Goal: Information Seeking & Learning: Learn about a topic

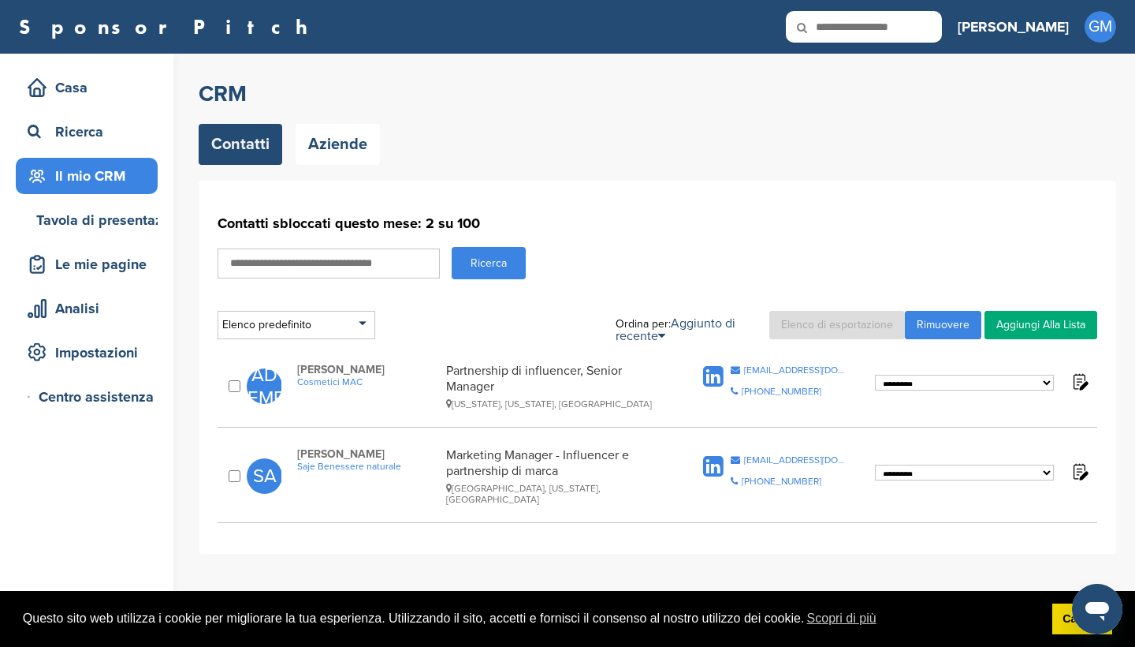
click at [1082, 468] on img at bounding box center [1080, 471] width 20 height 20
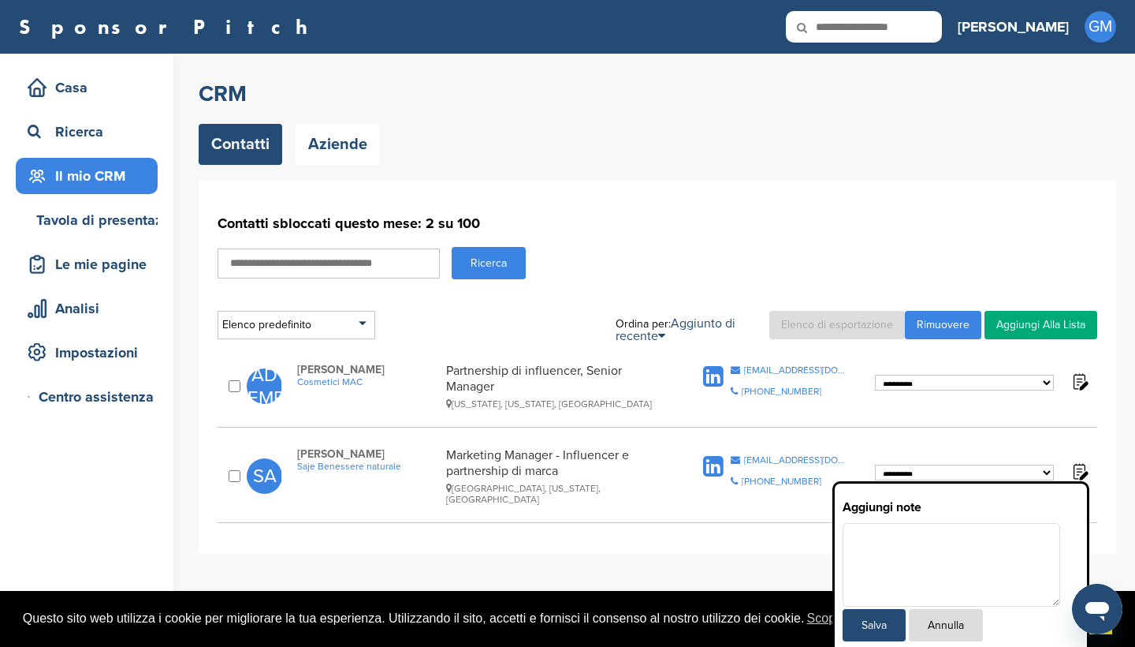
click at [954, 624] on button "Annulla" at bounding box center [946, 625] width 74 height 32
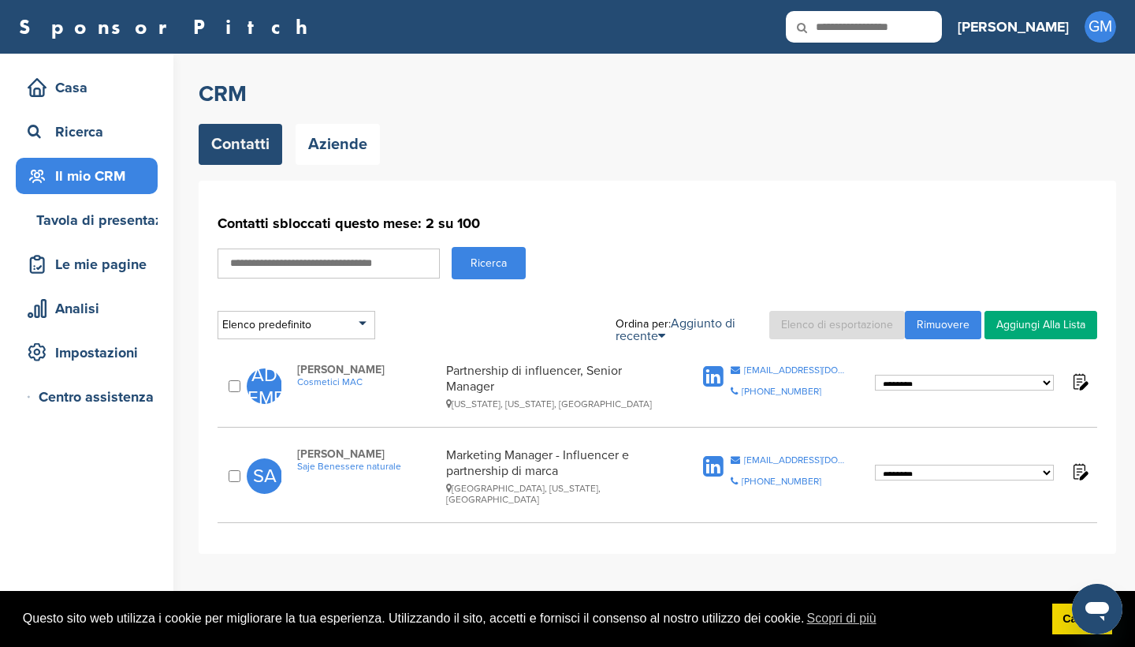
click at [343, 166] on div "**********" at bounding box center [658, 317] width 918 height 474
click at [345, 151] on link "Aziende" at bounding box center [338, 144] width 84 height 41
click at [311, 383] on span "Cosmetici MAC" at bounding box center [367, 381] width 140 height 11
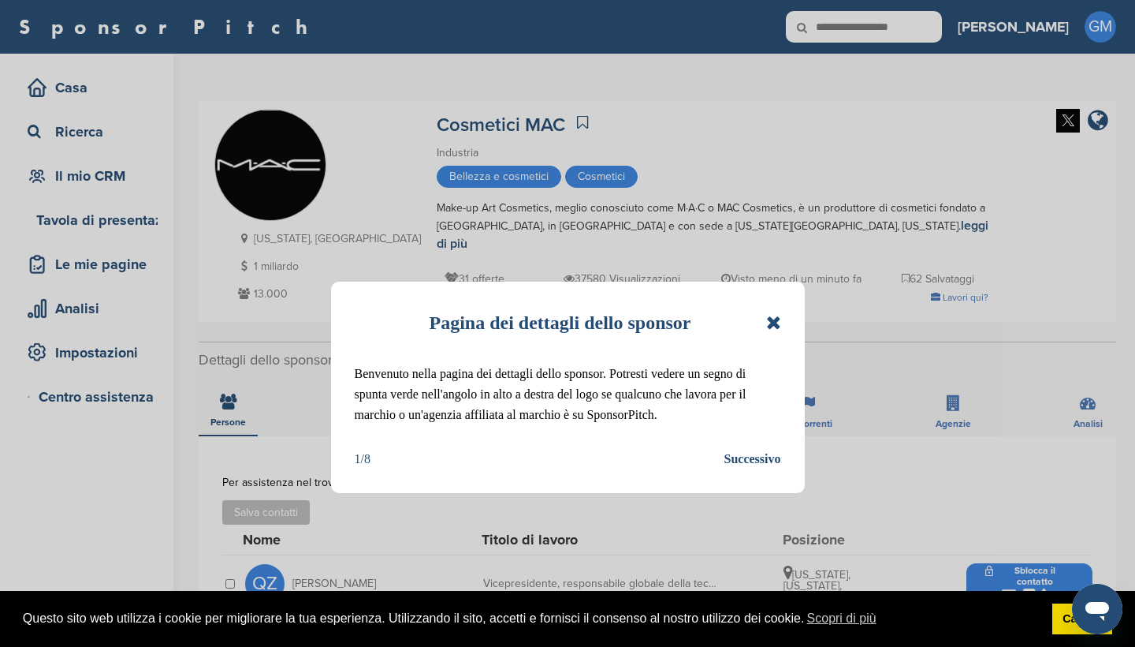
click at [777, 323] on icon at bounding box center [773, 322] width 15 height 19
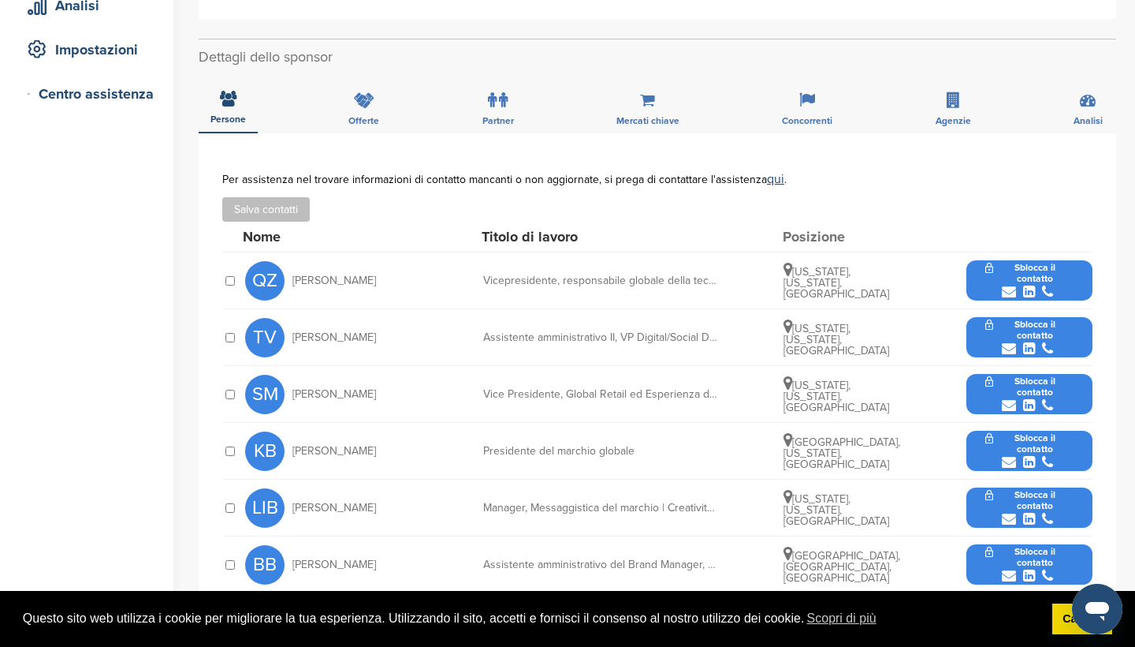
scroll to position [334, 0]
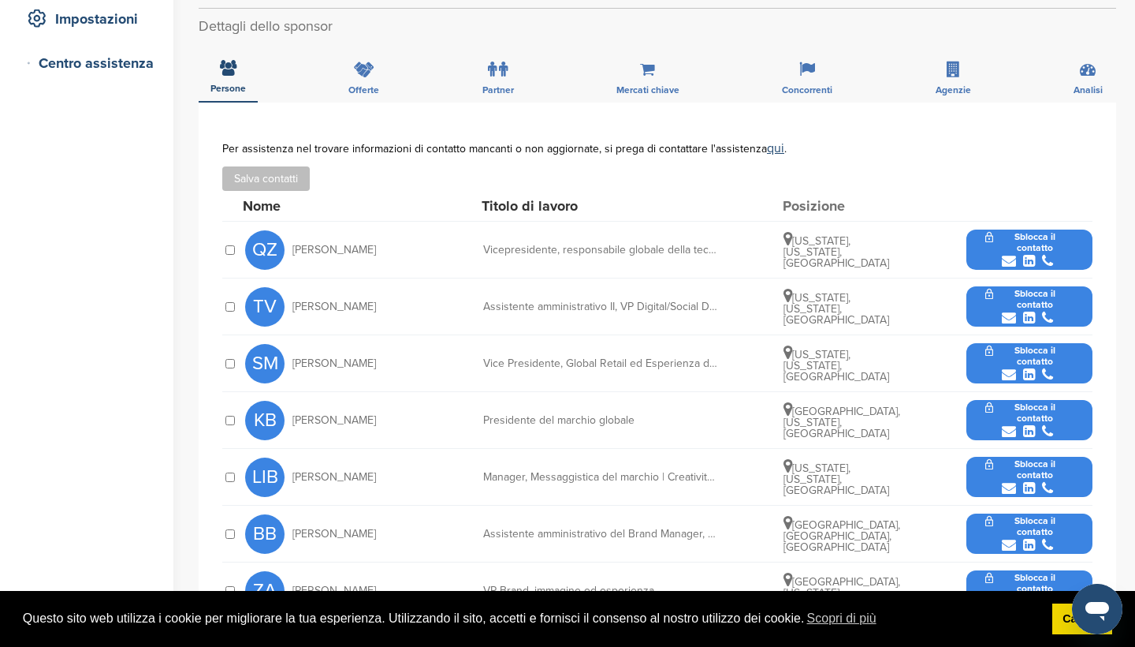
click at [670, 244] on div "Vicepresidente, responsabile globale della tecnologia di marca" at bounding box center [601, 249] width 237 height 11
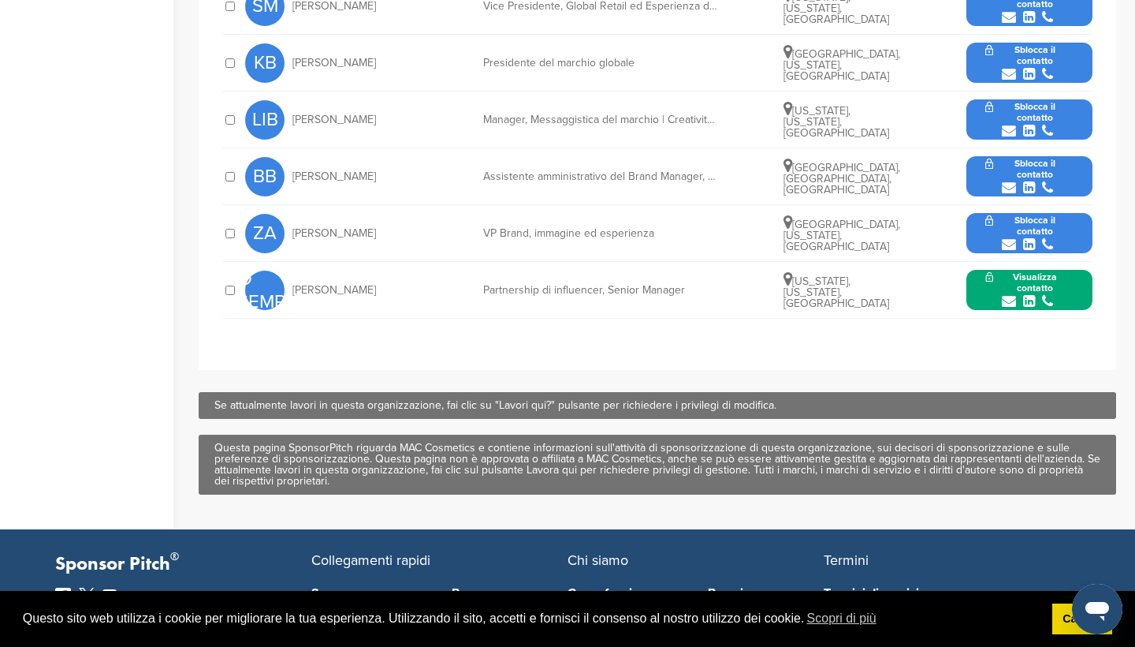
scroll to position [692, 0]
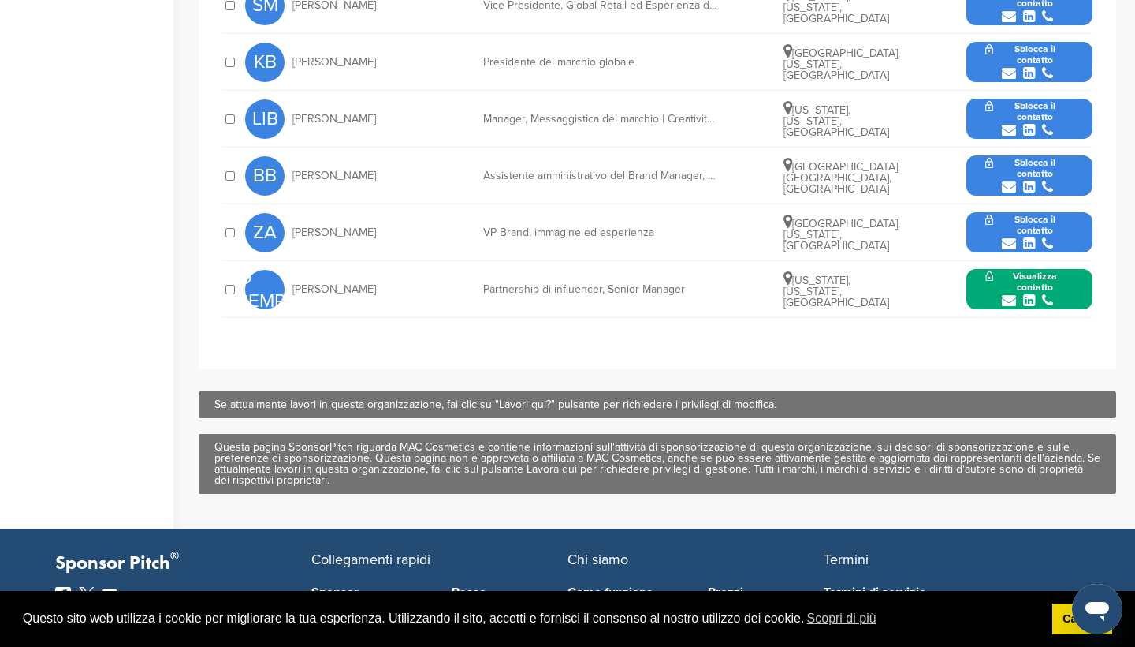
click at [1011, 281] on button "Visualizza contatto" at bounding box center [1030, 289] width 126 height 57
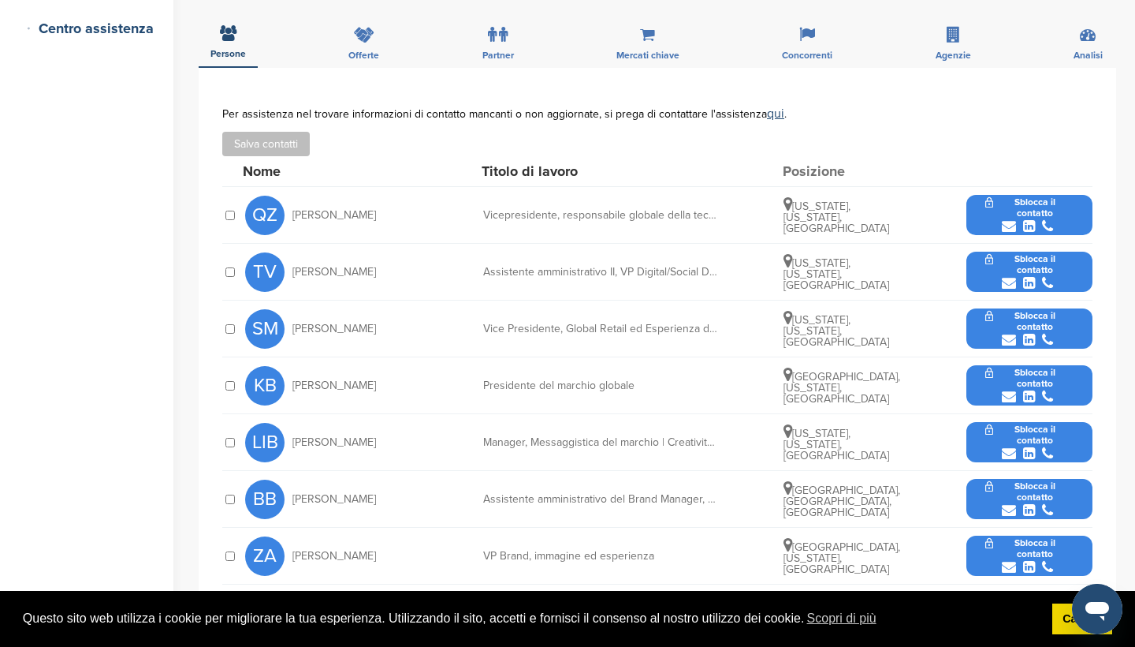
scroll to position [369, 0]
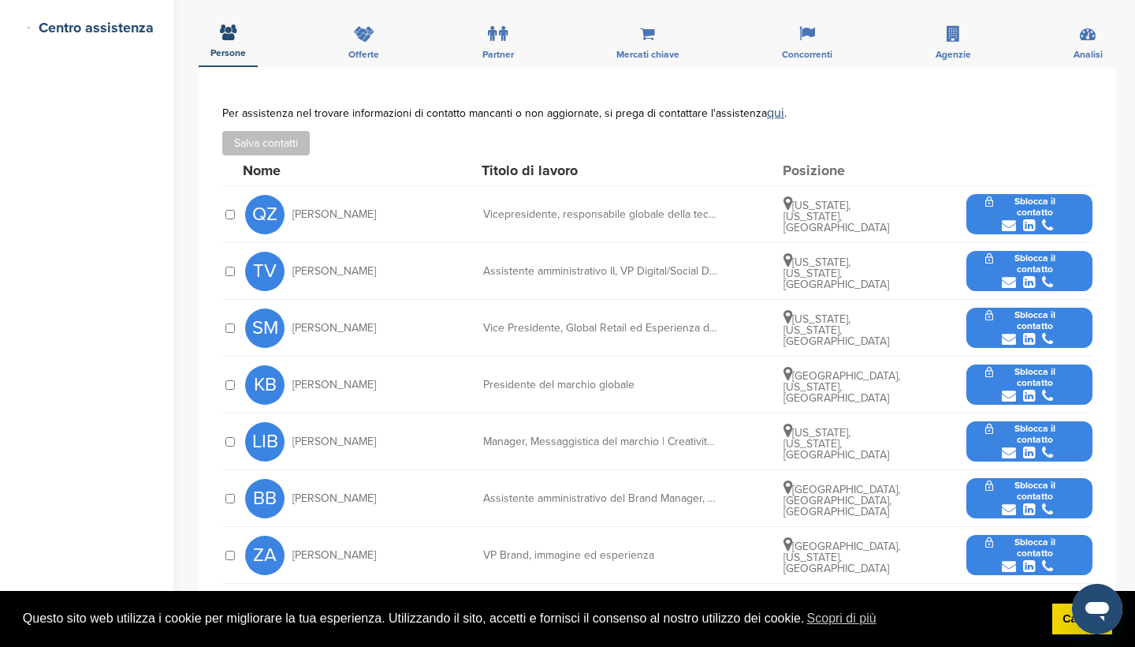
click at [1042, 207] on button "Sblocca il contatto" at bounding box center [1030, 214] width 126 height 57
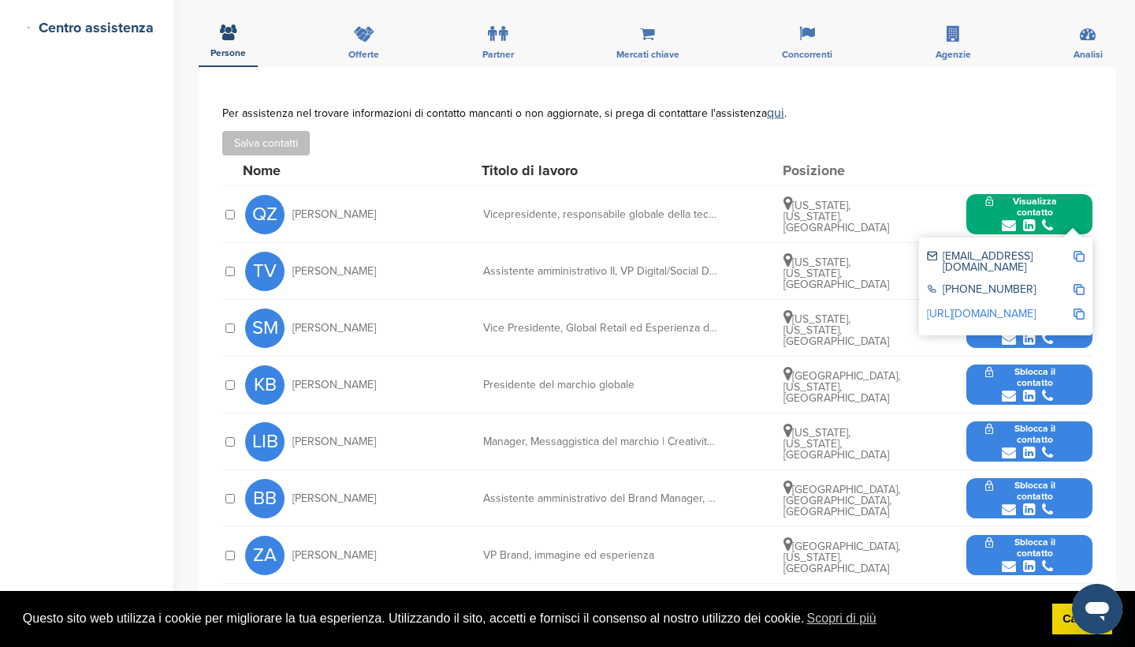
click at [1082, 251] on img at bounding box center [1079, 256] width 11 height 11
click at [812, 115] on div "Per assistenza nel trovare informazioni di contatto mancanti o non aggiornate, …" at bounding box center [657, 130] width 871 height 49
click at [995, 91] on div "**********" at bounding box center [658, 379] width 918 height 624
click at [1106, 133] on div "**********" at bounding box center [658, 379] width 918 height 624
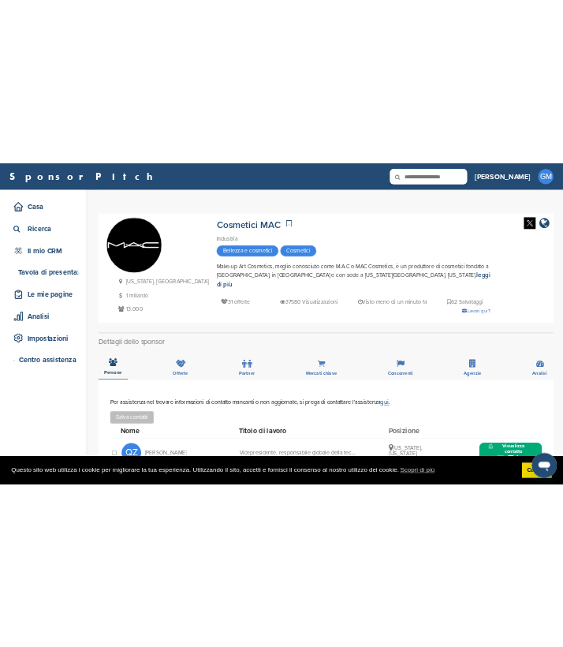
scroll to position [0, 0]
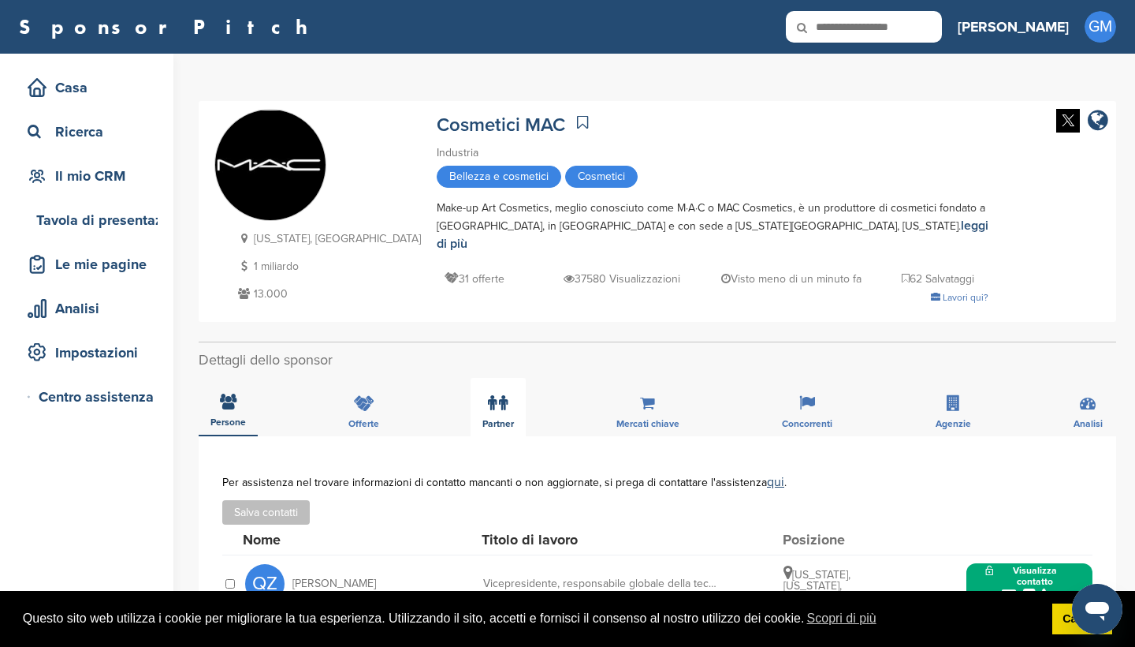
click at [501, 395] on icon at bounding box center [503, 403] width 9 height 16
click at [360, 401] on div "Offerte" at bounding box center [364, 407] width 54 height 58
click at [767, 475] on link "qui" at bounding box center [775, 482] width 17 height 16
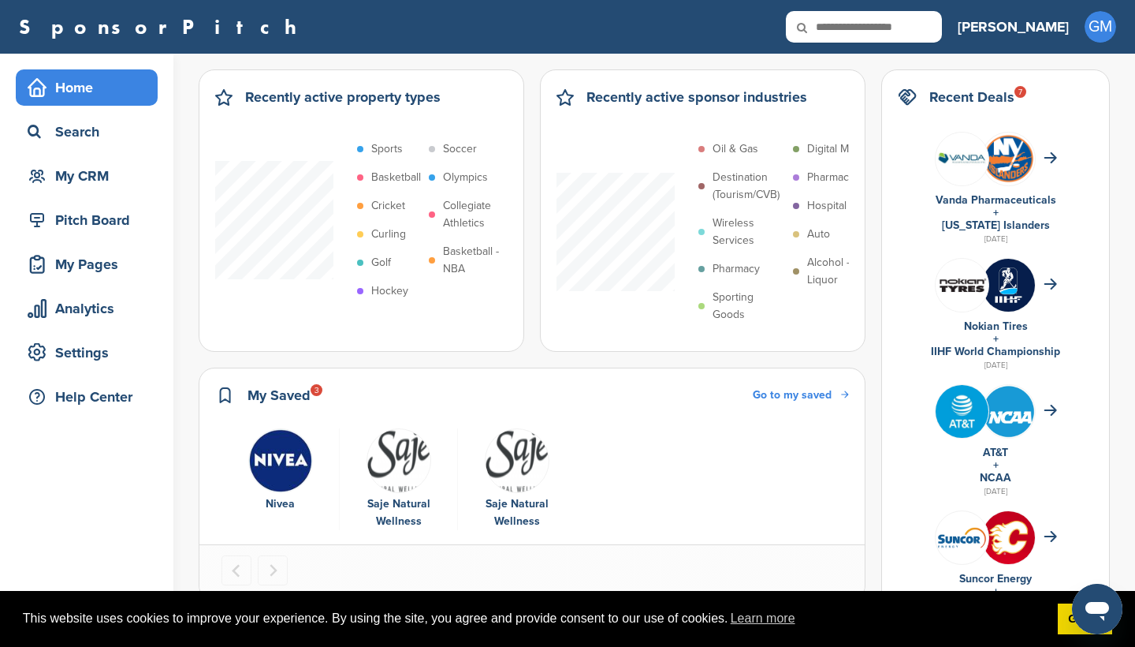
click at [562, 166] on img at bounding box center [962, 158] width 53 height 53
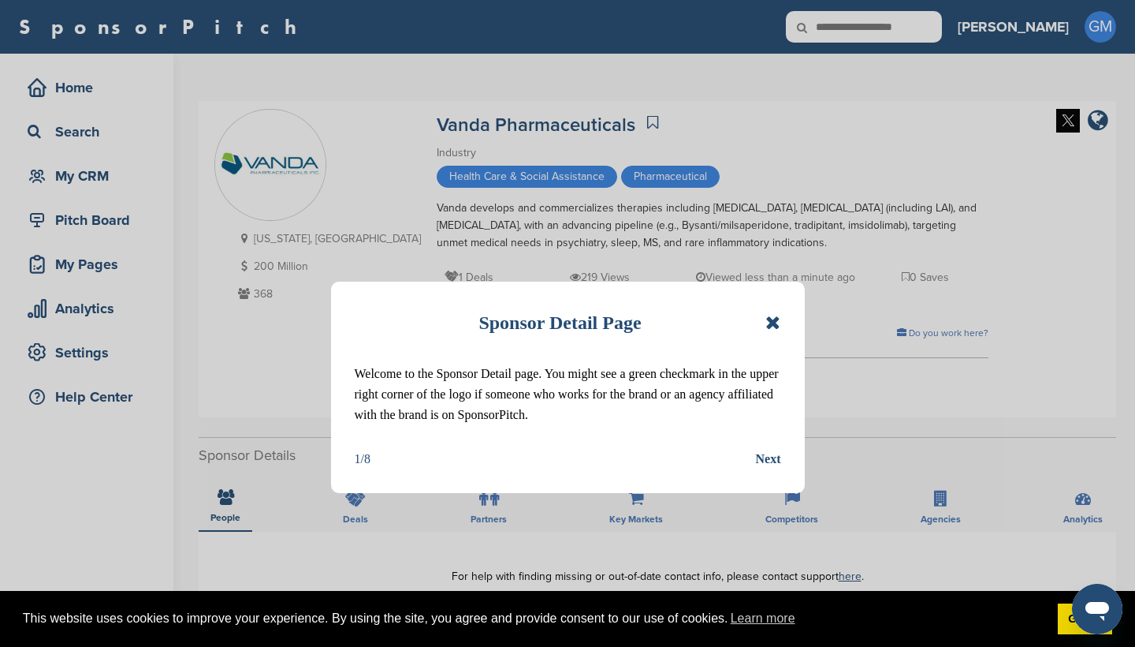
click at [775, 325] on icon at bounding box center [773, 322] width 15 height 19
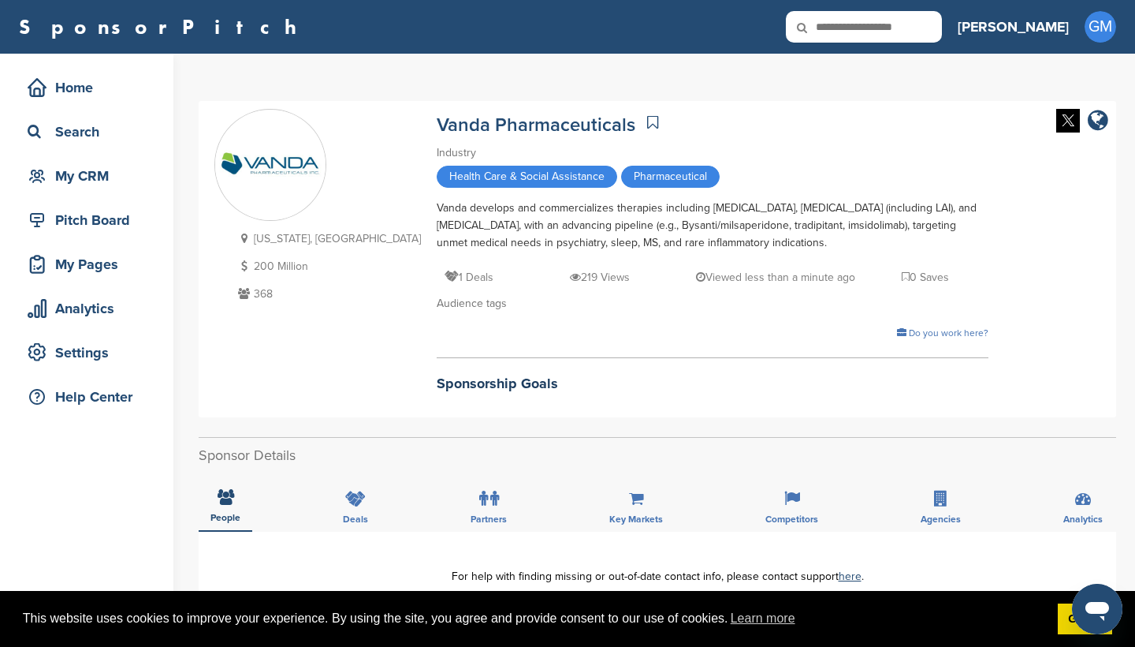
click at [570, 278] on icon at bounding box center [575, 276] width 11 height 11
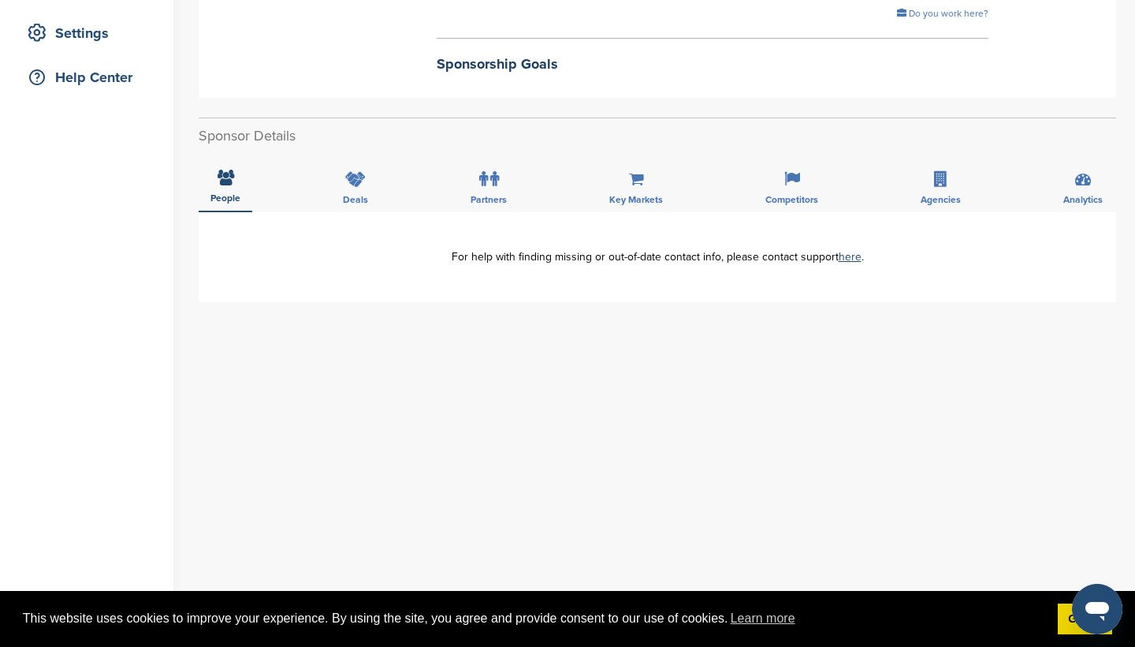
scroll to position [340, 0]
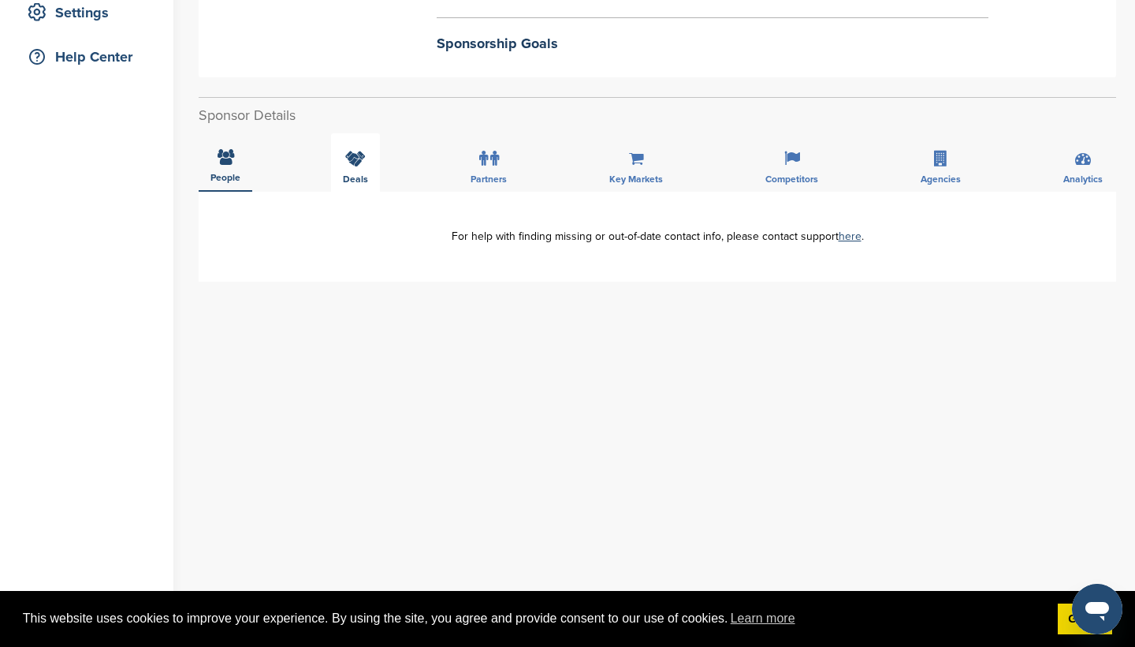
click at [343, 156] on div "Deals" at bounding box center [355, 162] width 49 height 58
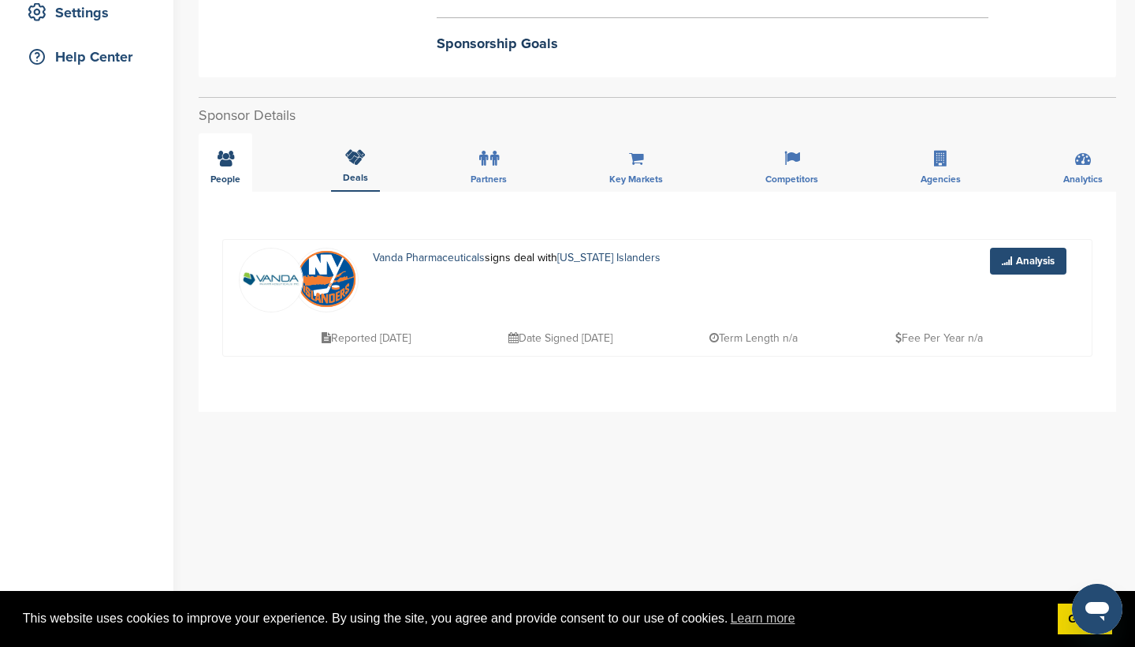
click at [223, 175] on span "People" at bounding box center [226, 178] width 30 height 9
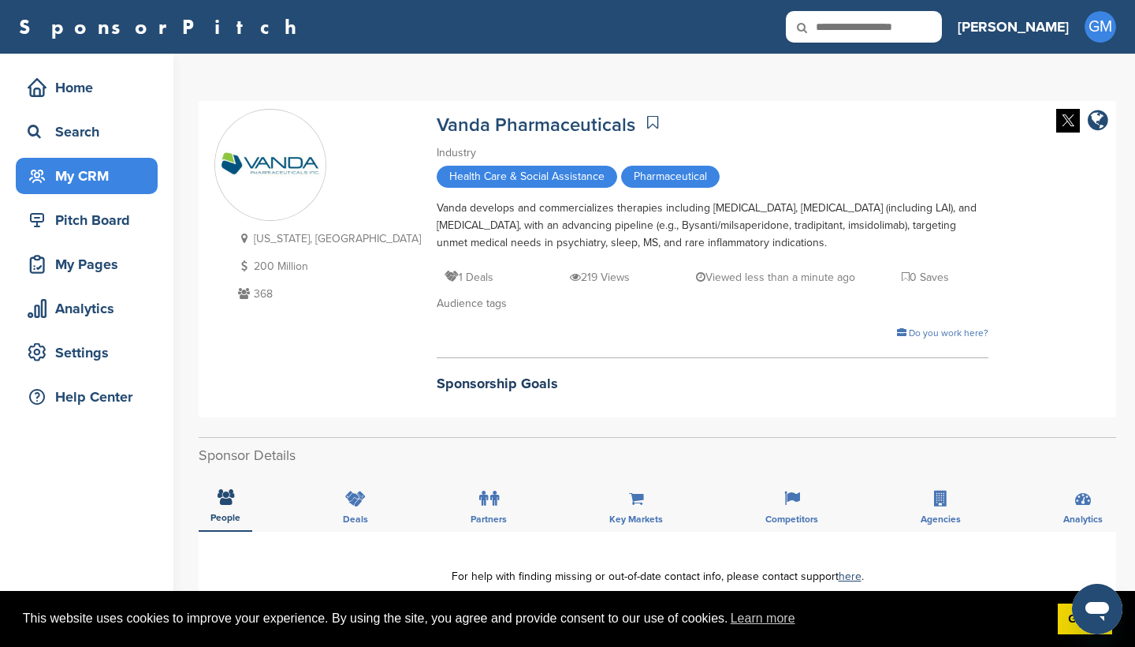
scroll to position [0, 0]
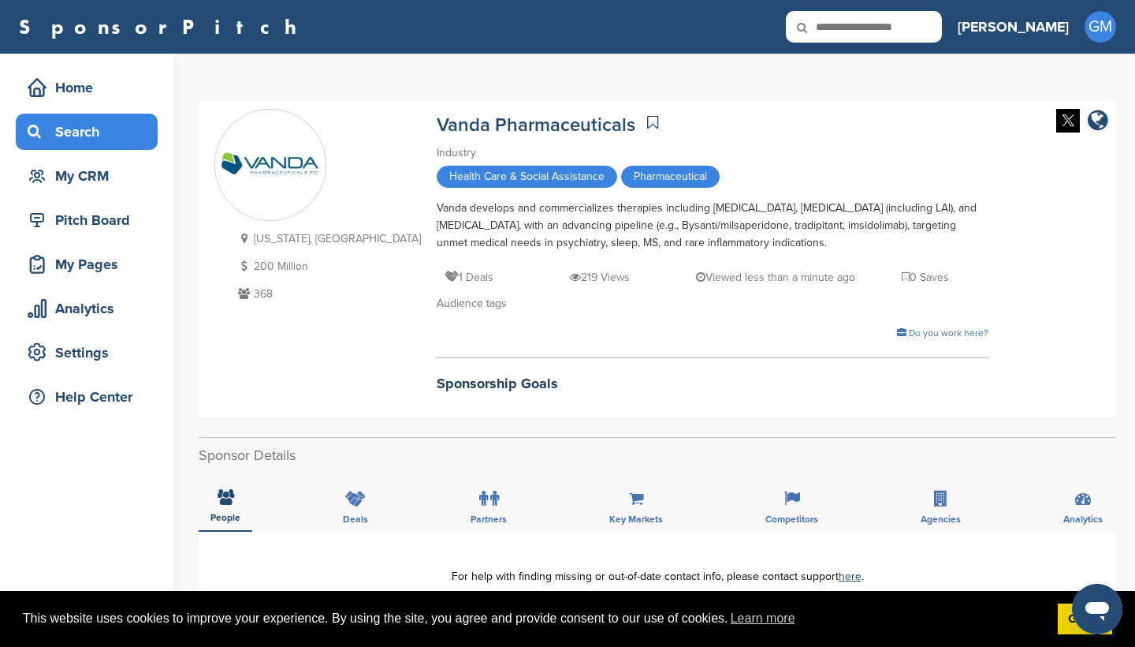
click at [82, 137] on div "Search" at bounding box center [91, 131] width 134 height 28
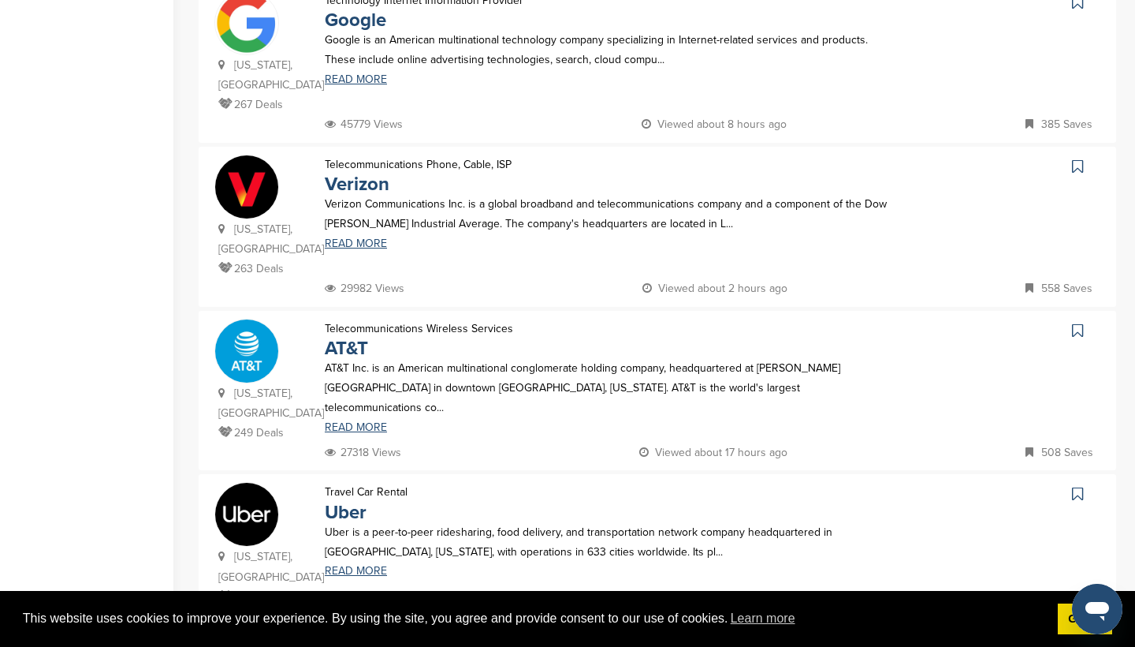
scroll to position [1519, 0]
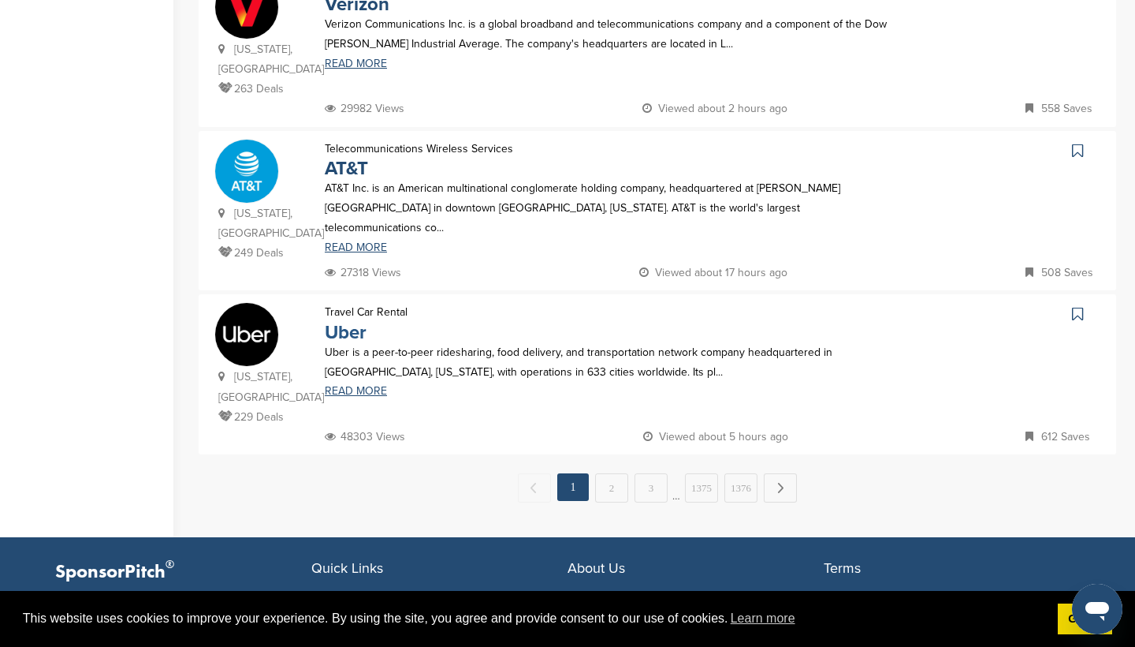
click at [352, 321] on link "Uber" at bounding box center [346, 332] width 42 height 23
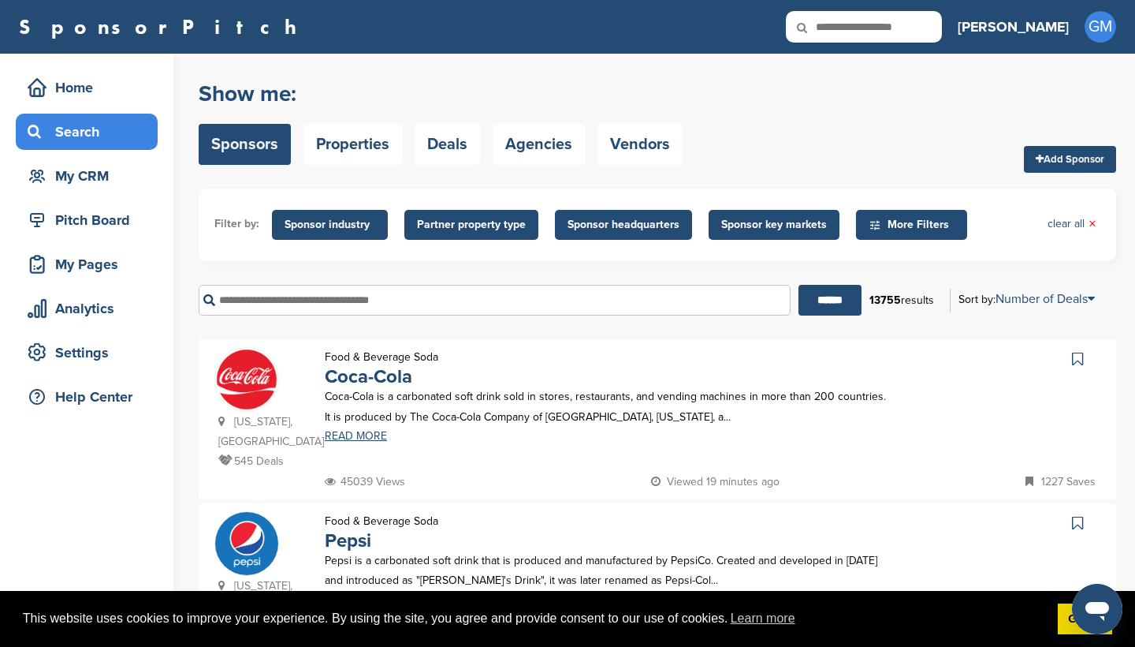
scroll to position [0, 0]
click at [498, 308] on input "text" at bounding box center [495, 300] width 592 height 31
click at [830, 310] on input "******" at bounding box center [830, 300] width 63 height 31
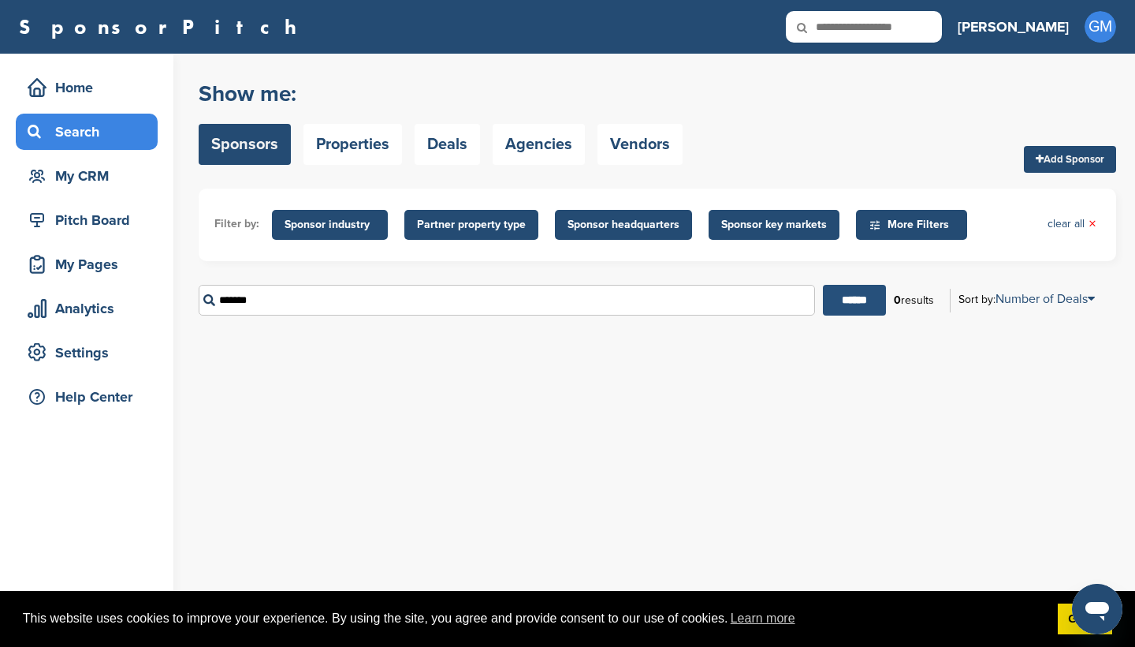
click at [830, 310] on input "******" at bounding box center [854, 300] width 63 height 31
click at [263, 304] on input "*******" at bounding box center [507, 300] width 617 height 31
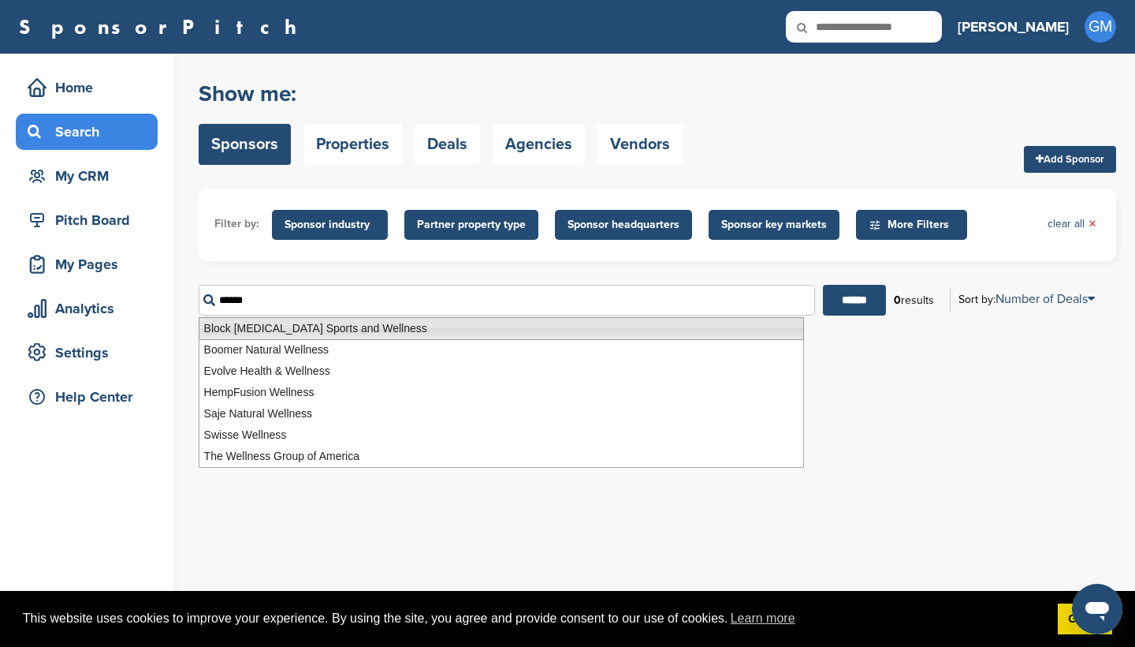
click at [301, 335] on li "Block Chiropractic Sports and Wellness" at bounding box center [502, 328] width 606 height 23
type input "**********"
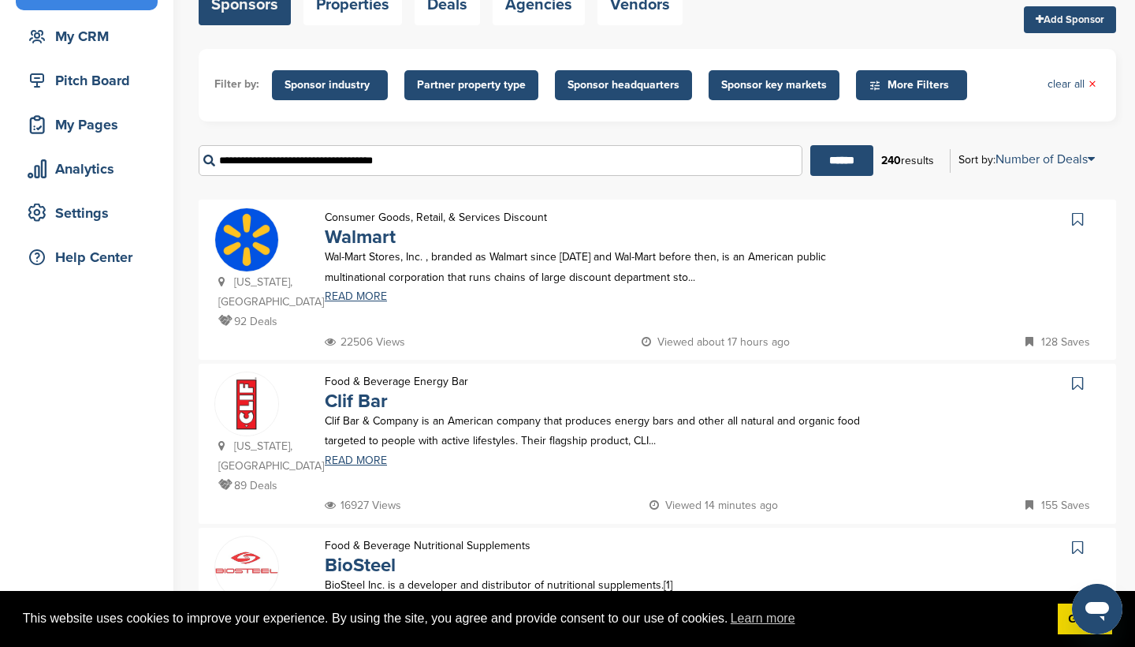
scroll to position [143, 0]
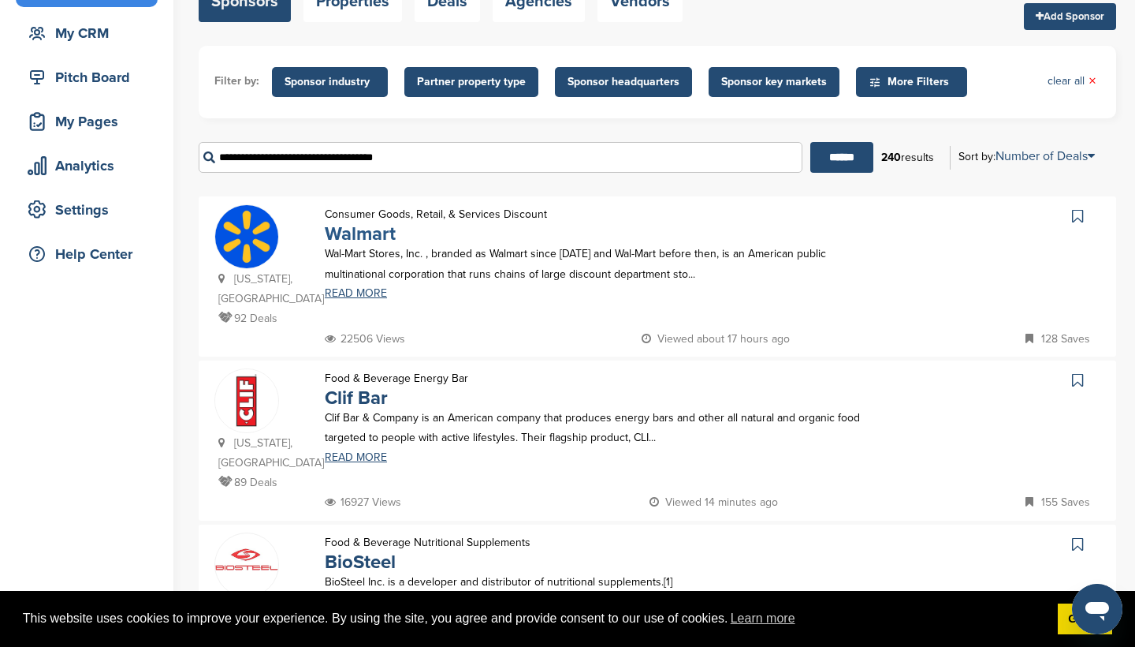
click at [354, 237] on link "Walmart" at bounding box center [360, 233] width 71 height 23
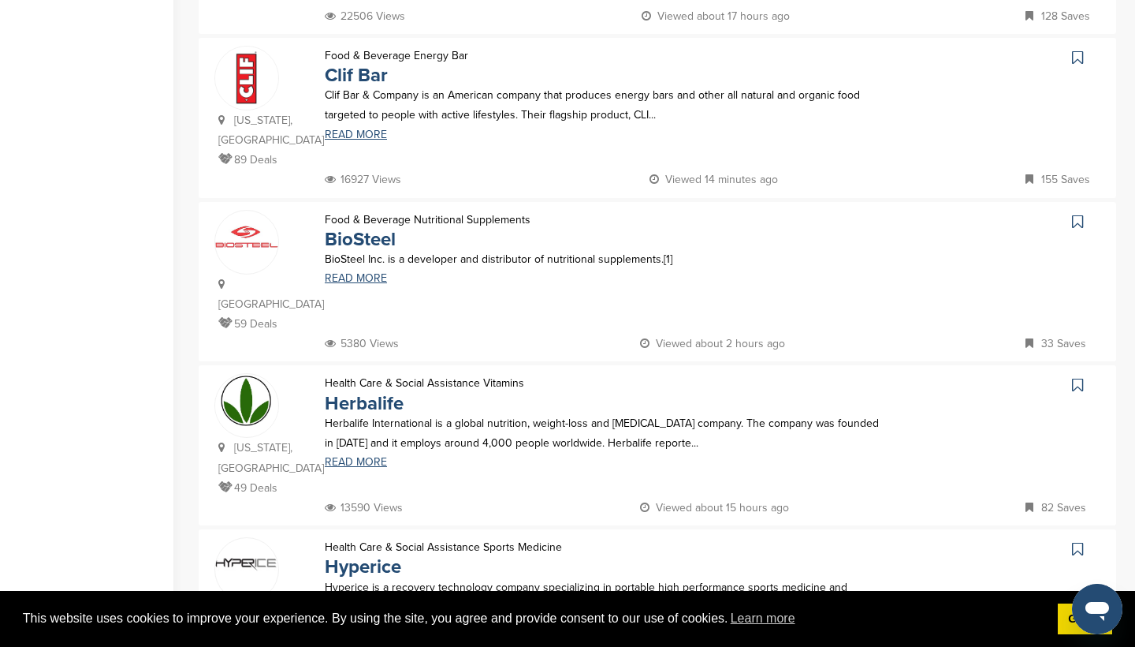
scroll to position [470, 0]
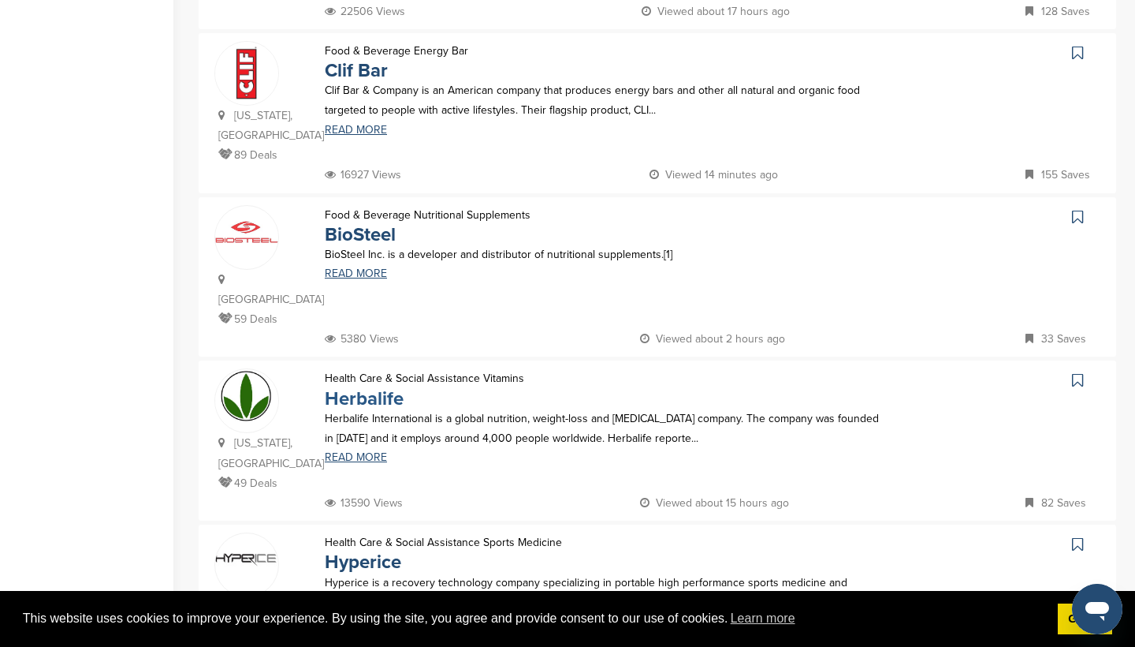
click at [372, 387] on link "Herbalife" at bounding box center [364, 398] width 79 height 23
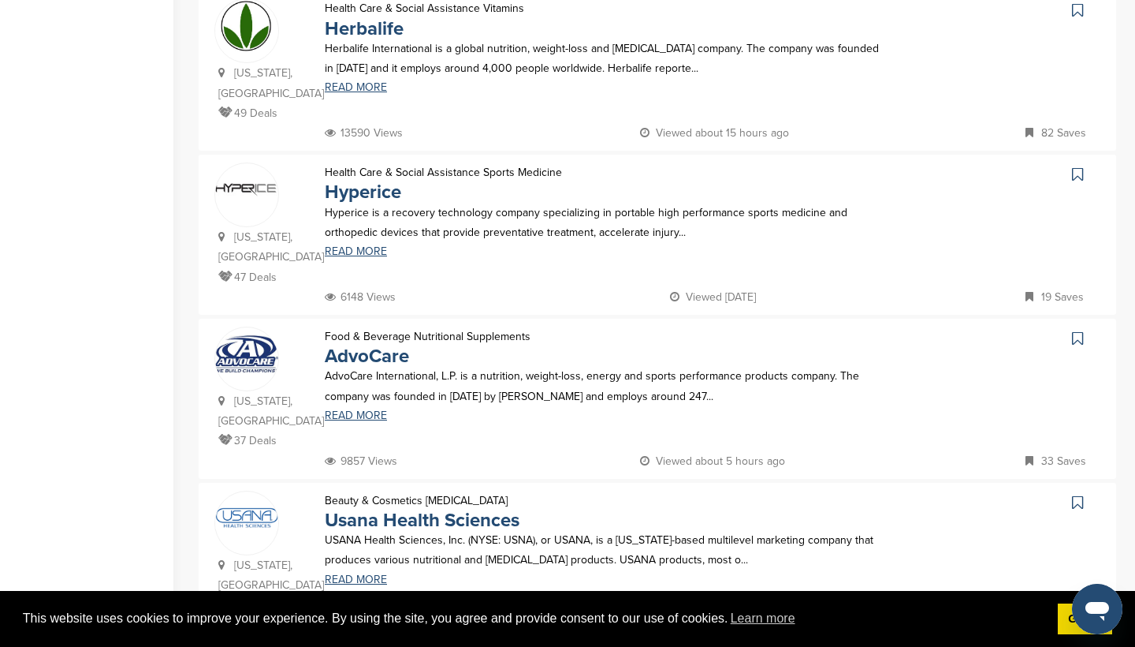
scroll to position [854, 0]
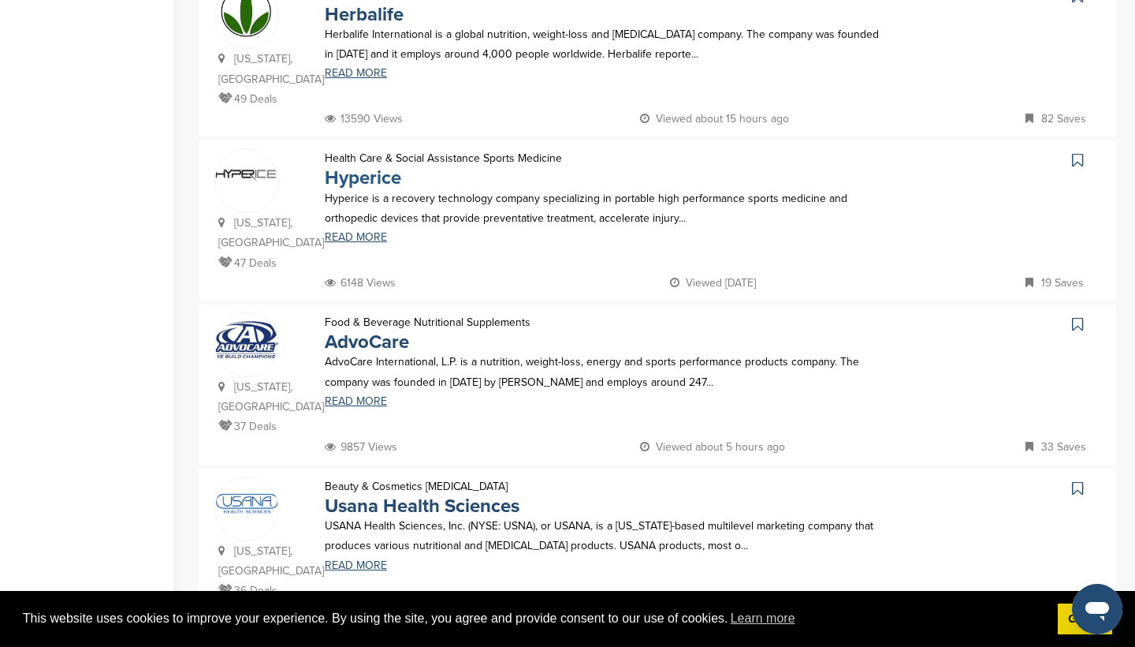
click at [360, 166] on link "Hyperice" at bounding box center [363, 177] width 76 height 23
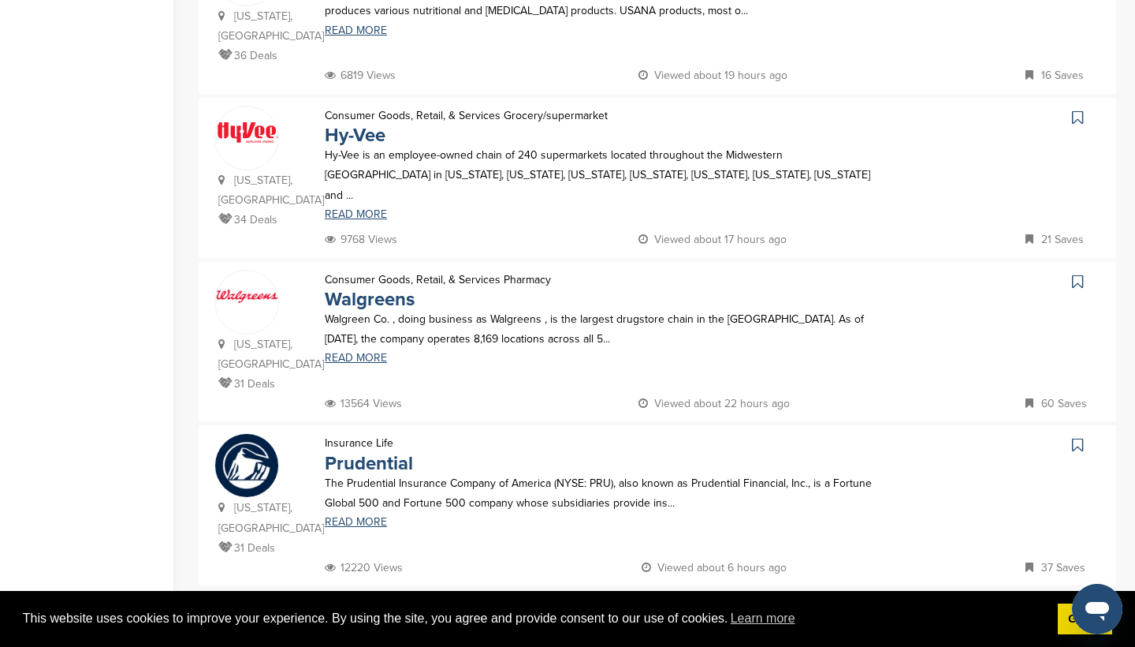
scroll to position [1463, 0]
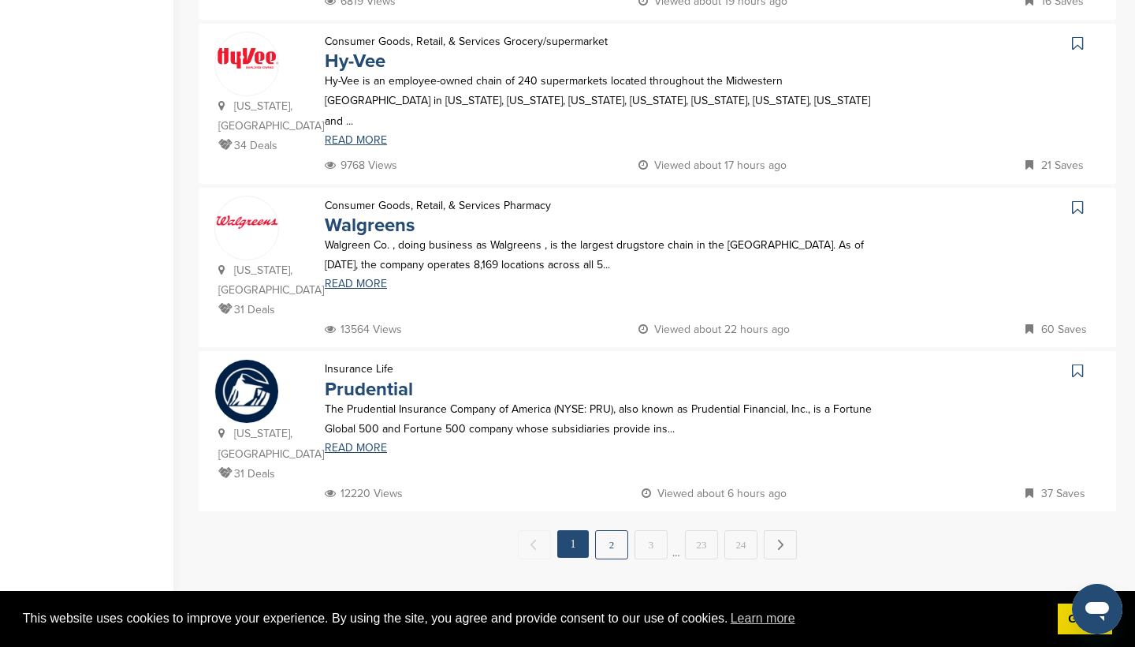
click at [609, 530] on link "2" at bounding box center [611, 544] width 33 height 29
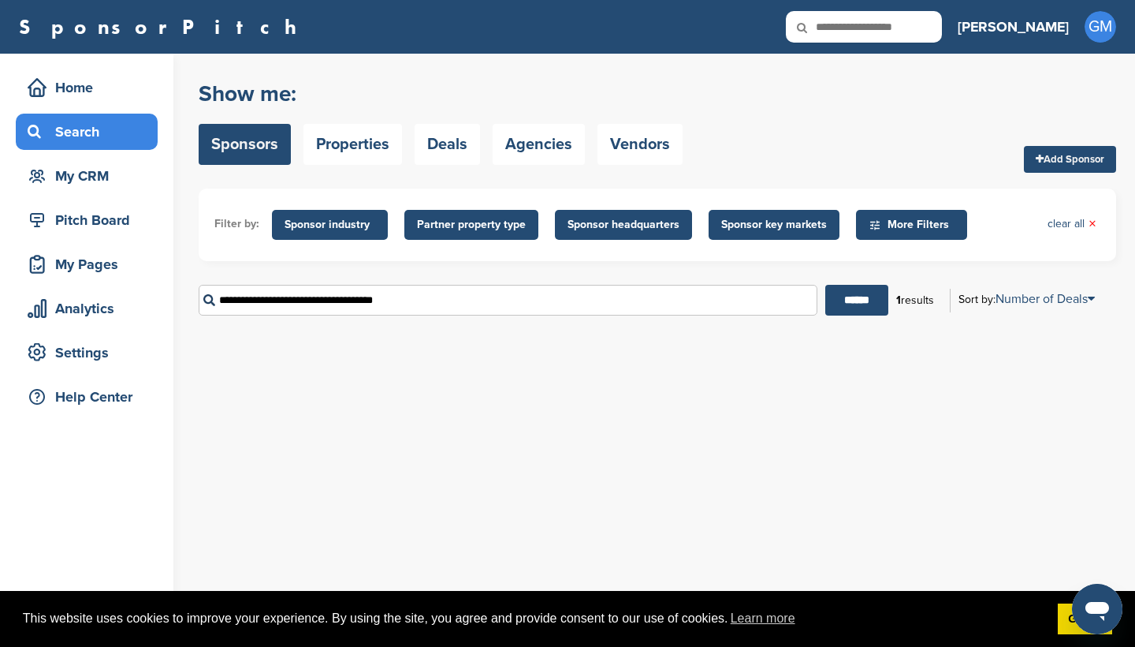
scroll to position [0, 0]
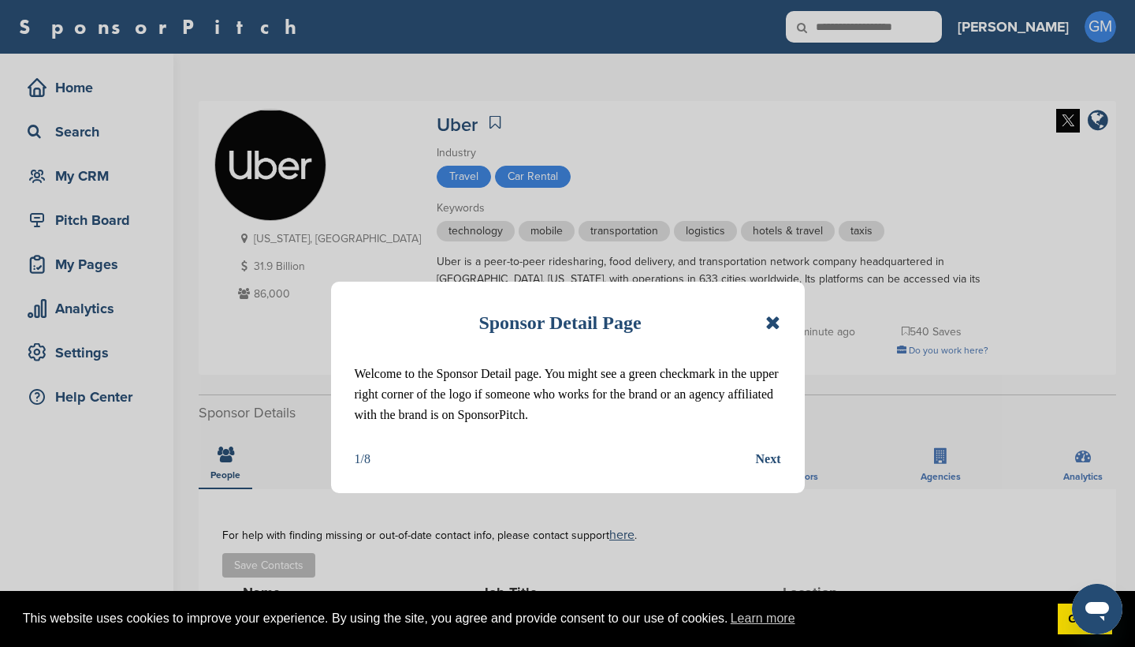
click at [778, 326] on icon at bounding box center [773, 322] width 15 height 19
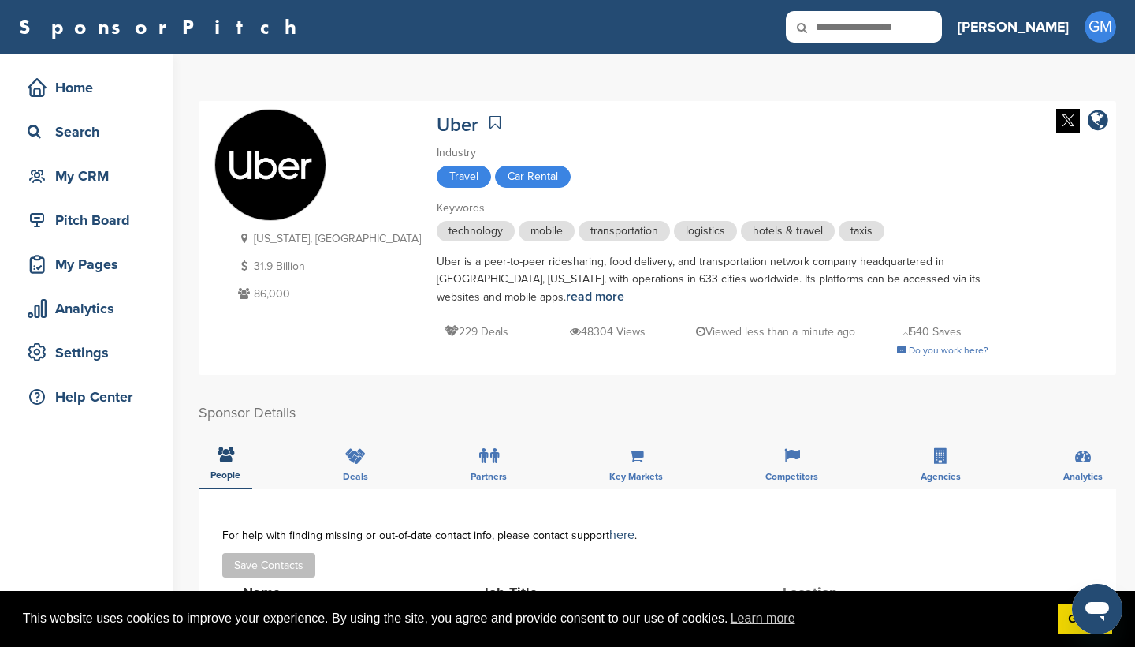
click at [840, 23] on icon at bounding box center [813, 27] width 54 height 33
click at [840, 28] on icon at bounding box center [813, 27] width 54 height 33
click at [840, 32] on icon at bounding box center [813, 27] width 54 height 33
click at [840, 11] on icon at bounding box center [813, 27] width 54 height 33
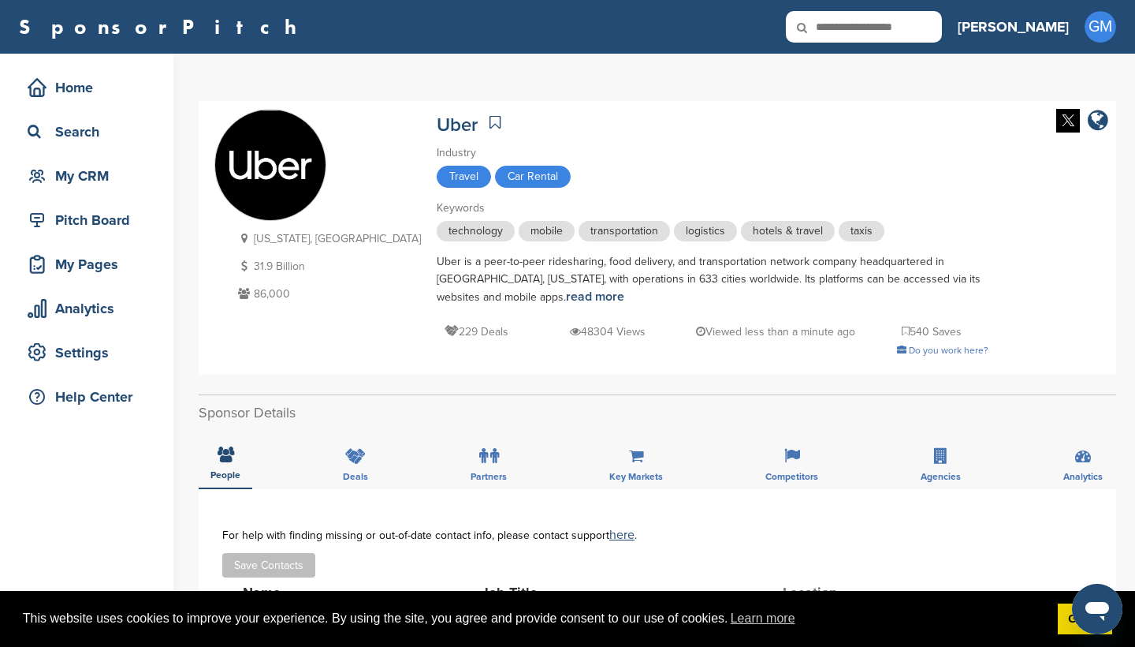
click at [840, 31] on icon at bounding box center [813, 27] width 54 height 33
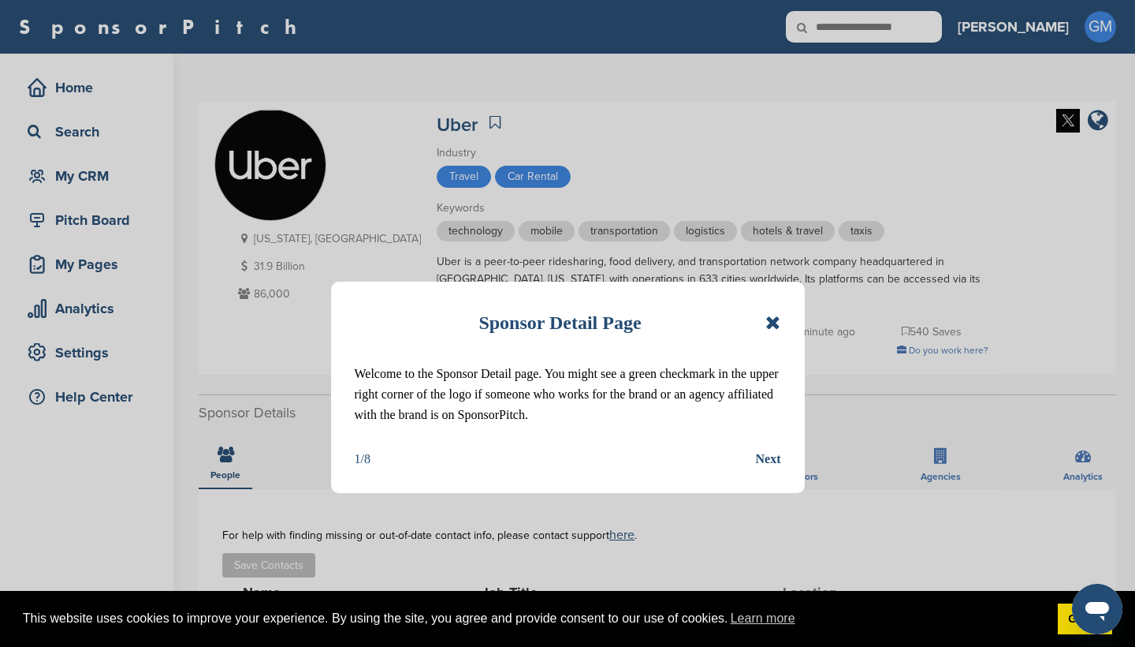
click at [781, 324] on div "Sponsor Detail Page Welcome to the Sponsor Detail page. You might see a green c…" at bounding box center [568, 386] width 474 height 211
click at [773, 322] on icon at bounding box center [773, 322] width 15 height 19
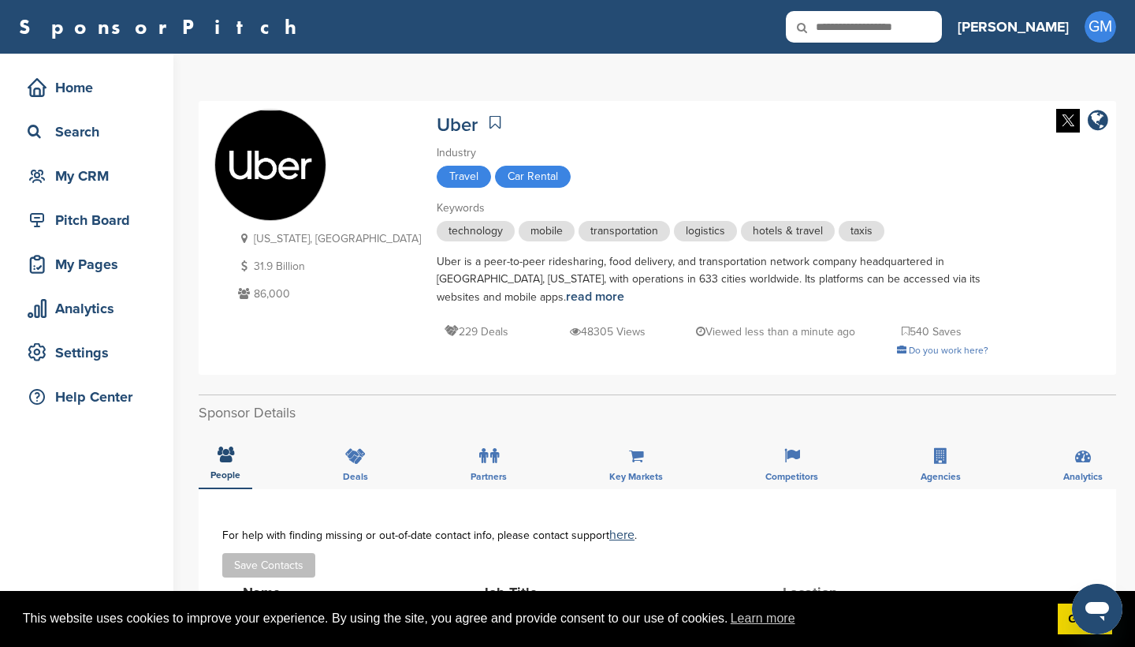
click at [840, 35] on icon at bounding box center [813, 27] width 54 height 33
click at [840, 19] on icon at bounding box center [813, 27] width 54 height 33
click at [840, 30] on icon at bounding box center [813, 27] width 54 height 33
click at [840, 26] on icon at bounding box center [813, 27] width 54 height 33
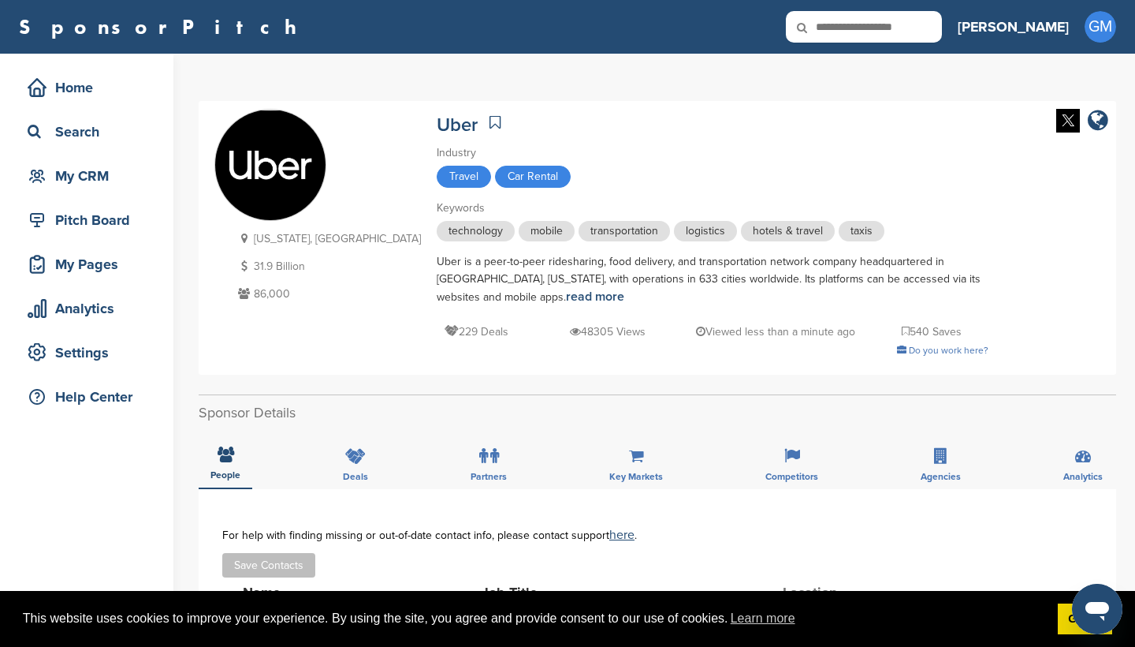
click at [902, 13] on input "text" at bounding box center [864, 27] width 156 height 32
type input "******"
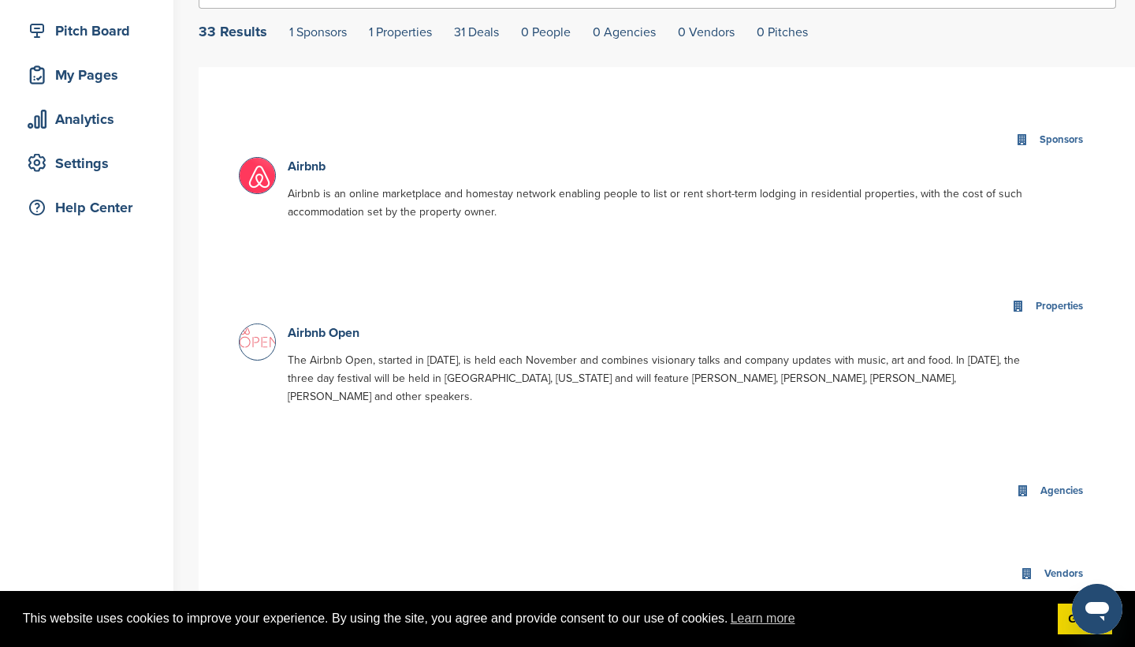
scroll to position [201, 0]
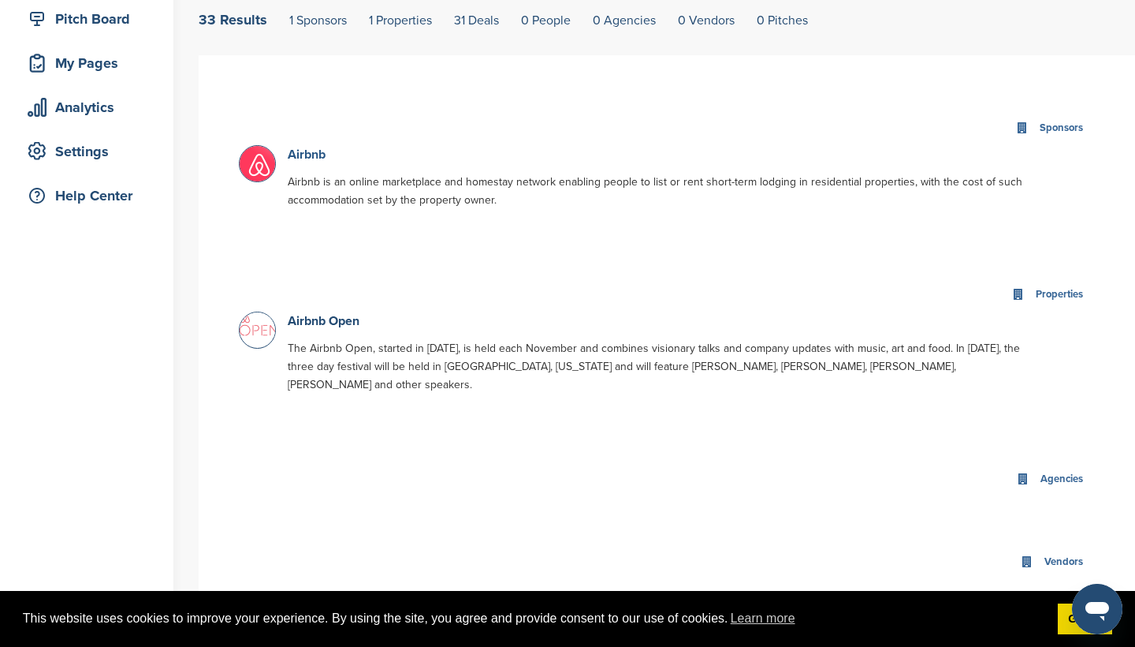
click at [310, 155] on link "Airbnb" at bounding box center [307, 155] width 38 height 16
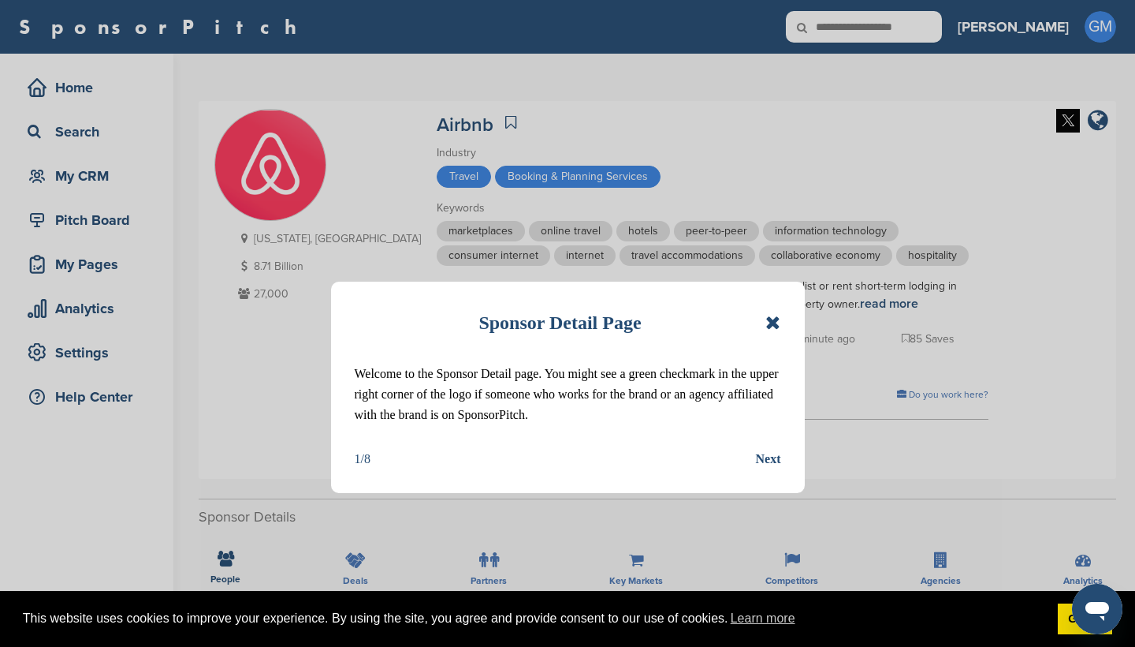
click at [772, 323] on icon at bounding box center [773, 322] width 15 height 19
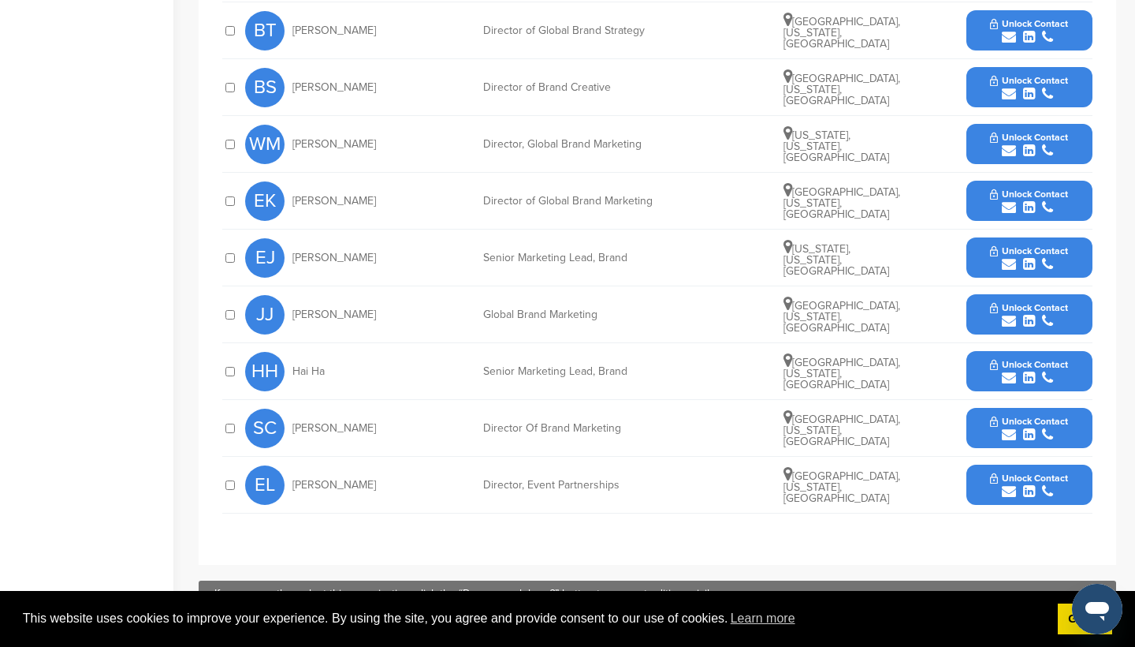
scroll to position [768, 0]
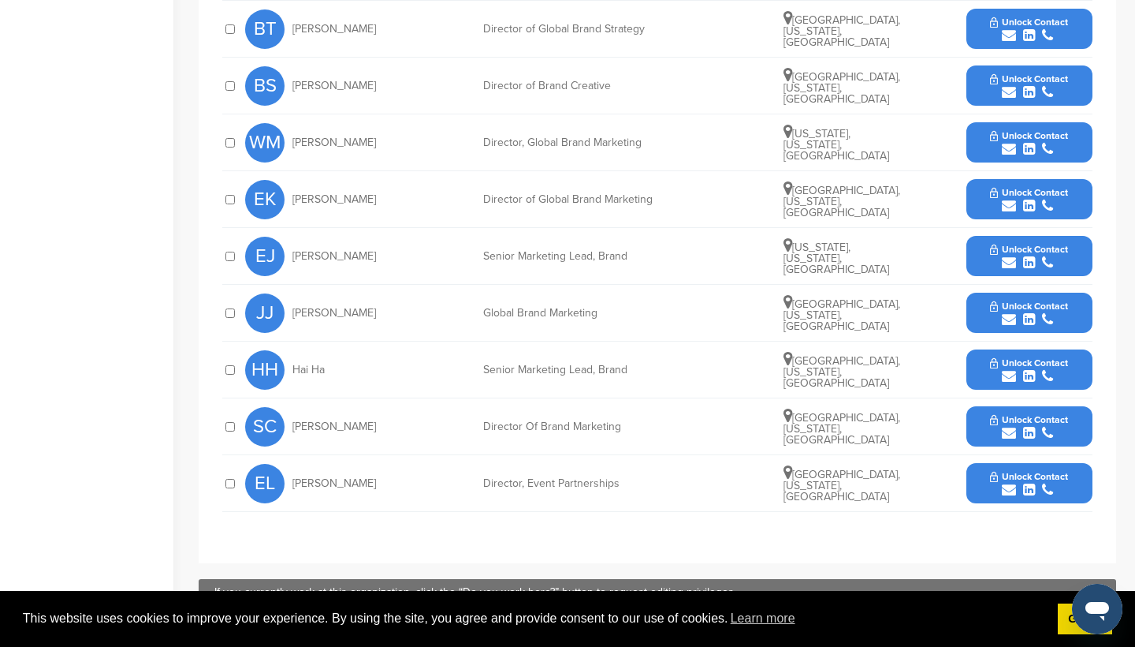
click at [1022, 473] on span "Unlock Contact" at bounding box center [1029, 476] width 78 height 11
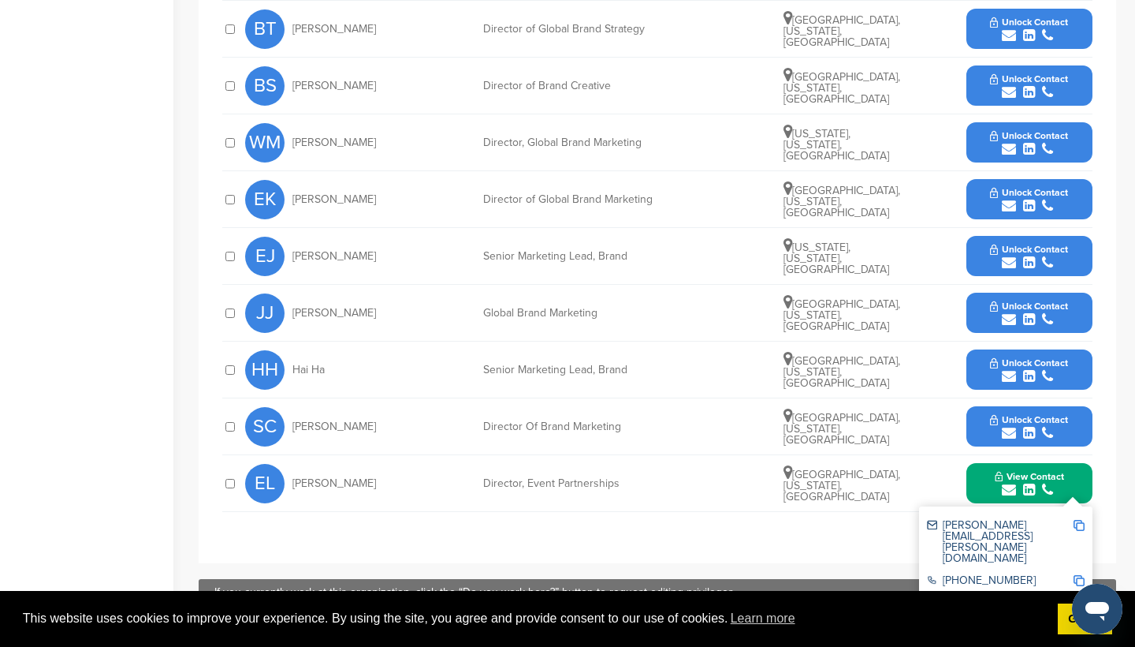
click at [1078, 527] on img at bounding box center [1079, 525] width 11 height 11
click at [1079, 524] on img at bounding box center [1079, 525] width 11 height 11
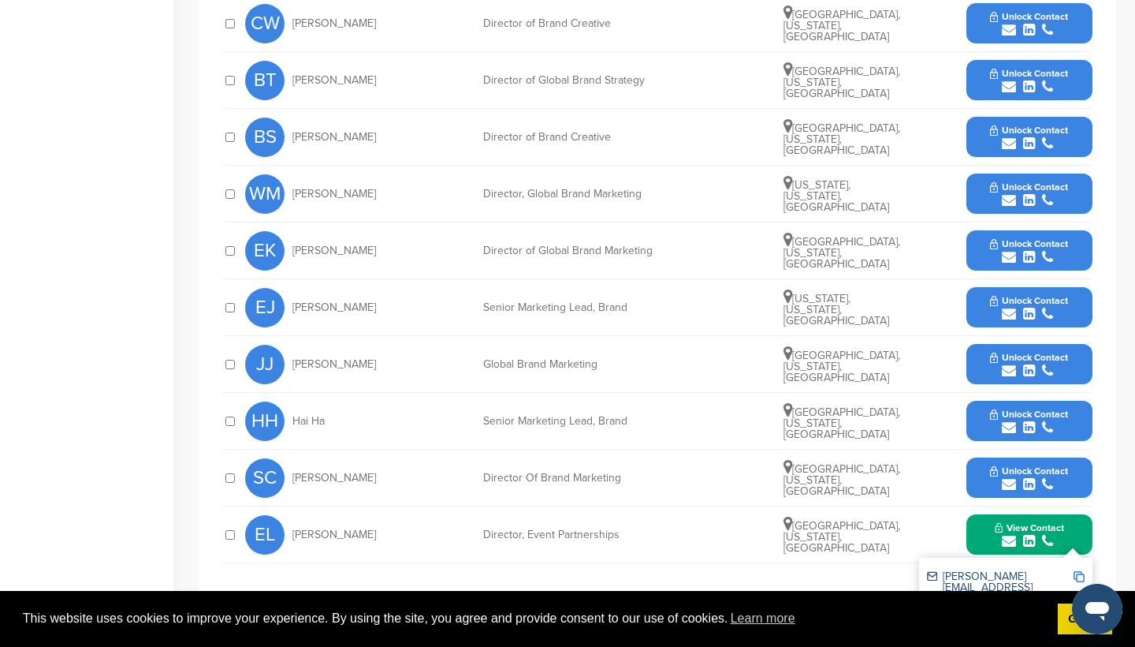
scroll to position [740, 0]
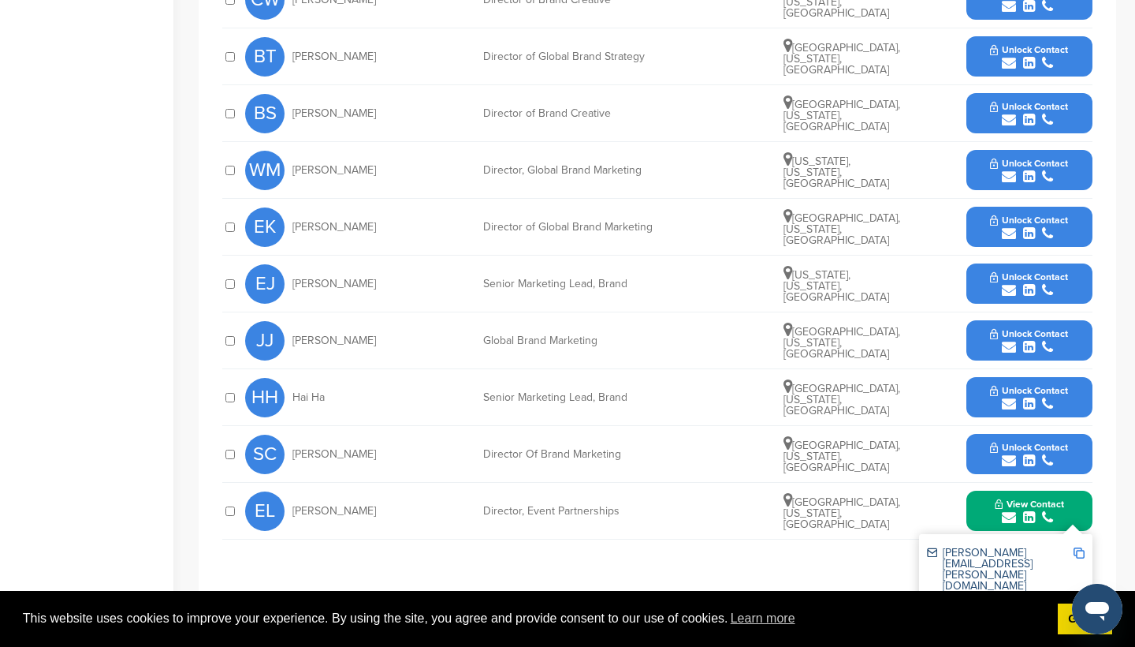
click at [1005, 225] on span "Unlock Contact" at bounding box center [1029, 219] width 78 height 11
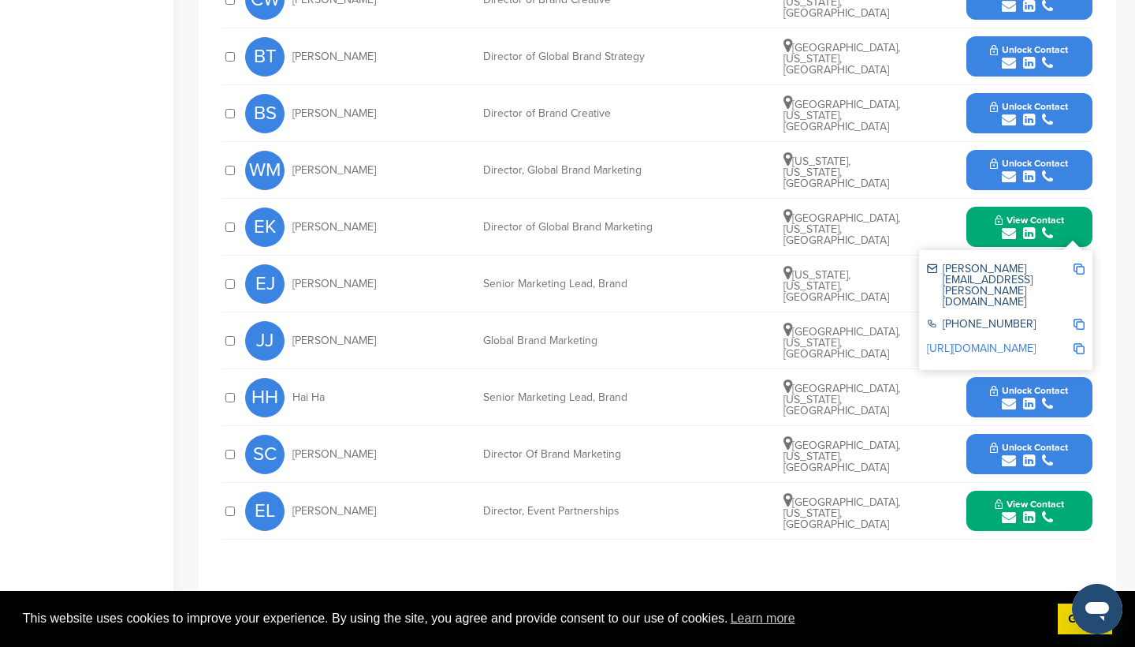
click at [1083, 271] on img at bounding box center [1079, 268] width 11 height 11
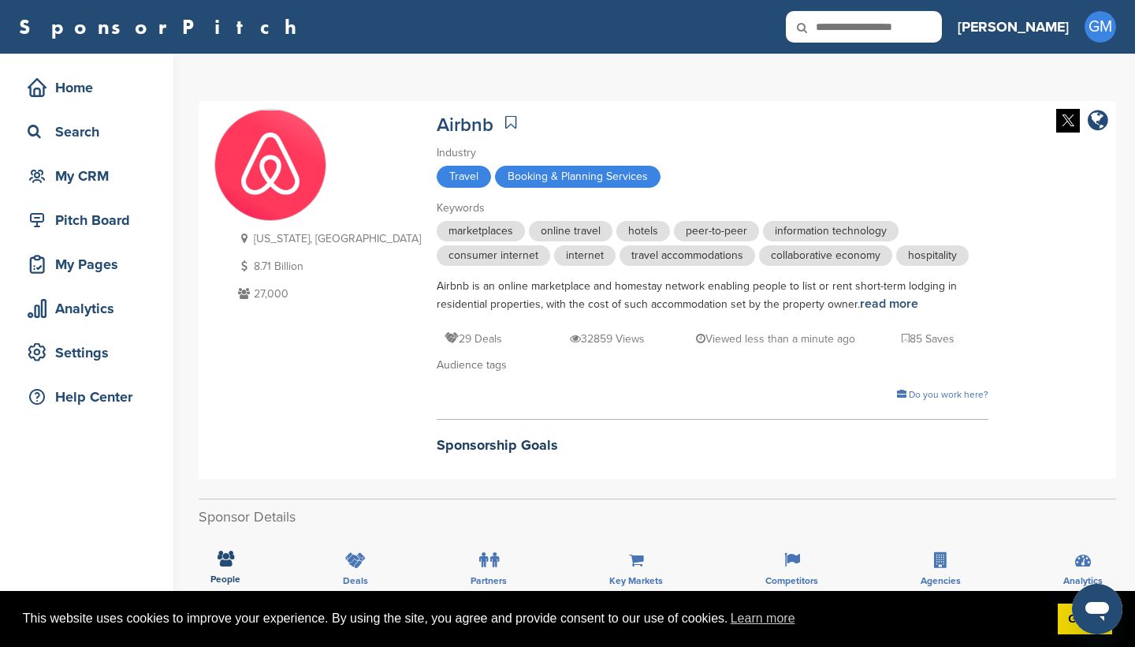
scroll to position [0, 0]
click at [910, 39] on input "text" at bounding box center [864, 27] width 156 height 32
type input "****"
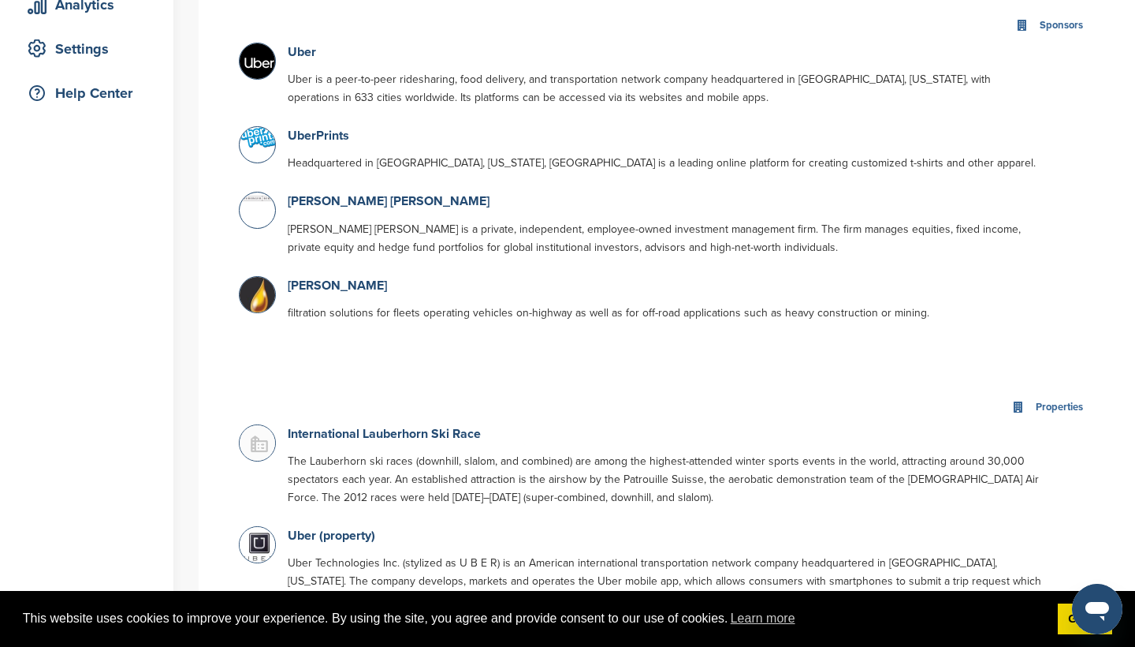
scroll to position [292, 0]
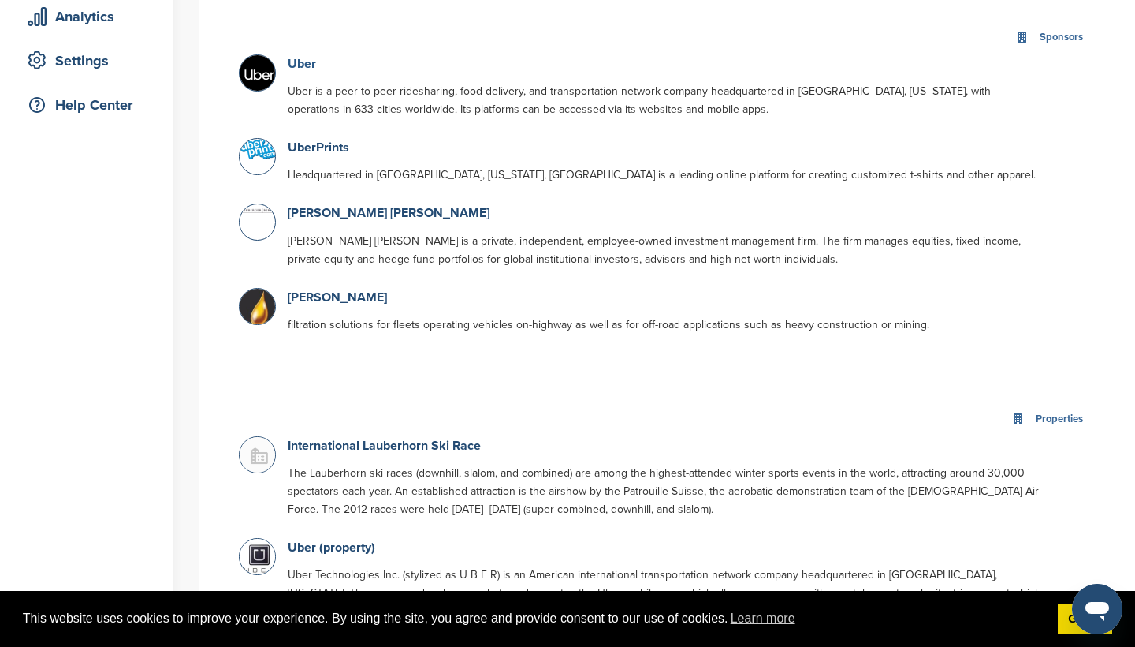
click at [307, 69] on link "Uber" at bounding box center [302, 64] width 28 height 16
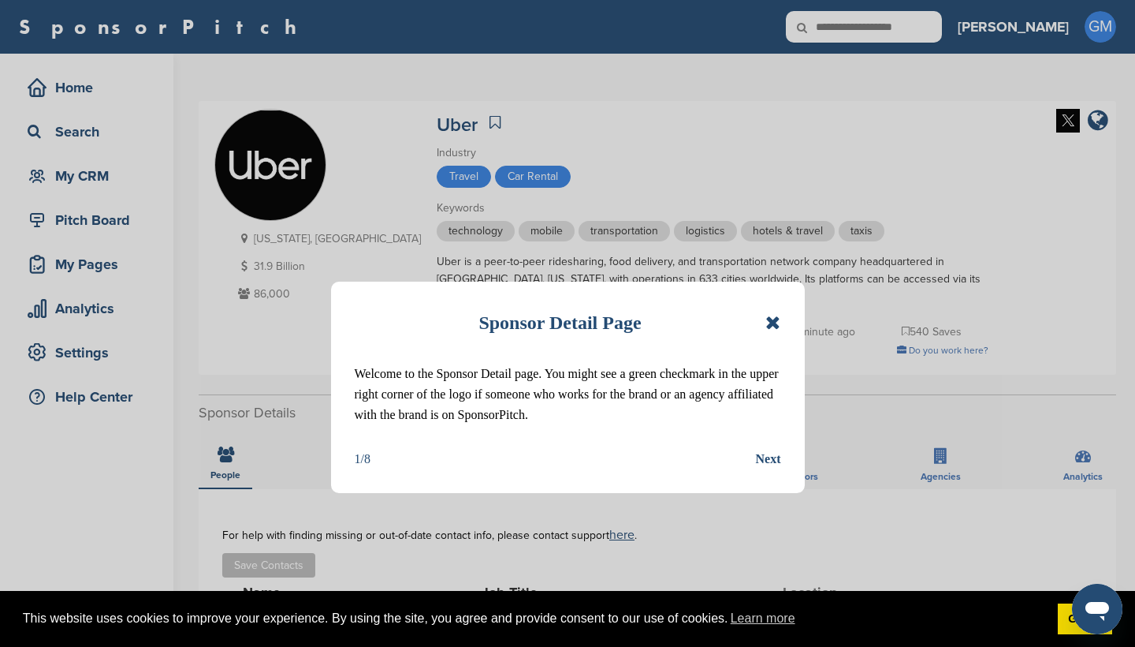
click at [773, 322] on icon at bounding box center [773, 322] width 15 height 19
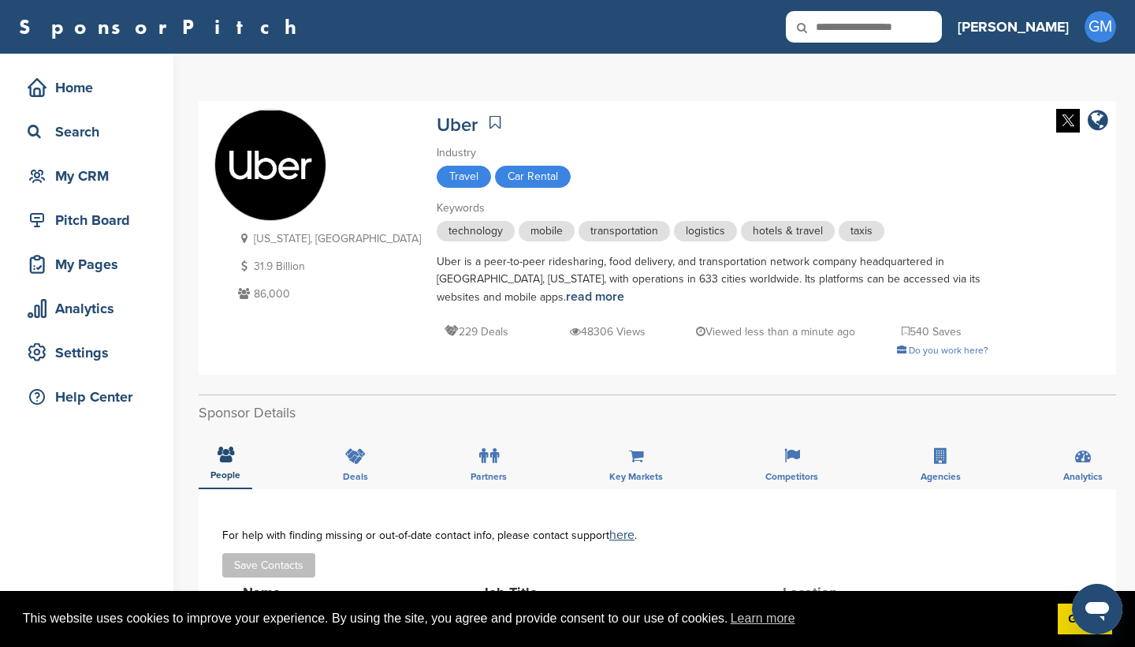
click at [931, 33] on input "text" at bounding box center [864, 27] width 156 height 32
type input "******"
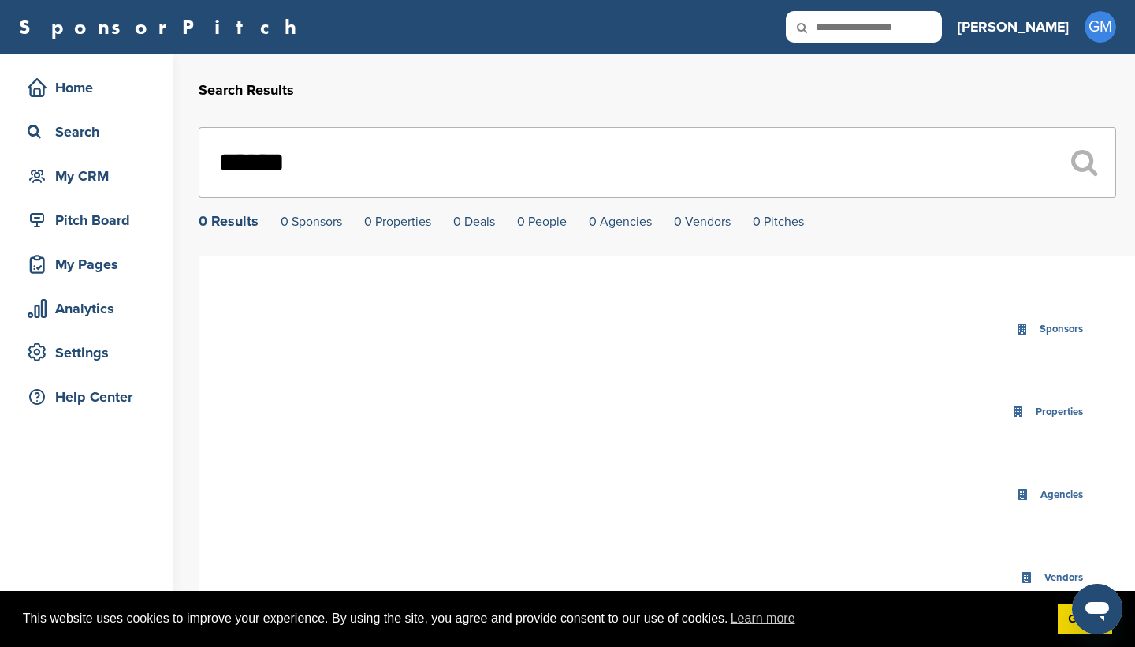
click at [416, 164] on input "******" at bounding box center [658, 162] width 918 height 71
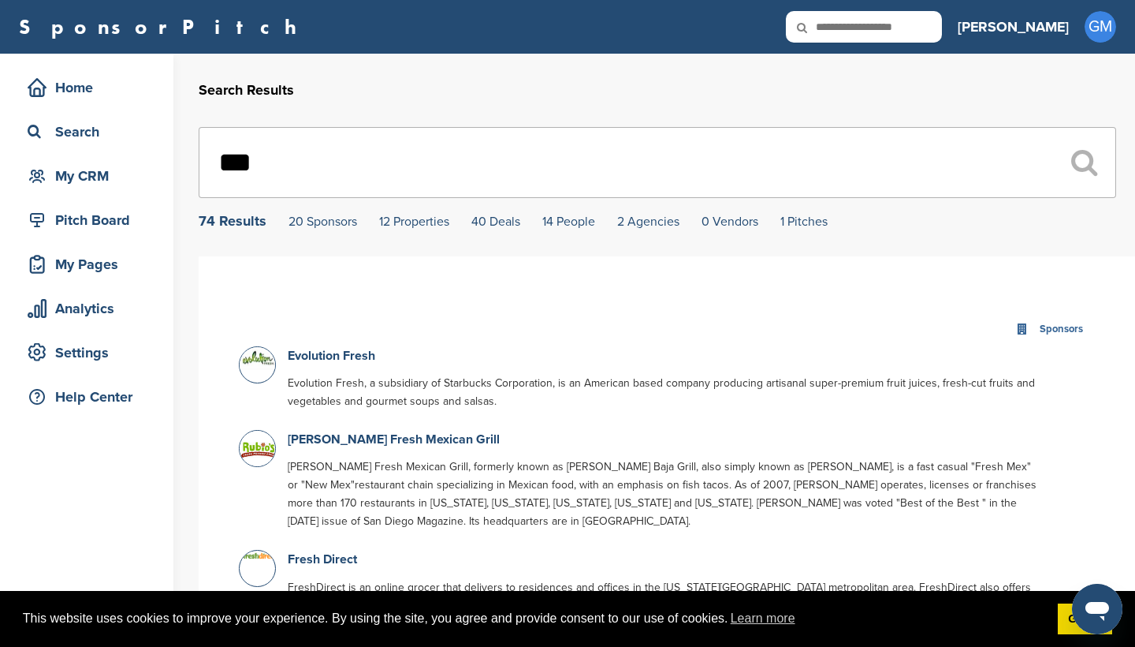
type input "**"
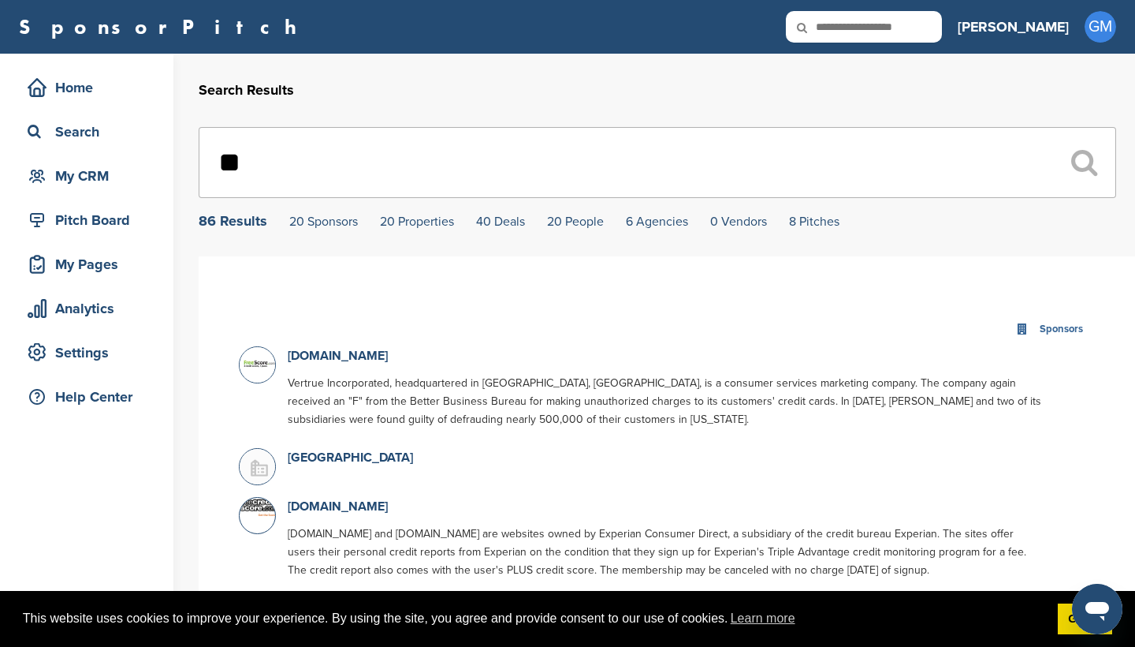
drag, startPoint x: 406, startPoint y: 163, endPoint x: 196, endPoint y: 162, distance: 209.7
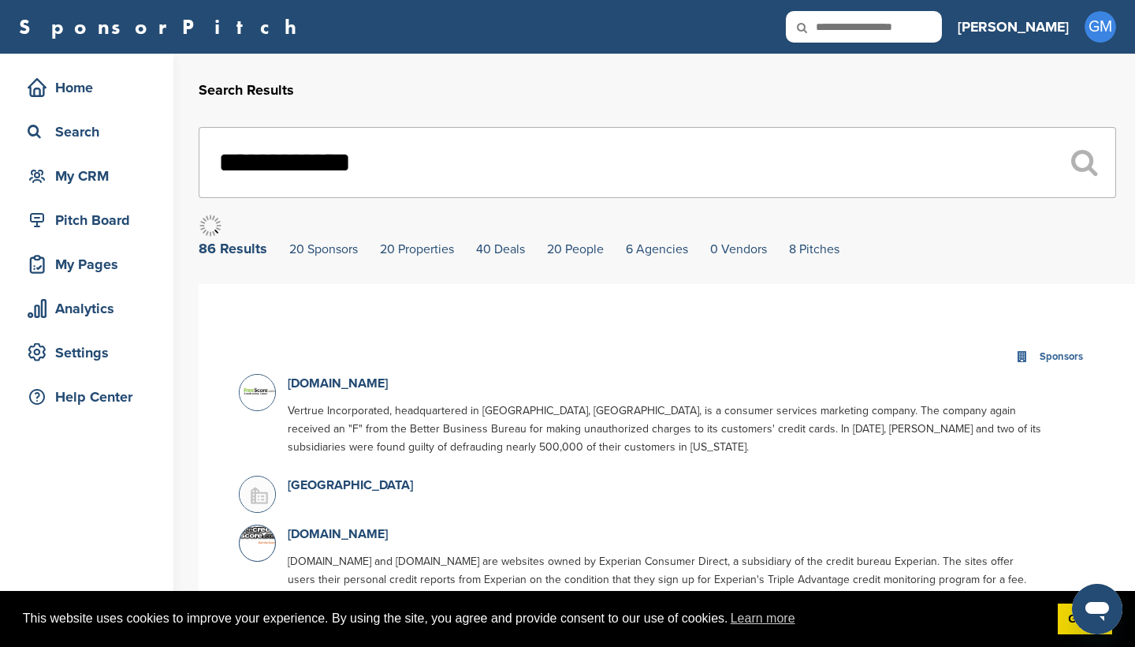
type input "**********"
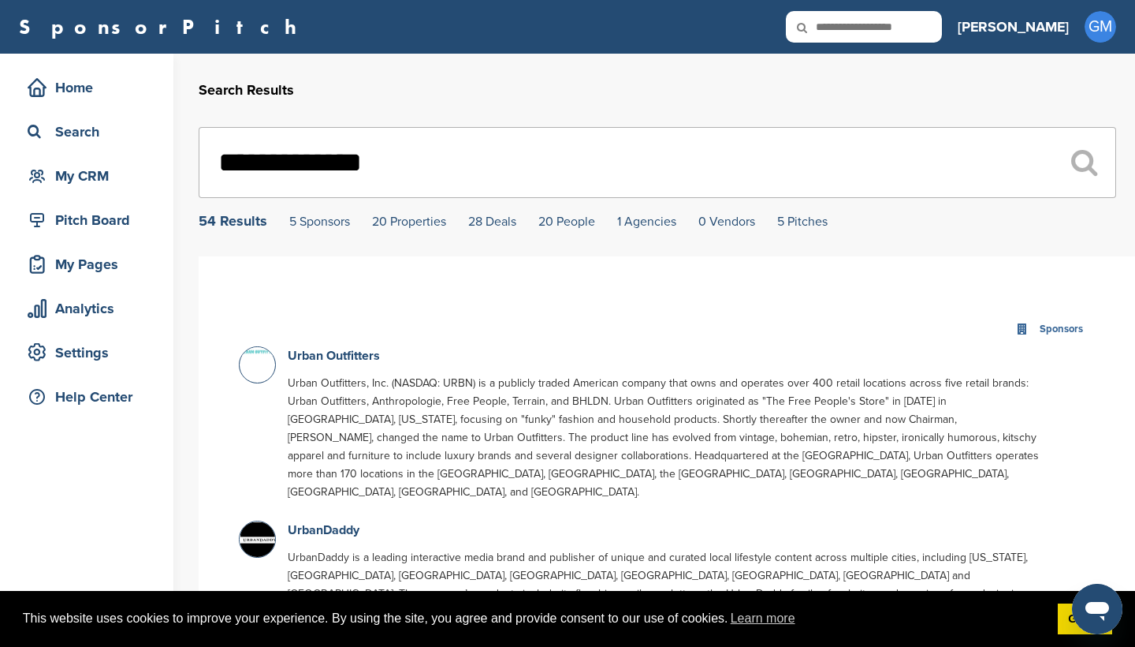
drag, startPoint x: 448, startPoint y: 170, endPoint x: 1, endPoint y: 170, distance: 447.1
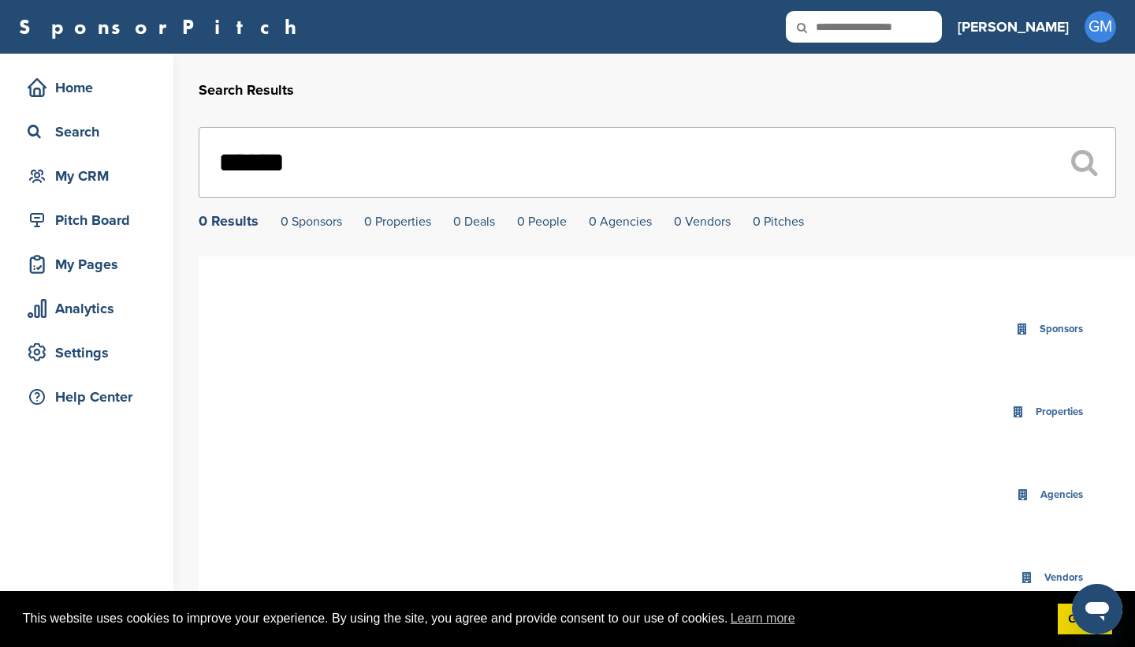
drag, startPoint x: 264, startPoint y: 200, endPoint x: 297, endPoint y: 206, distance: 33.6
click at [297, 206] on div "****** 0 Results 0 Sponsors 0 Properties 0 Deals 0 People 0 Agencies 0 Vendors …" at bounding box center [658, 177] width 918 height 101
drag, startPoint x: 349, startPoint y: 175, endPoint x: 168, endPoint y: 174, distance: 180.6
click at [168, 174] on div "Home Search My CRM Pitch Board My Pages Analytics Settings Help Center Search R…" at bounding box center [567, 495] width 1135 height 883
type input "*"
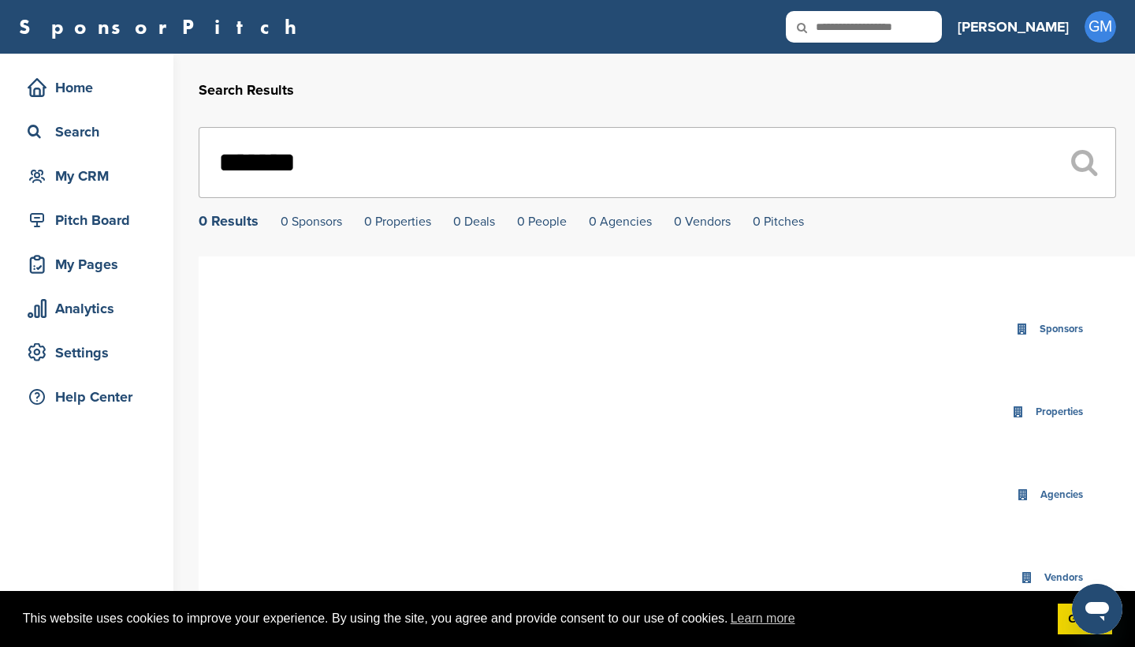
type input "**********"
drag, startPoint x: 170, startPoint y: 172, endPoint x: 351, endPoint y: 158, distance: 181.9
click at [351, 158] on input "**********" at bounding box center [658, 162] width 918 height 71
drag, startPoint x: 457, startPoint y: 163, endPoint x: 196, endPoint y: 162, distance: 260.2
click at [196, 162] on div "**********" at bounding box center [567, 495] width 1135 height 883
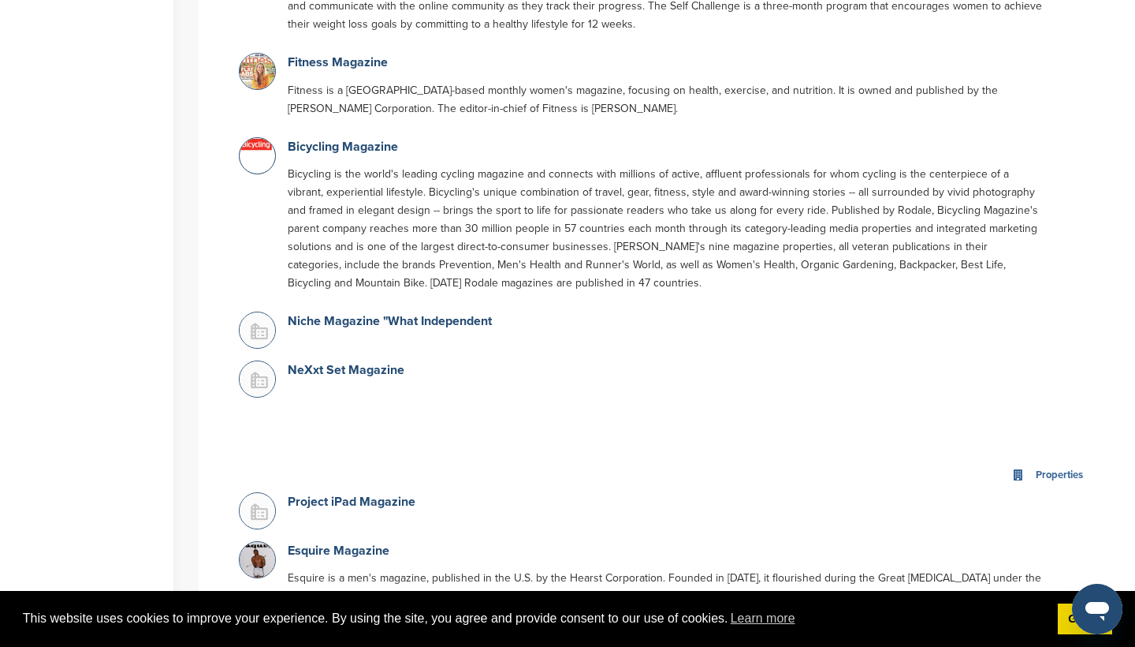
scroll to position [1463, 0]
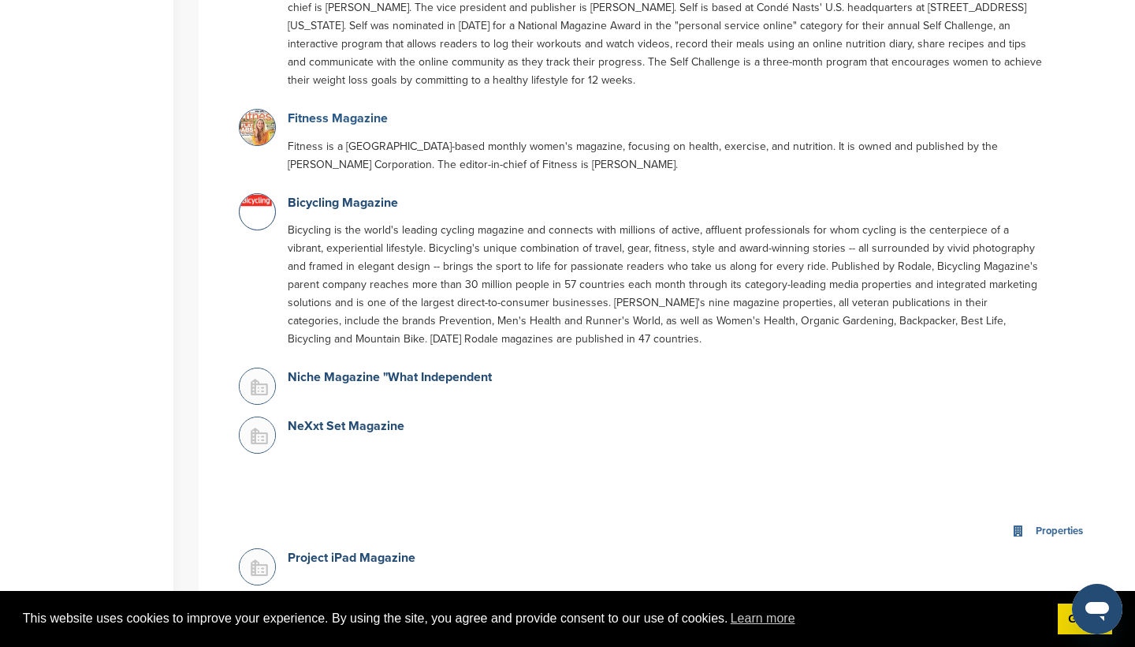
type input "********"
click at [363, 119] on link "Fitness Magazine" at bounding box center [338, 118] width 100 height 16
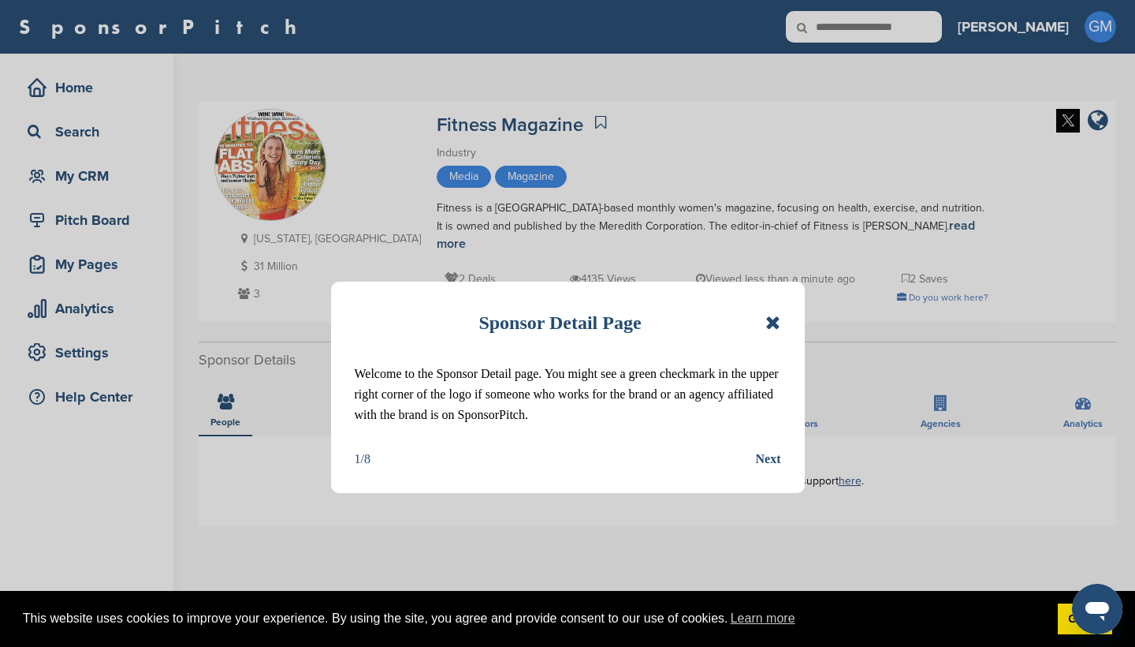
click at [773, 323] on icon at bounding box center [773, 322] width 15 height 19
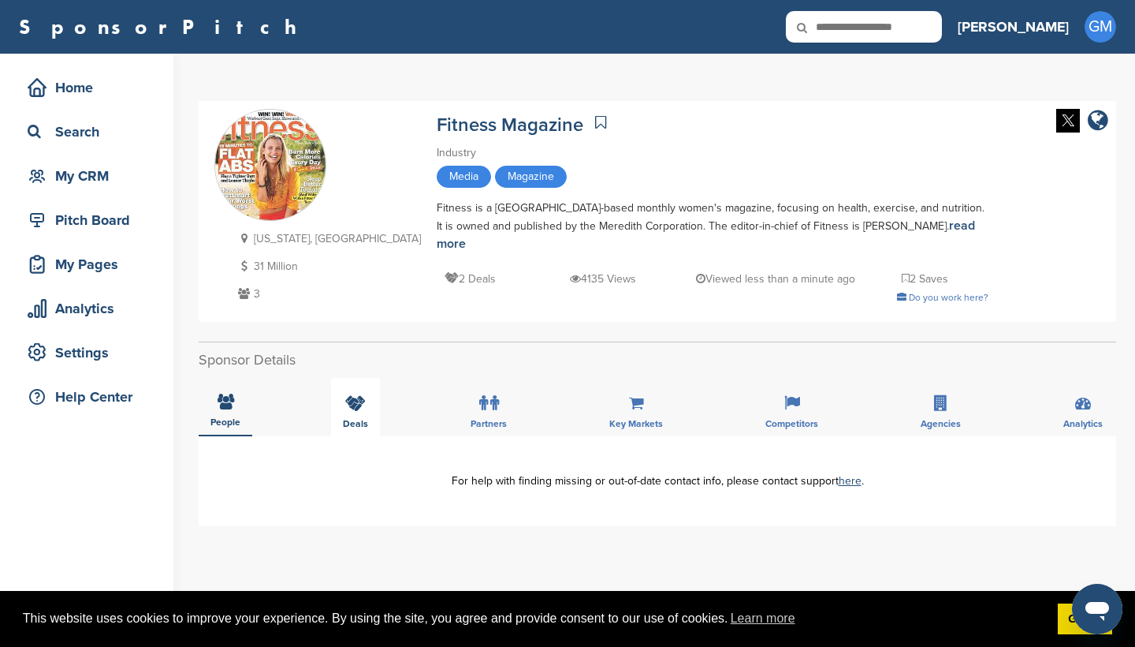
click at [349, 406] on div "Deals" at bounding box center [355, 407] width 49 height 58
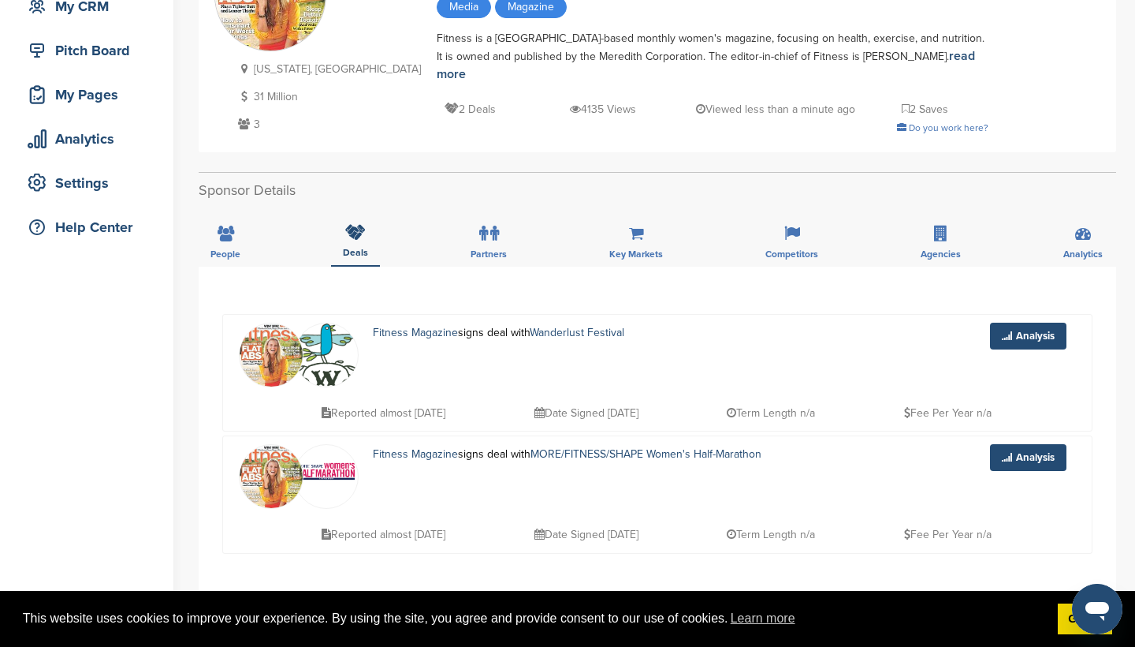
scroll to position [170, 0]
click at [233, 235] on div "People" at bounding box center [226, 236] width 54 height 58
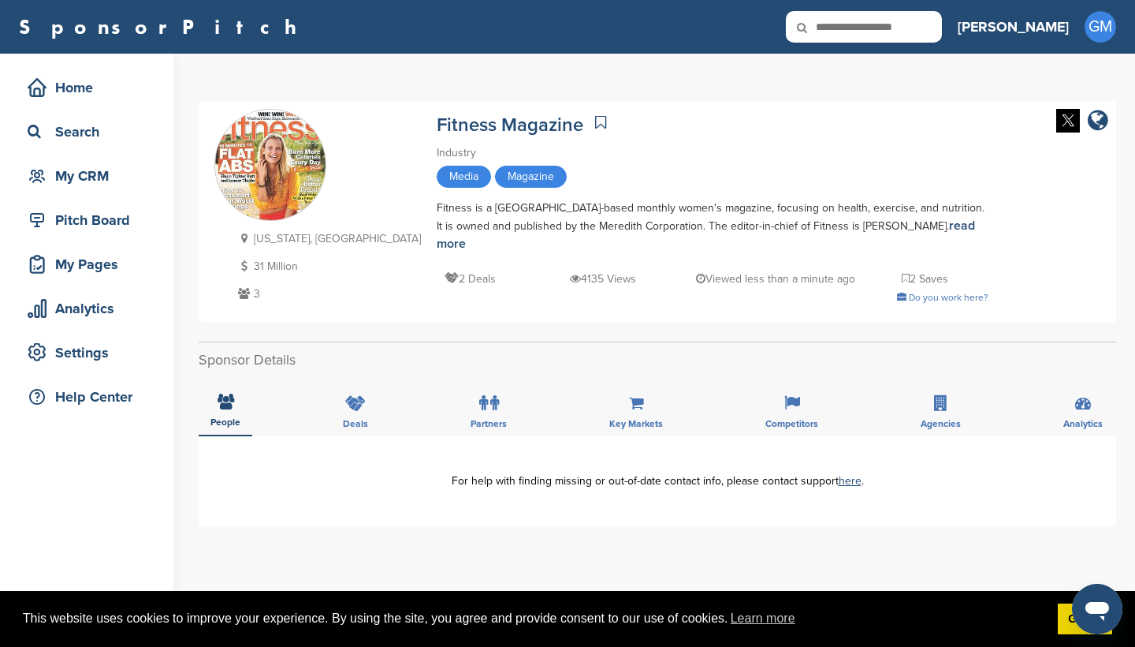
scroll to position [0, 0]
click at [848, 222] on link "read more" at bounding box center [706, 235] width 539 height 34
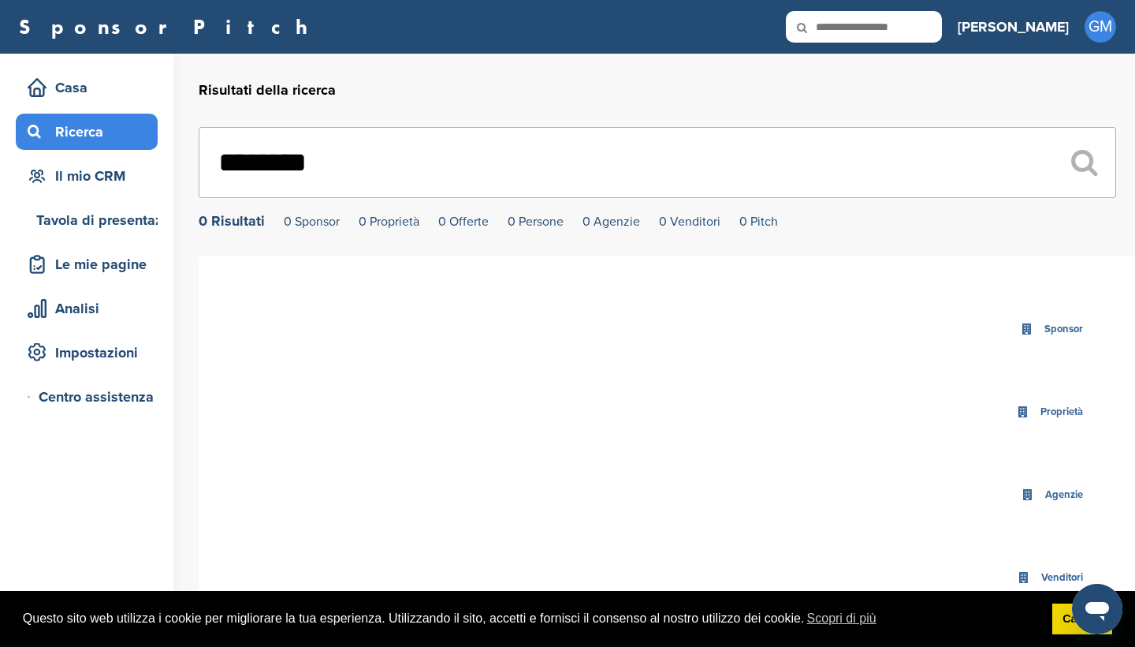
drag, startPoint x: 390, startPoint y: 166, endPoint x: 125, endPoint y: 148, distance: 264.7
click at [125, 150] on div "Casa Ricerca Il mio CRM Tavola di presentazione Le mie pagine Analisi Impostazi…" at bounding box center [567, 495] width 1135 height 883
type input "*"
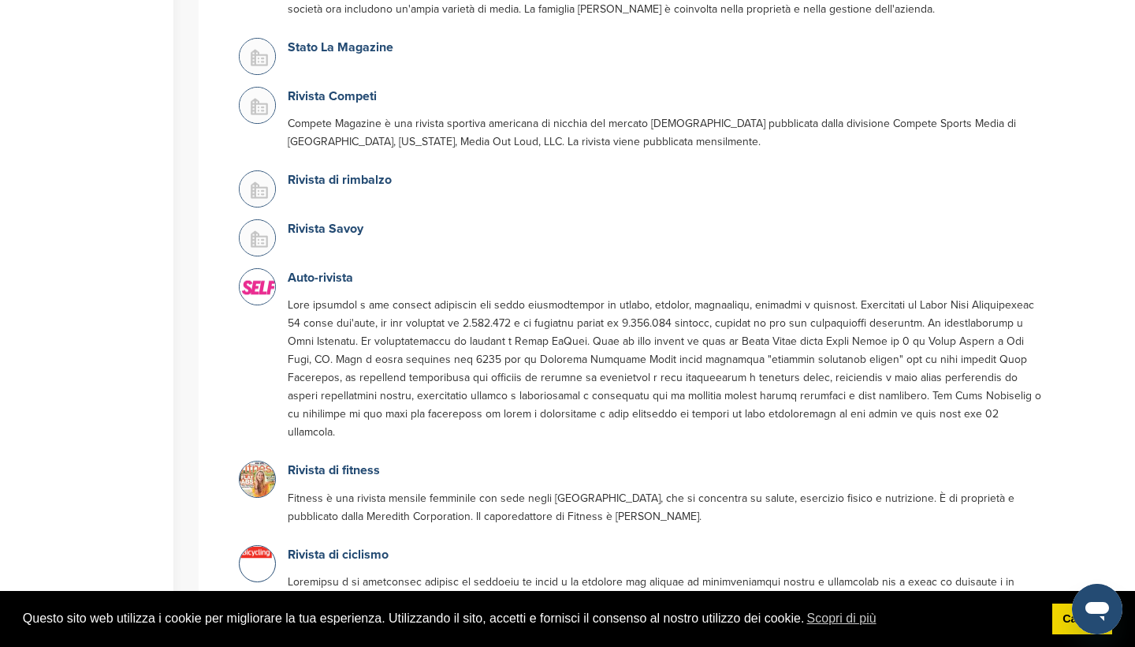
scroll to position [1167, 0]
type input "**********"
click at [330, 268] on link "Auto-rivista" at bounding box center [320, 276] width 65 height 16
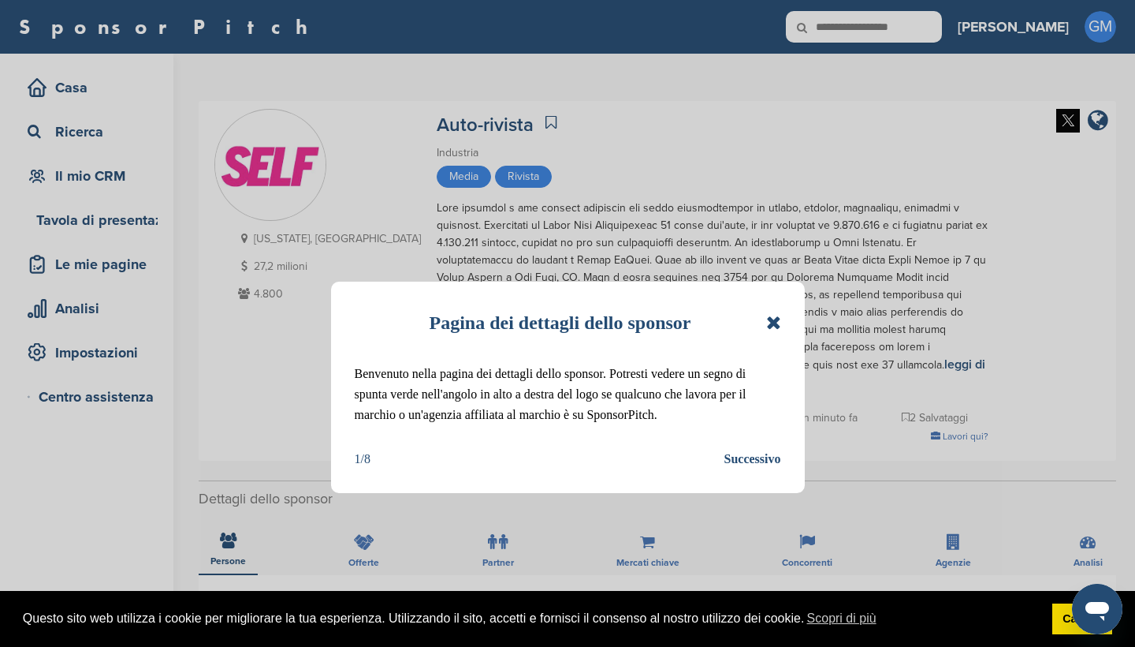
click at [775, 326] on icon at bounding box center [773, 322] width 15 height 19
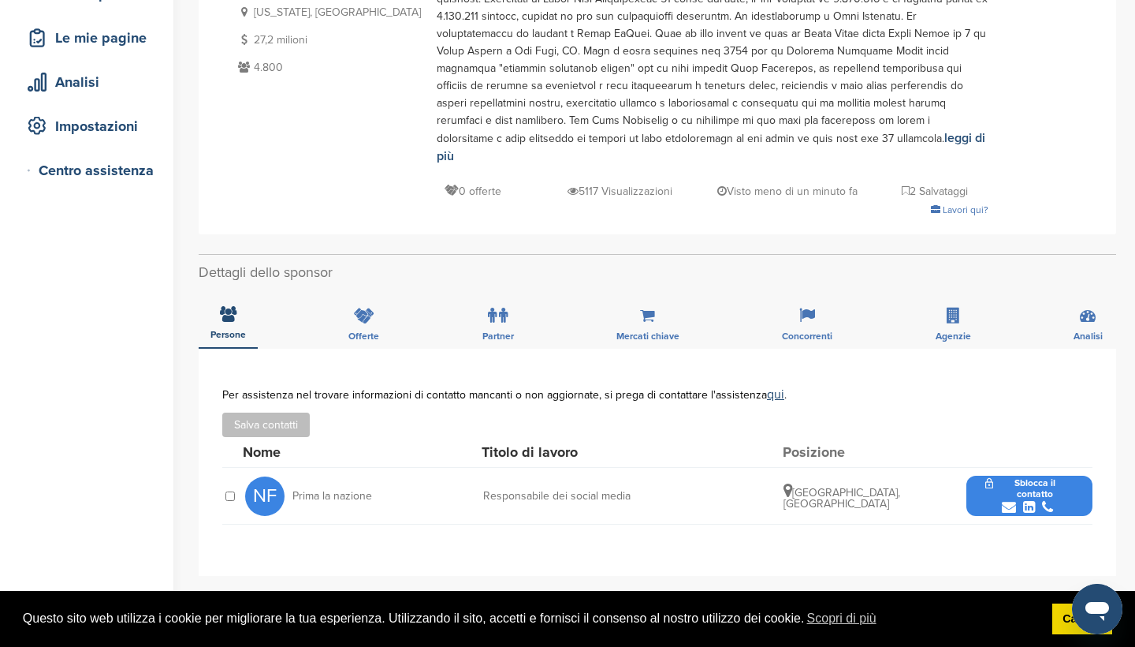
scroll to position [263, 0]
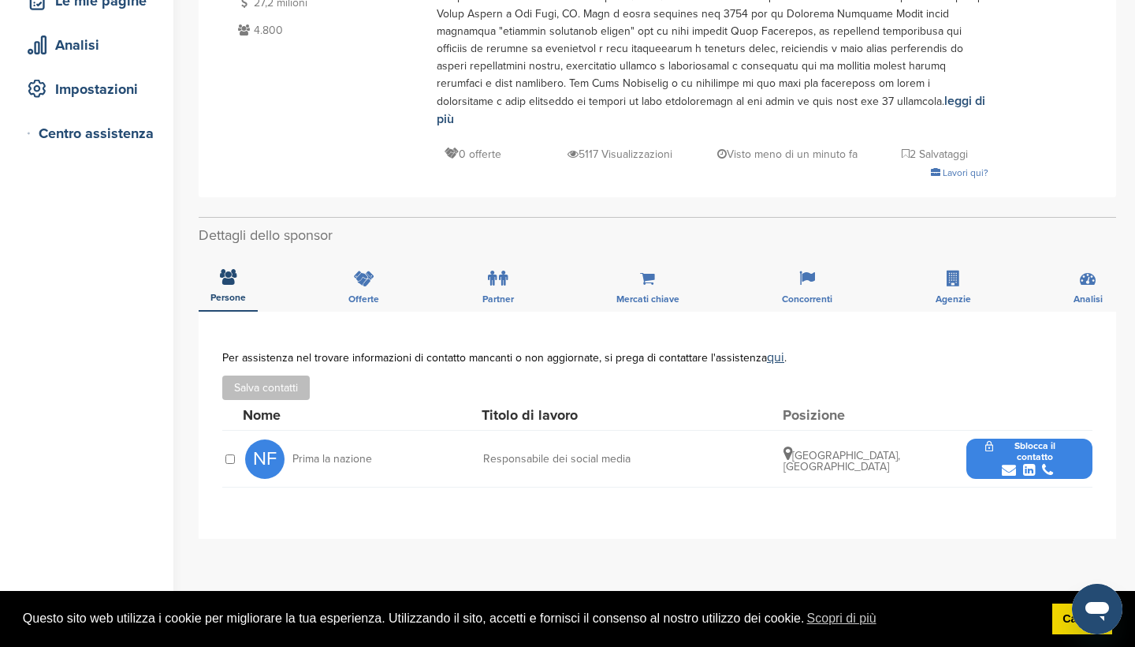
click at [1018, 463] on div "submit" at bounding box center [1030, 470] width 88 height 15
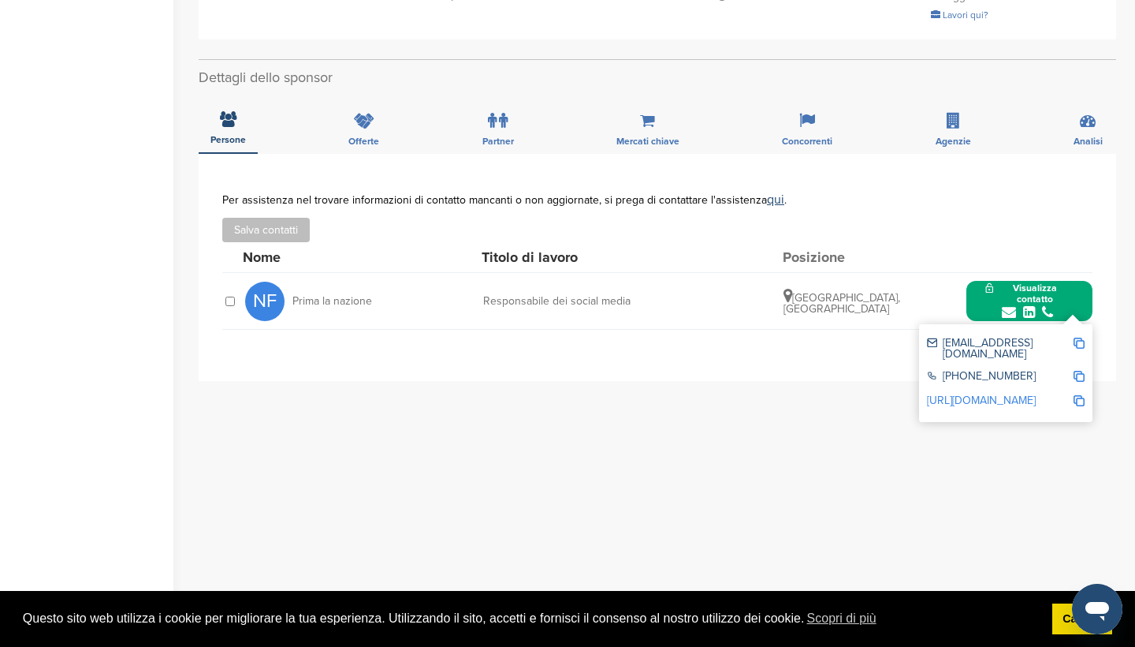
scroll to position [419, 0]
click at [1080, 339] on img at bounding box center [1079, 344] width 11 height 11
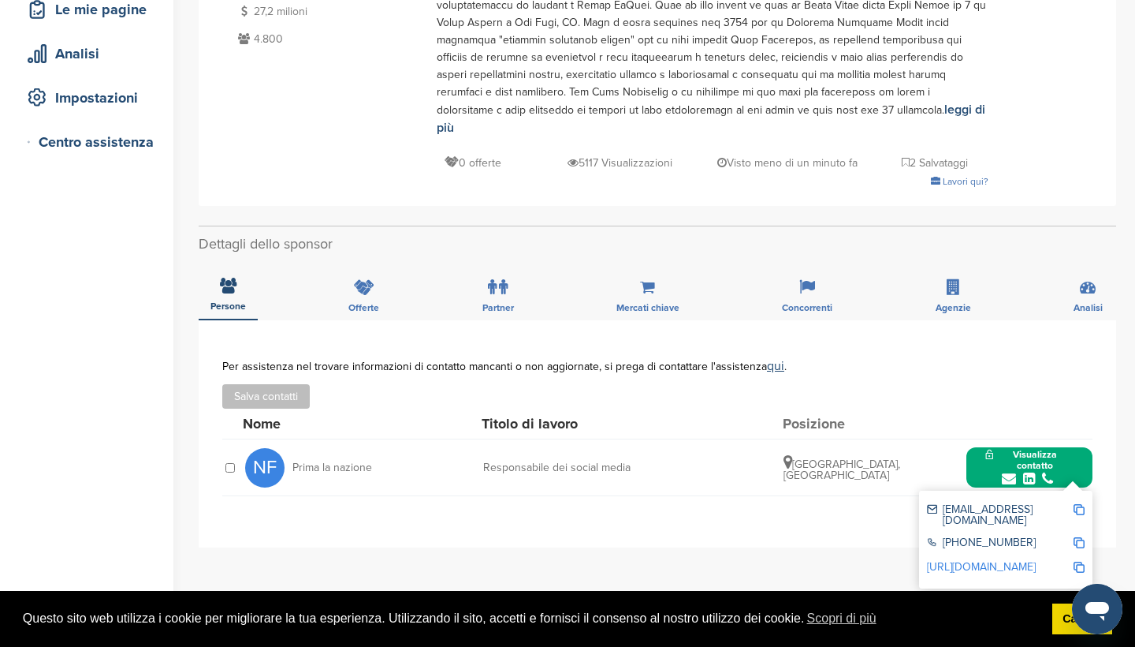
scroll to position [274, 0]
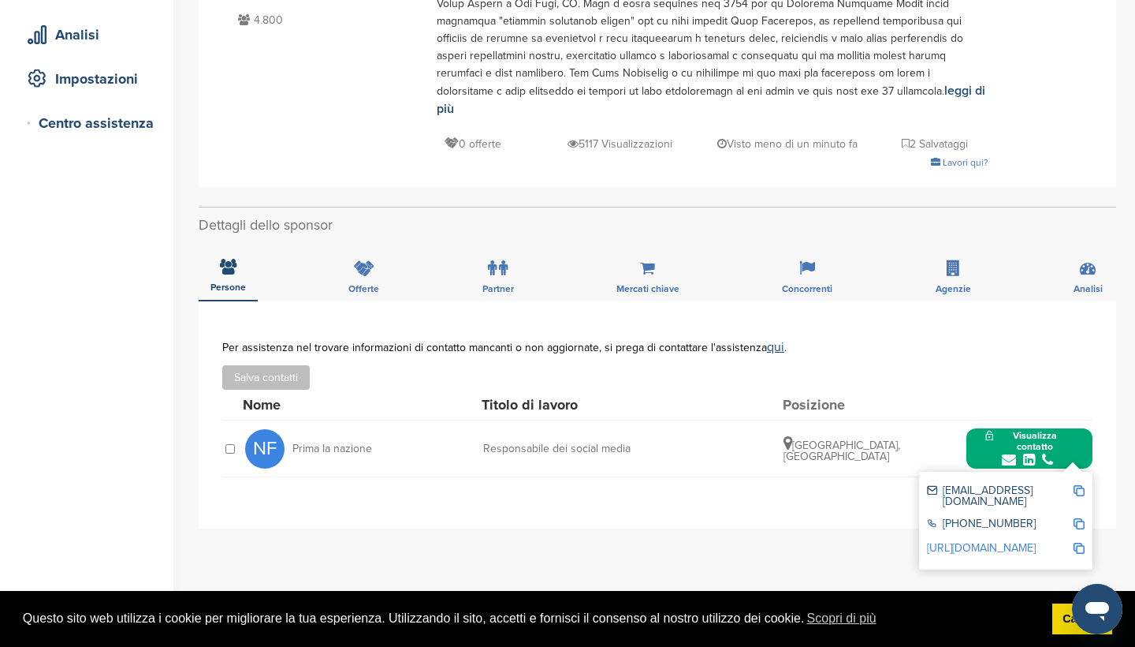
click at [1082, 485] on img at bounding box center [1079, 490] width 11 height 11
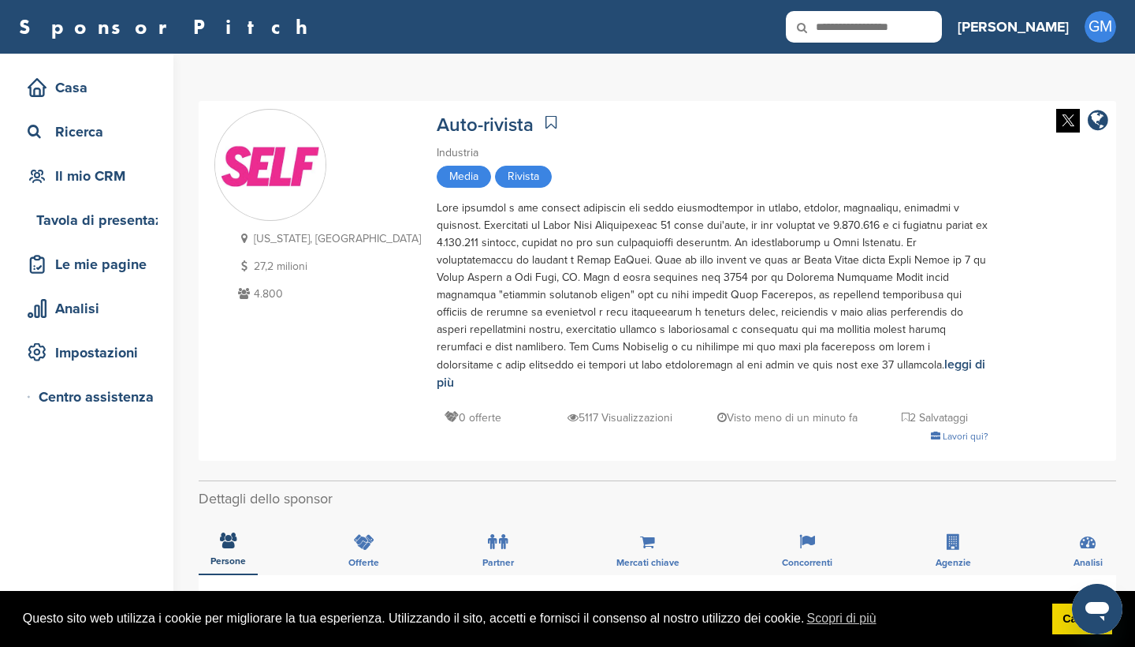
scroll to position [0, 0]
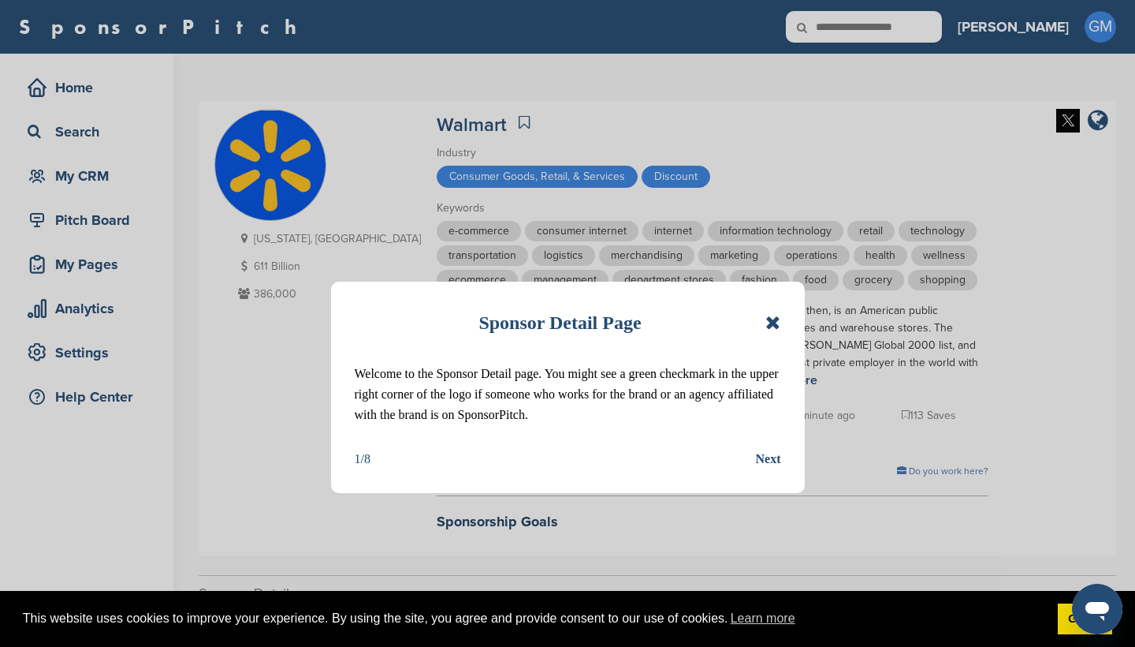
click at [774, 317] on icon at bounding box center [773, 322] width 15 height 19
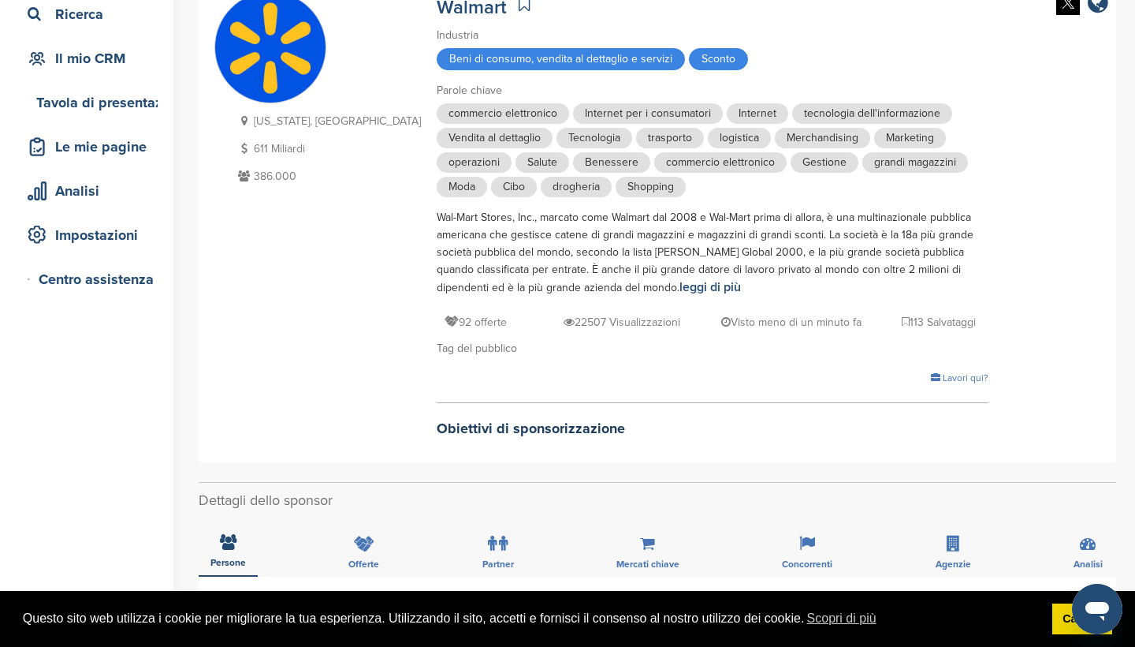
scroll to position [117, 0]
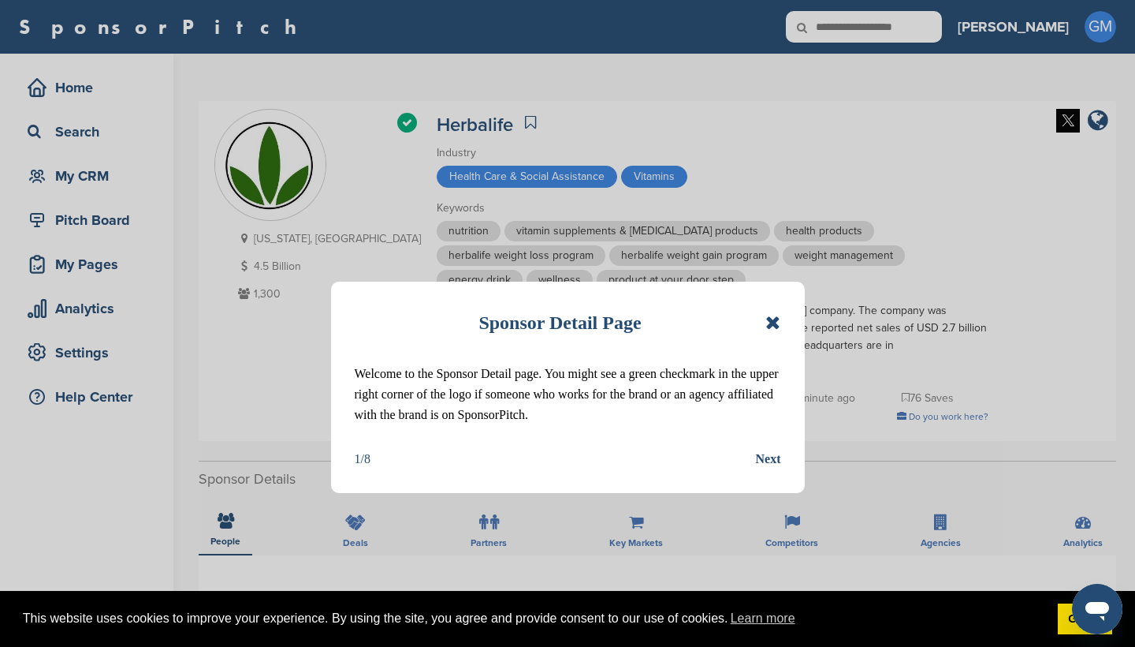
click at [774, 315] on icon at bounding box center [773, 322] width 15 height 19
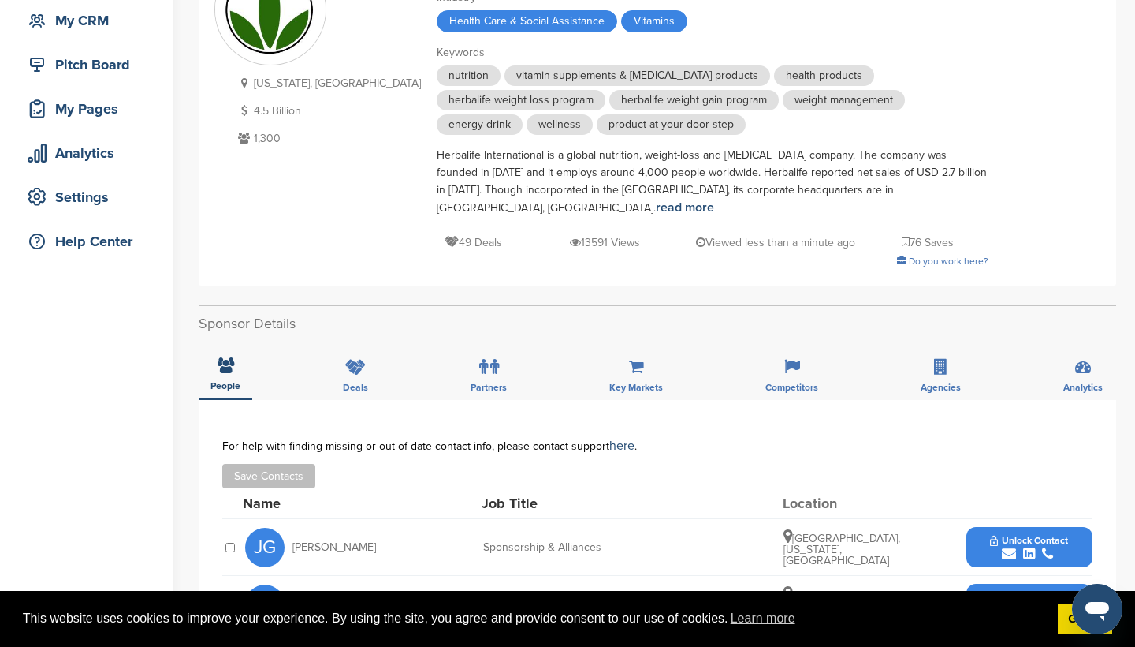
scroll to position [152, 0]
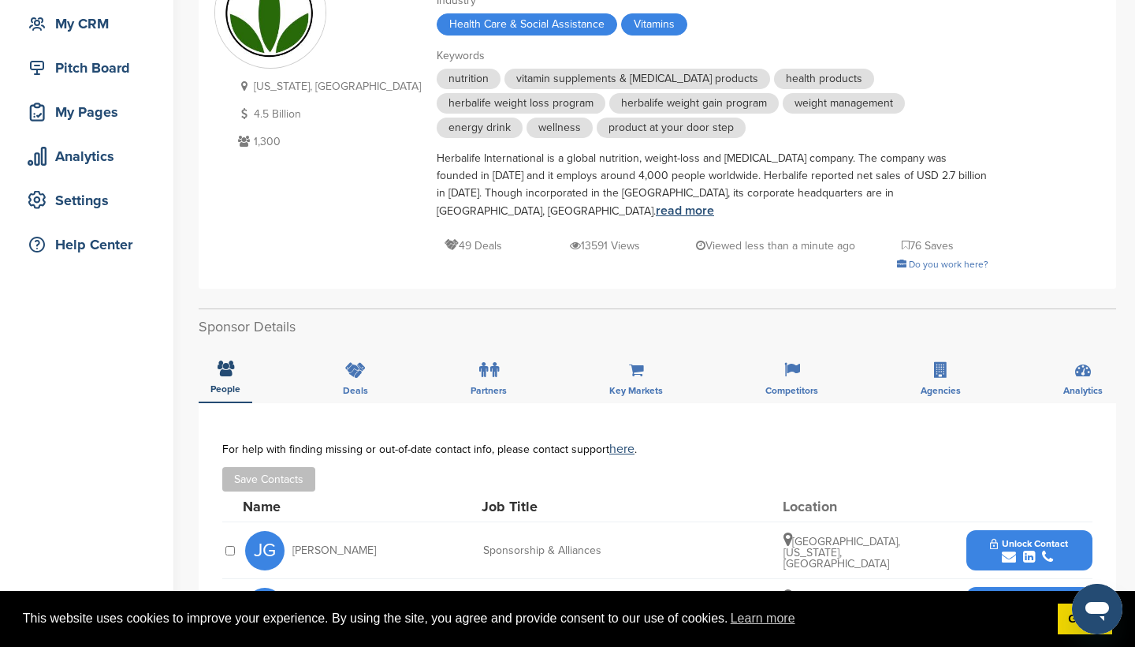
click at [714, 203] on link "read more" at bounding box center [685, 211] width 58 height 16
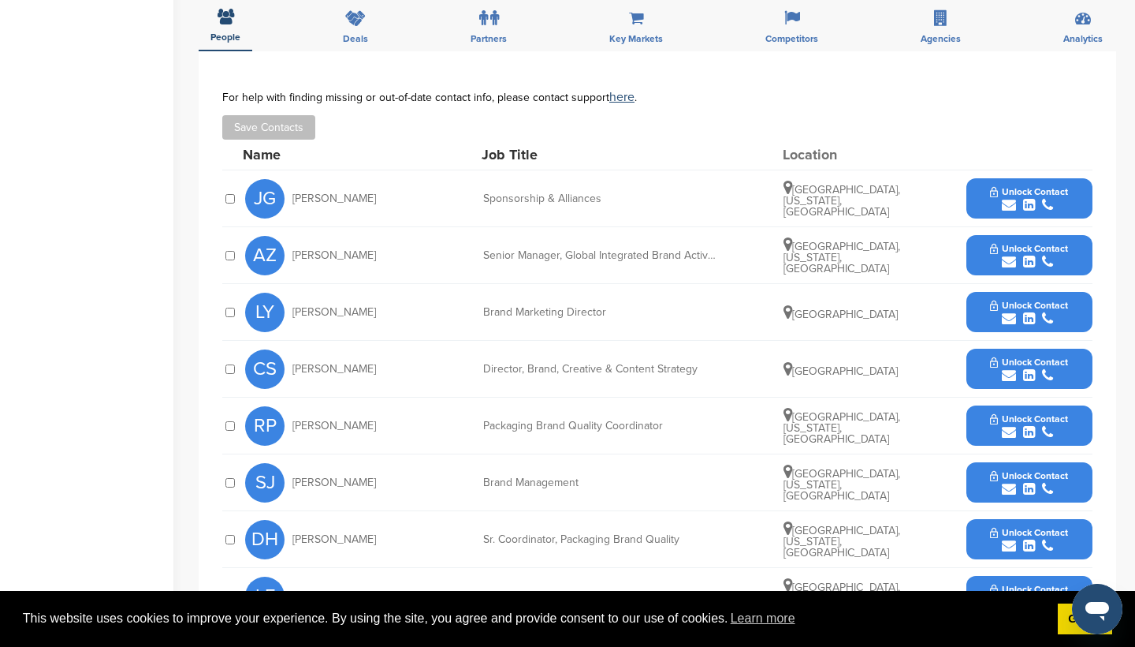
scroll to position [446, 0]
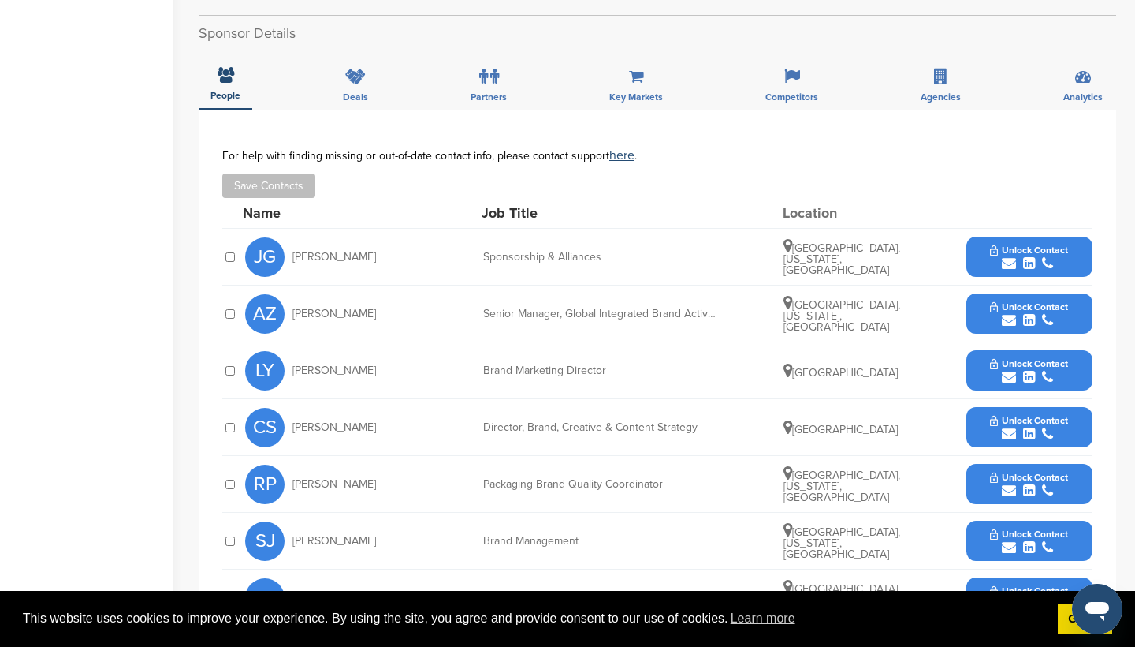
click at [1007, 256] on icon "submit" at bounding box center [1009, 263] width 14 height 14
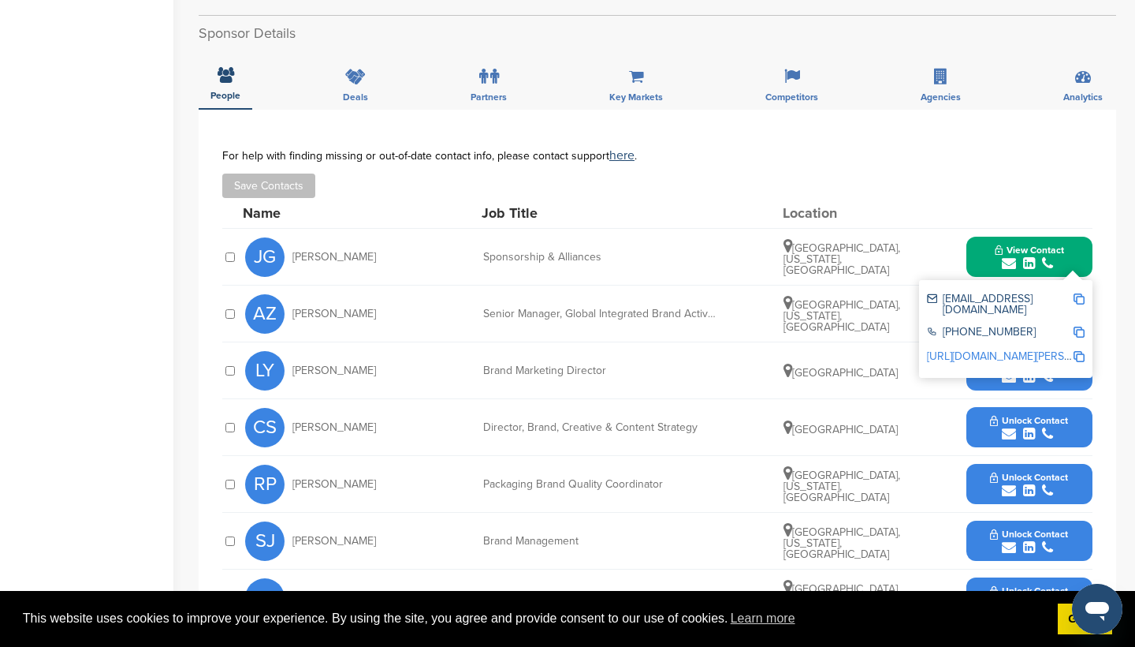
click at [1076, 293] on img at bounding box center [1079, 298] width 11 height 11
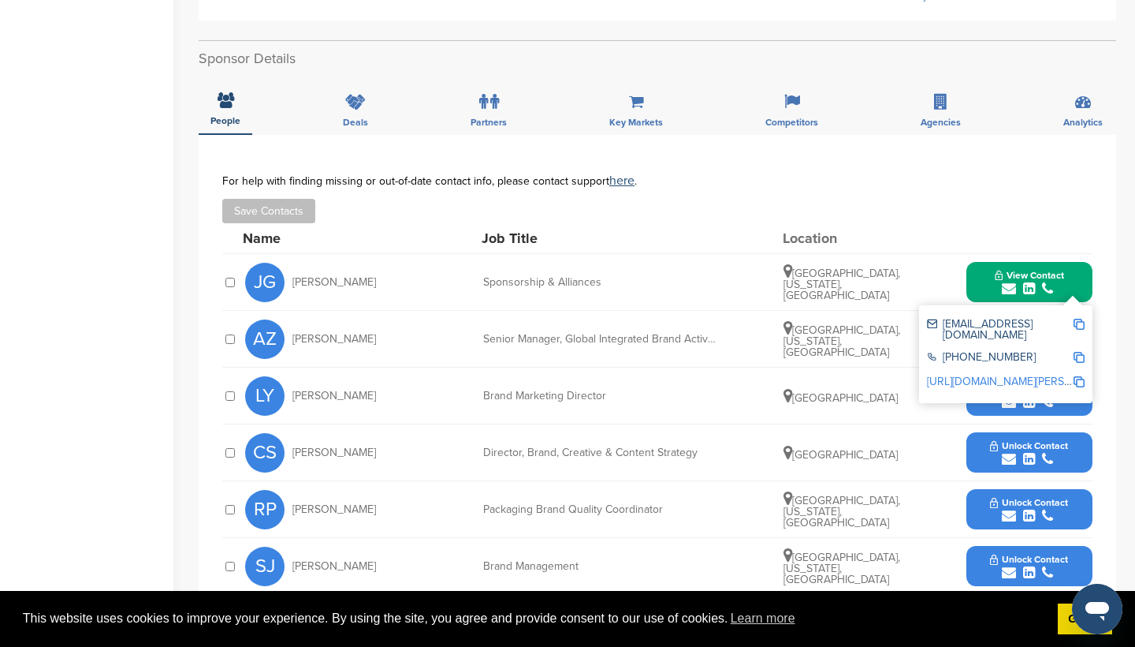
scroll to position [427, 0]
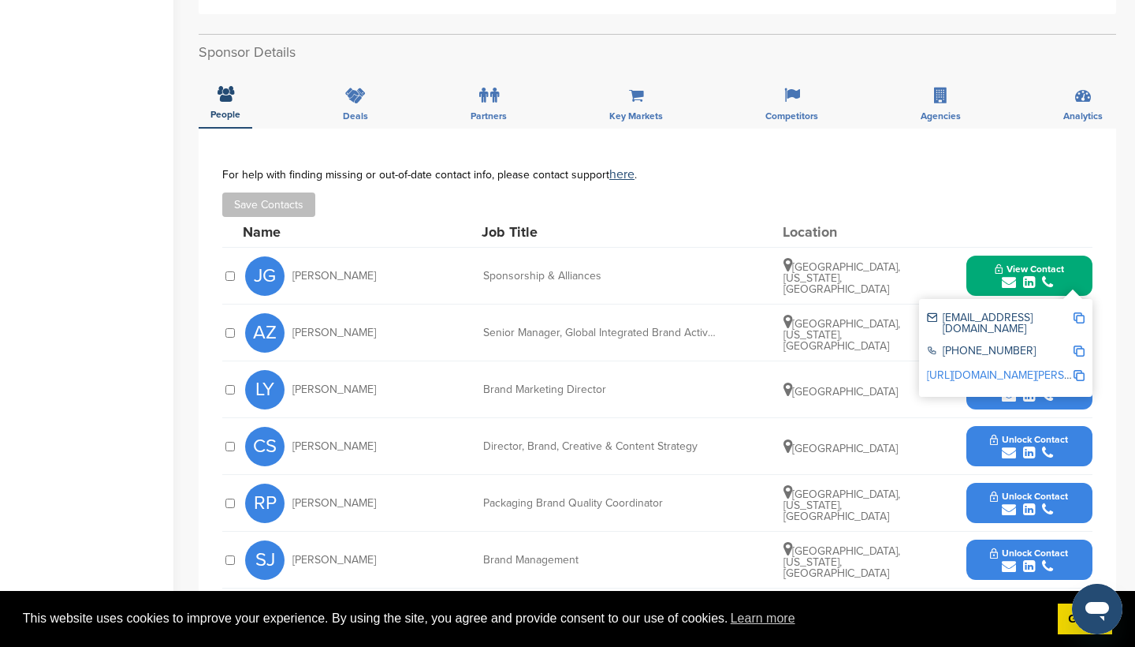
click at [1080, 312] on img at bounding box center [1079, 317] width 11 height 11
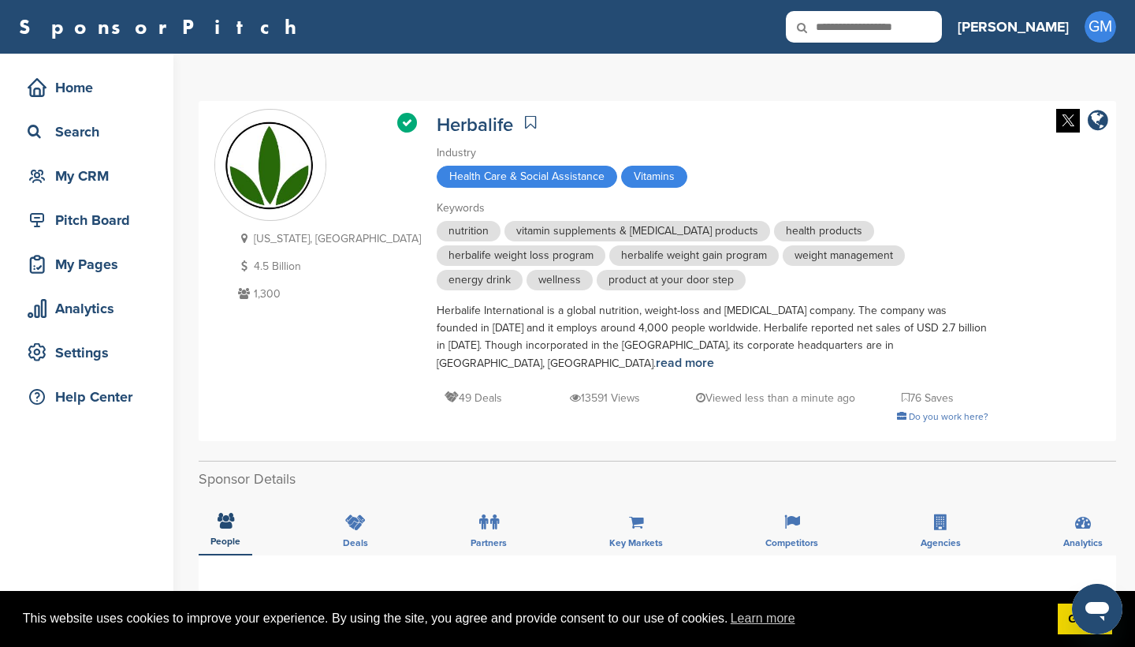
scroll to position [0, 0]
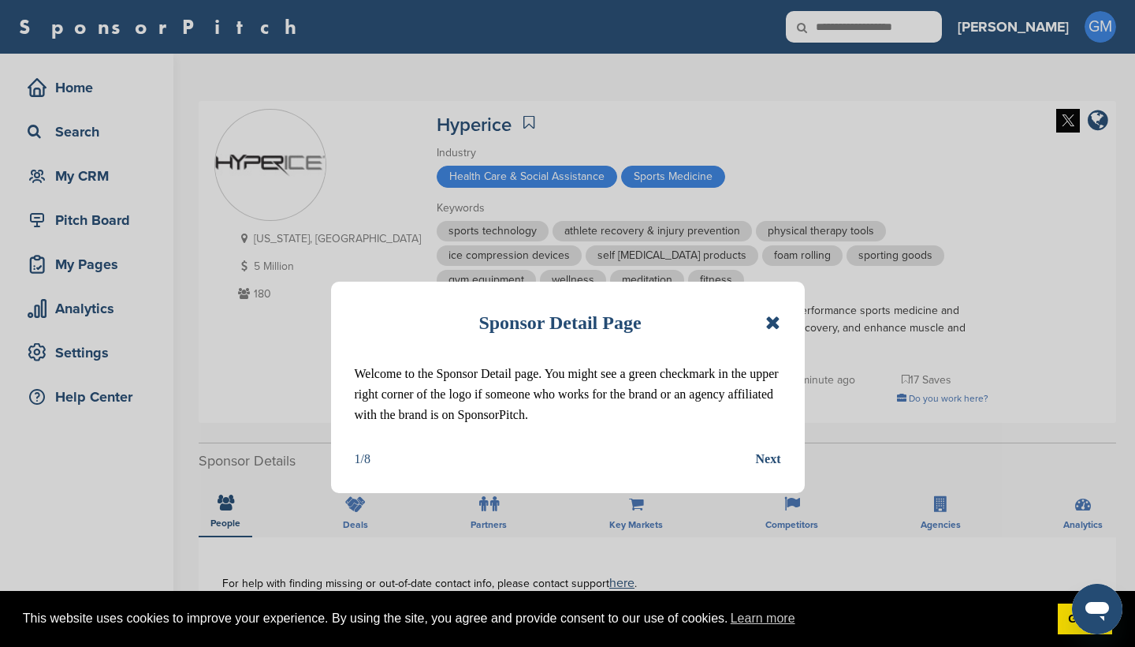
click at [781, 319] on div "Sponsor Detail Page Welcome to the Sponsor Detail page. You might see a green c…" at bounding box center [568, 386] width 474 height 211
click at [764, 325] on div "Sponsor Detail Page" at bounding box center [568, 322] width 427 height 35
click at [774, 323] on icon at bounding box center [773, 322] width 15 height 19
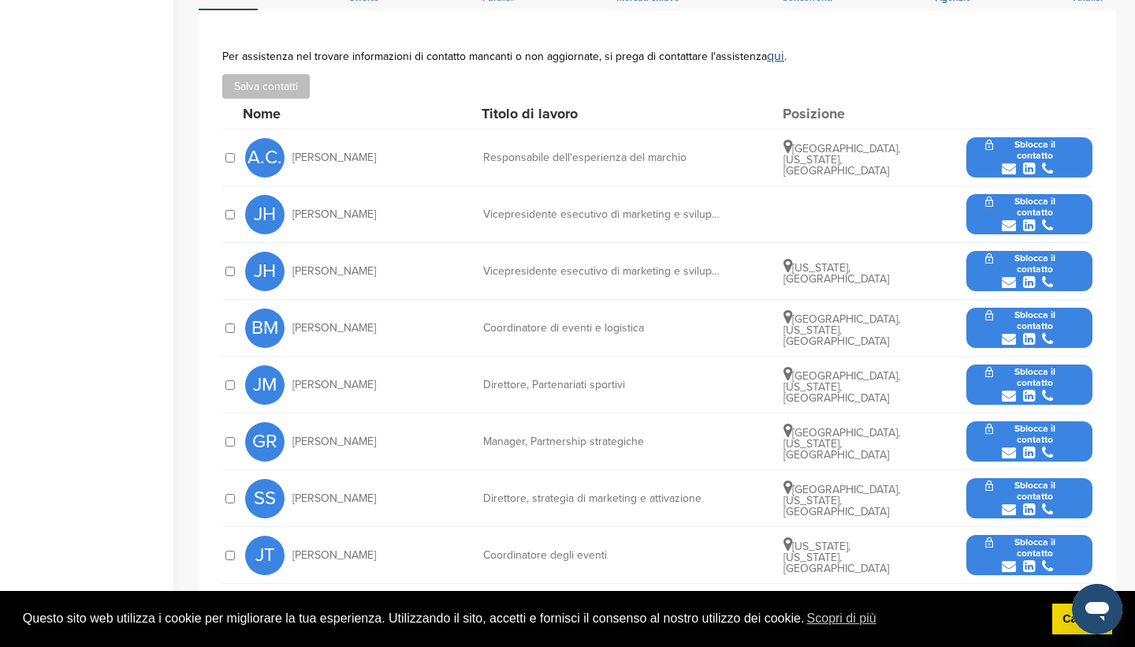
scroll to position [603, 0]
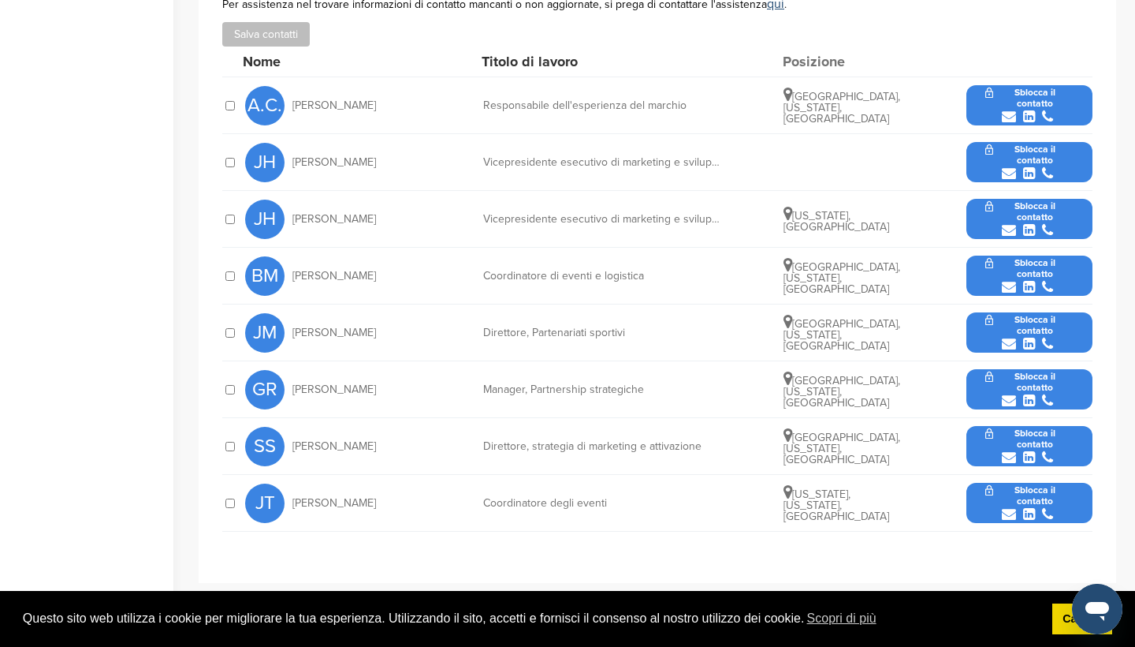
click at [1033, 372] on span "Sblocca il contatto" at bounding box center [1030, 376] width 88 height 11
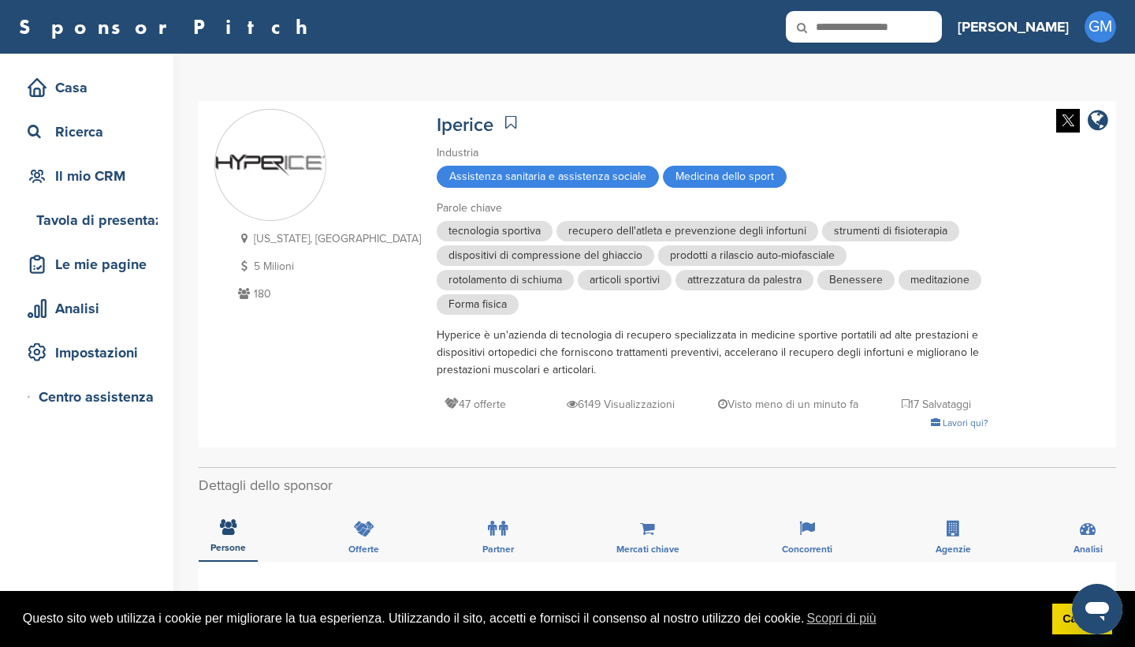
scroll to position [0, 0]
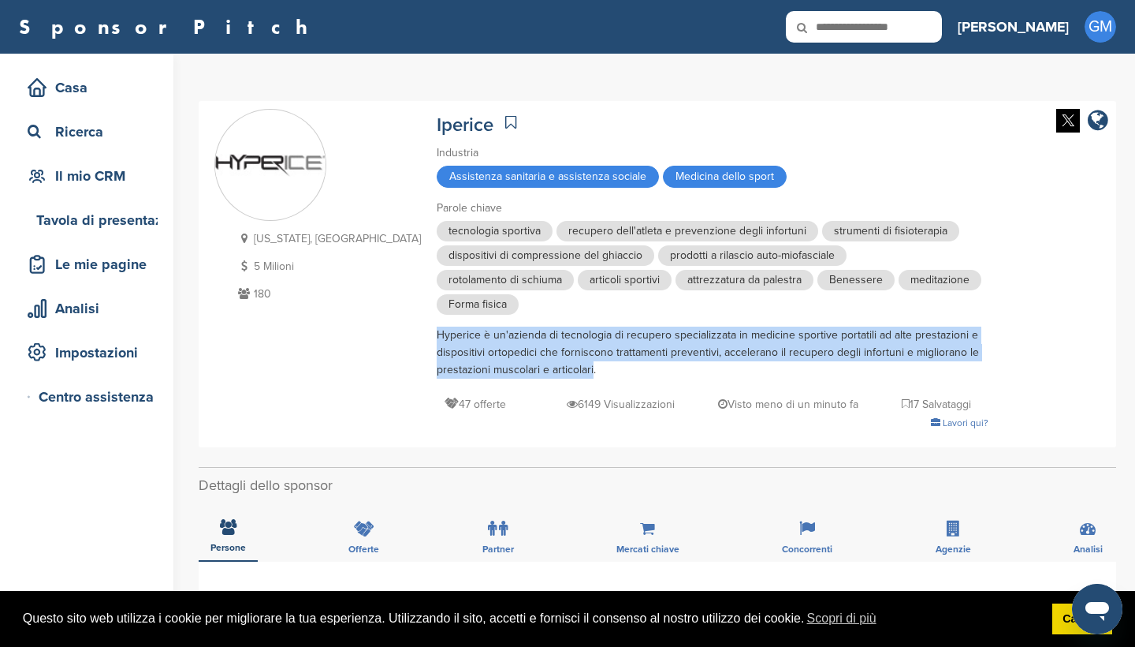
drag, startPoint x: 341, startPoint y: 332, endPoint x: 498, endPoint y: 372, distance: 162.0
click at [498, 372] on div "[US_STATE], [GEOGRAPHIC_DATA] 5 Milioni 180 Iperice Industria Assistenza sanita…" at bounding box center [657, 274] width 886 height 330
copy div "Hyperice è un'azienda di tecnologia di recupero specializzata in medicine sport…"
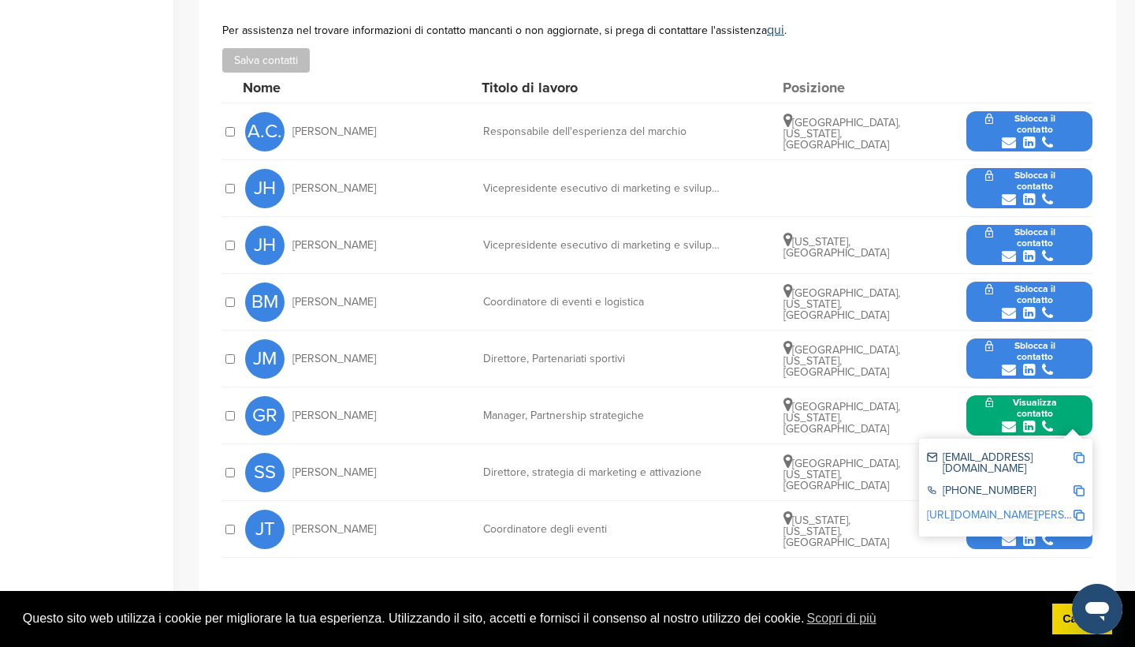
scroll to position [611, 0]
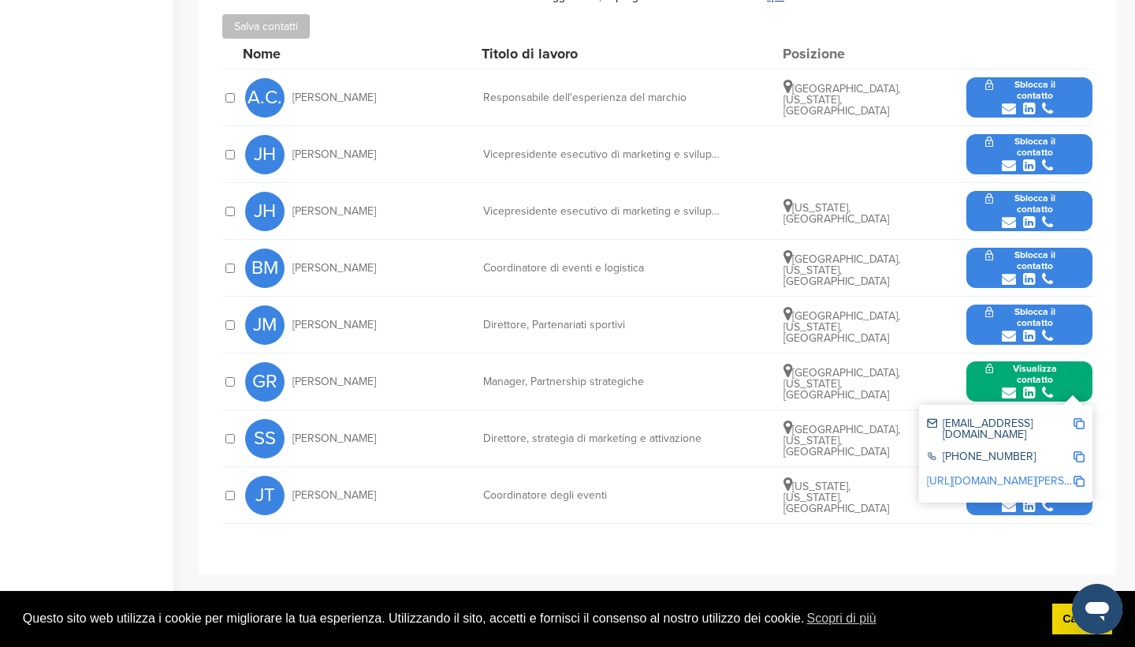
click at [1079, 423] on img at bounding box center [1079, 423] width 11 height 11
copy div "Hyperice è un'azienda di tecnologia di recupero specializzata in medicine sport…"
click at [837, 456] on div "SS [PERSON_NAME] Direttore, strategia di marketing e attivazione [GEOGRAPHIC_DA…" at bounding box center [669, 438] width 848 height 56
click at [912, 365] on div "GR [PERSON_NAME] Manager, Partnership strategiche [GEOGRAPHIC_DATA], [US_STATE]…" at bounding box center [669, 381] width 848 height 56
click at [894, 425] on div "[GEOGRAPHIC_DATA], [US_STATE], [GEOGRAPHIC_DATA]" at bounding box center [843, 438] width 118 height 38
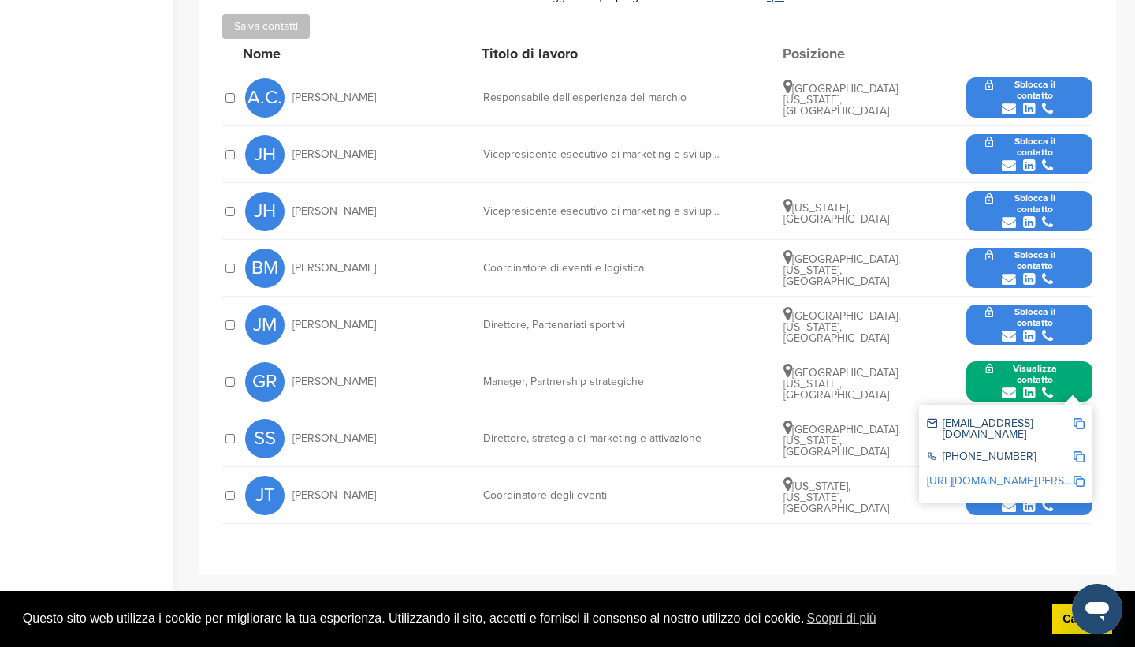
click at [1040, 147] on span "Sblocca il contatto" at bounding box center [1030, 141] width 88 height 11
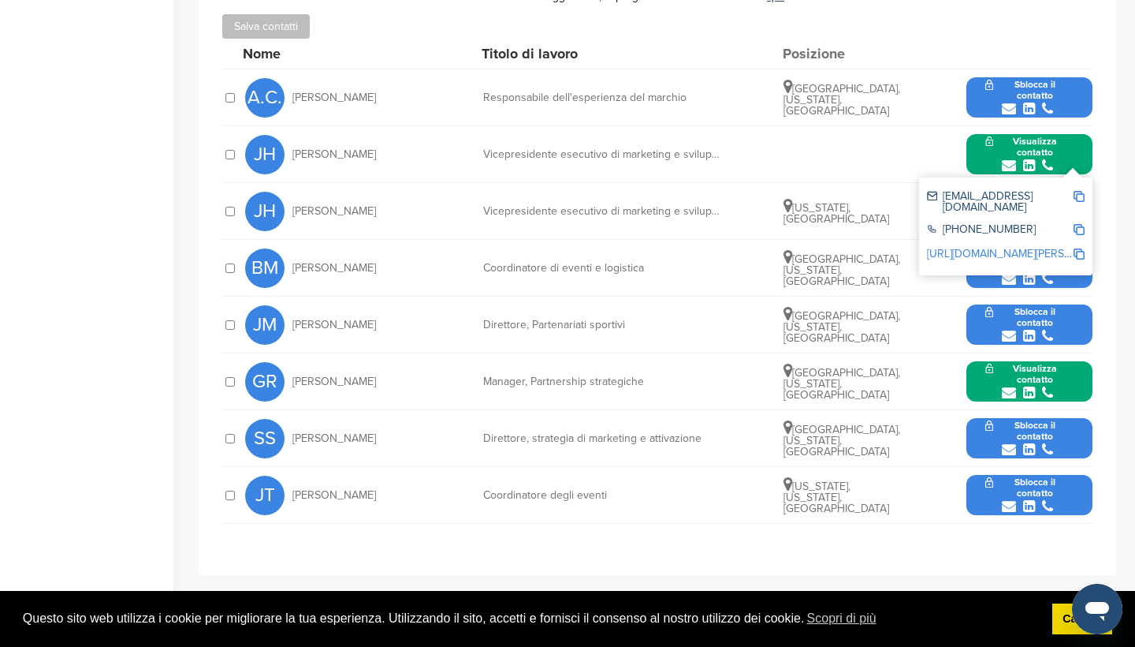
click at [1078, 193] on img at bounding box center [1079, 196] width 11 height 11
click at [1030, 449] on icon "submit" at bounding box center [1029, 449] width 12 height 14
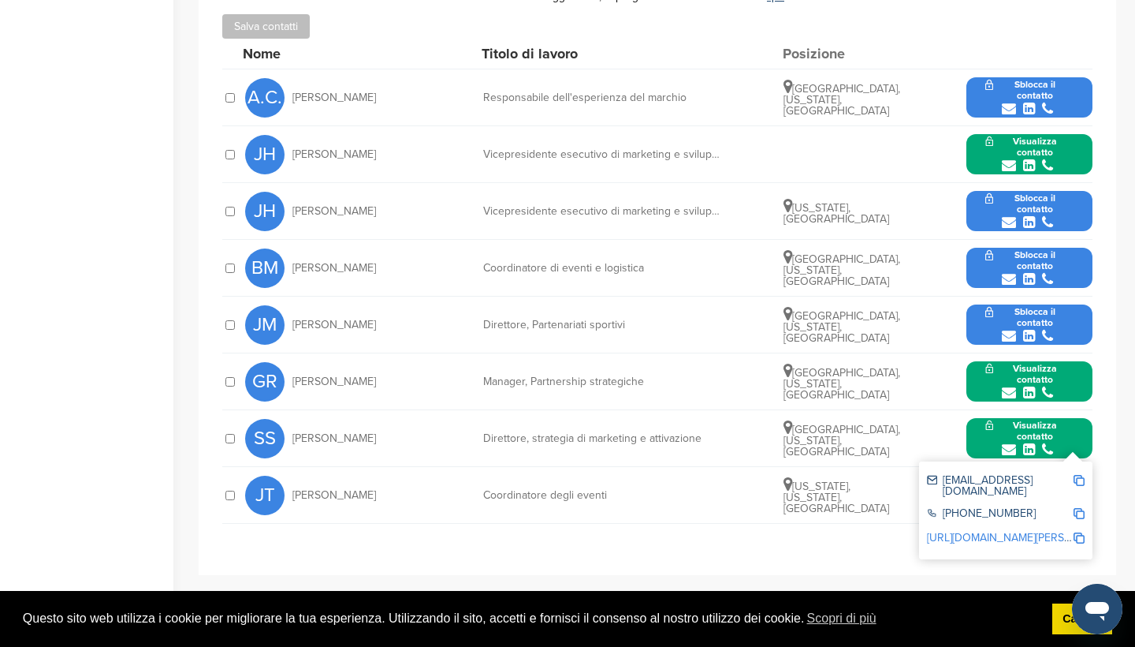
click at [1076, 480] on img at bounding box center [1079, 480] width 11 height 11
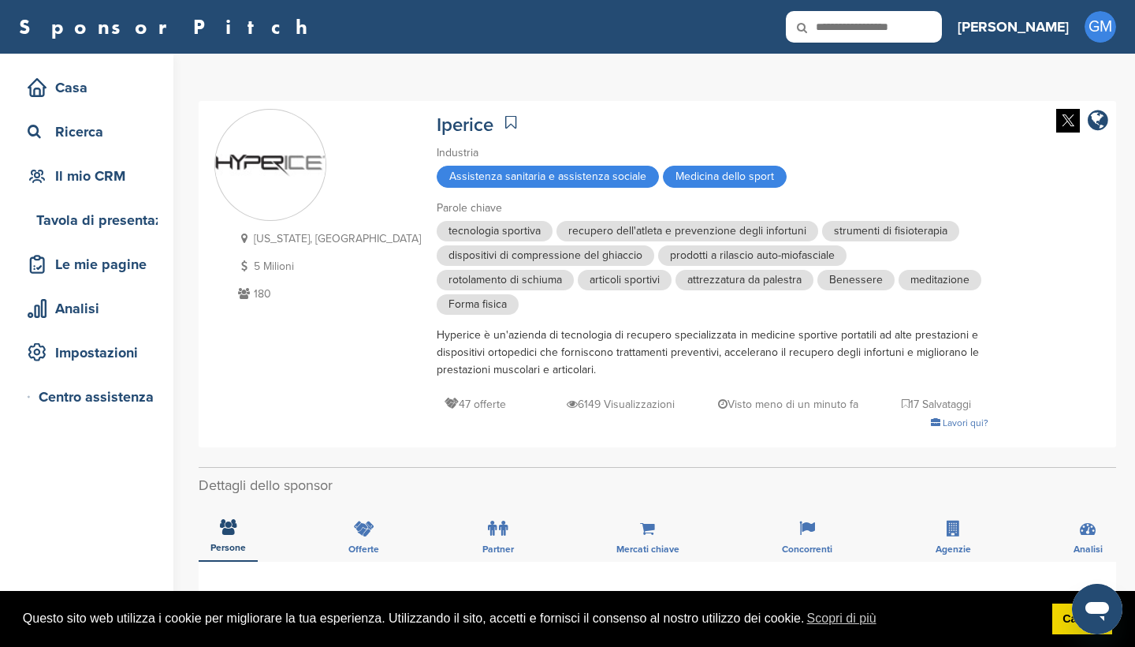
scroll to position [0, 0]
